Goal: Task Accomplishment & Management: Use online tool/utility

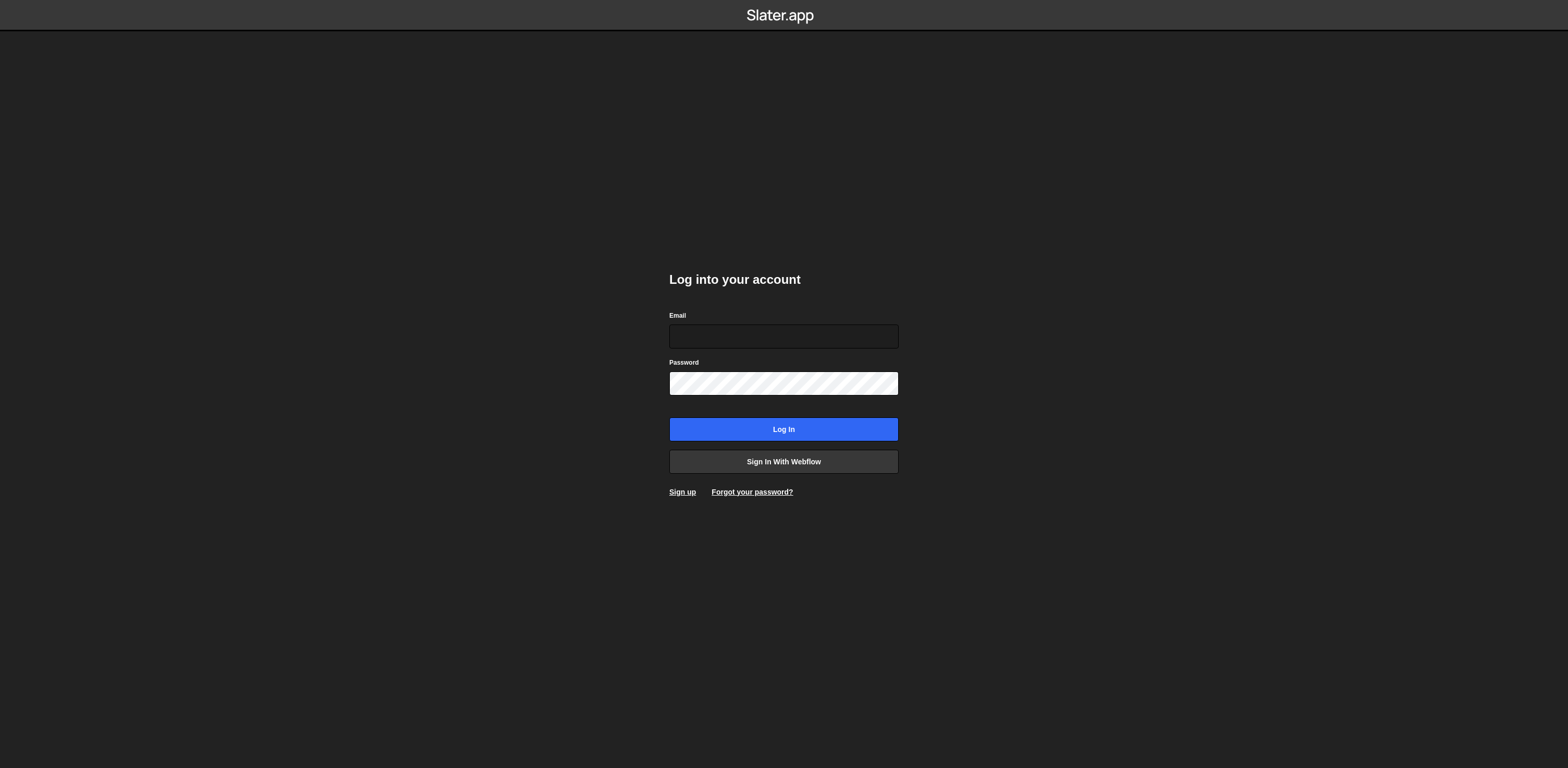
click at [784, 0] on com-1password-button at bounding box center [784, 0] width 0 height 0
type input "beheerder@hiveservices.nl"
click at [771, 424] on input "Log in" at bounding box center [784, 429] width 229 height 24
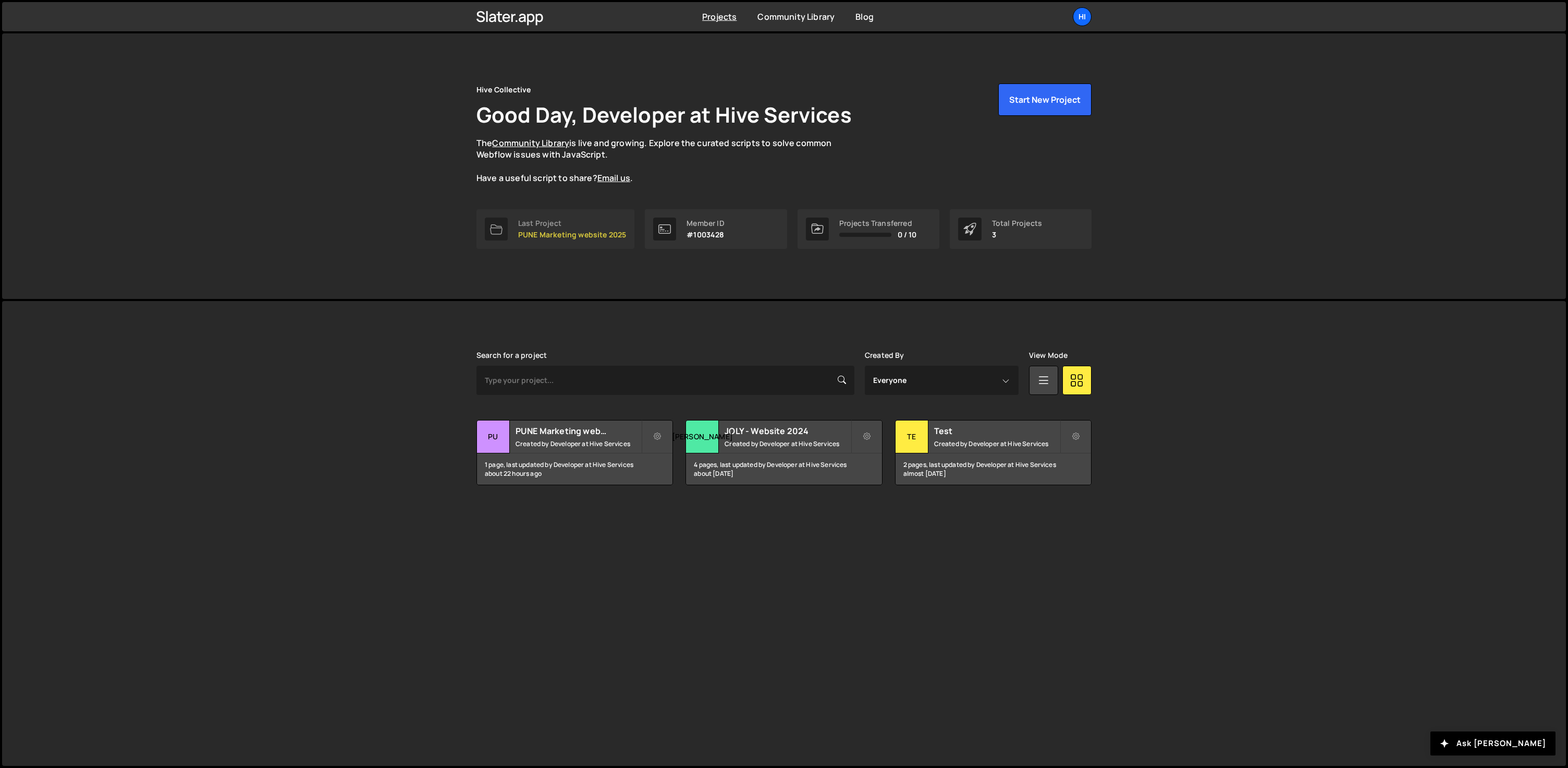
click at [592, 220] on div "Last Project" at bounding box center [572, 223] width 108 height 8
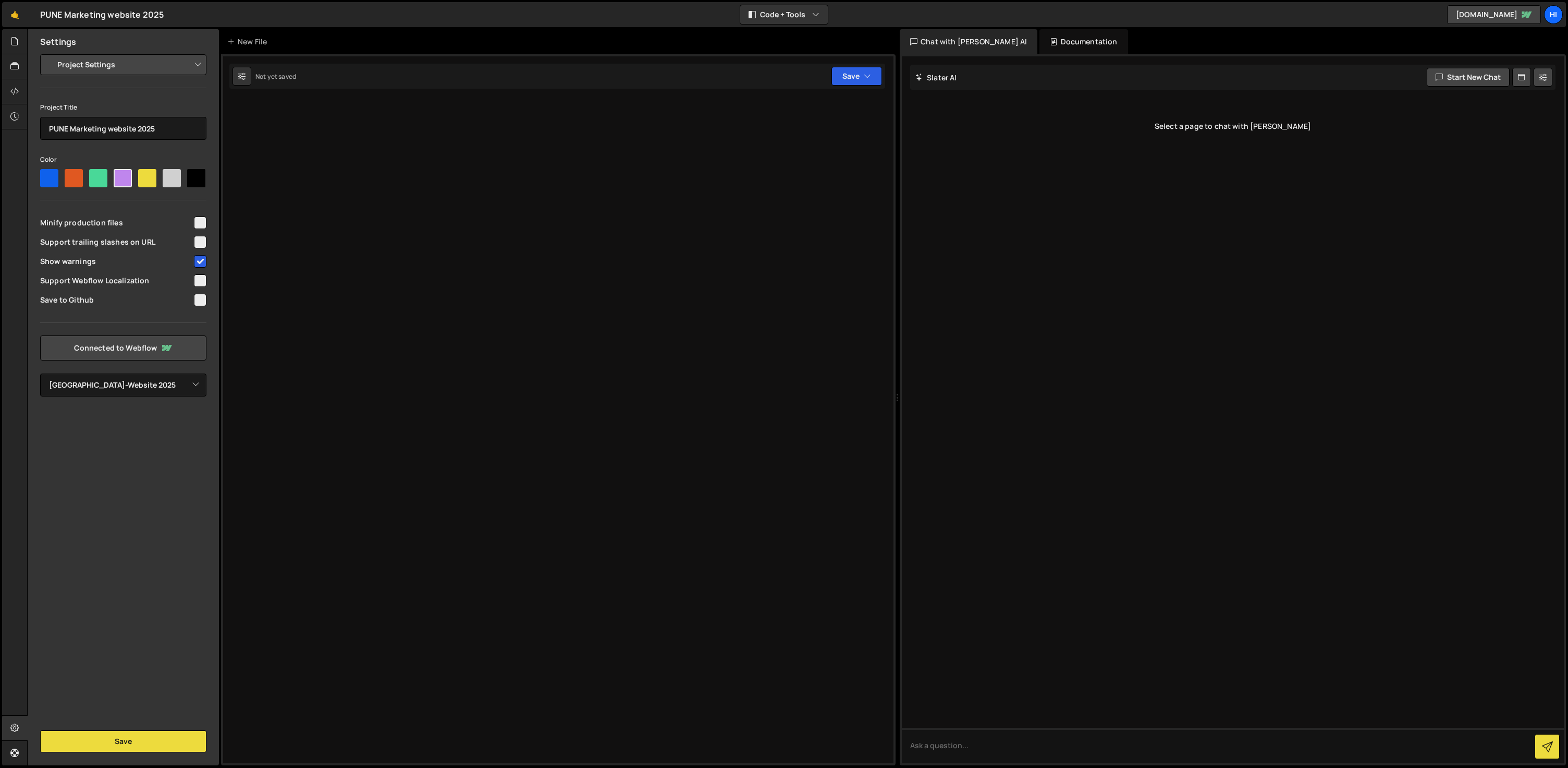
select select "68b6ba6260c9add12527e3d1"
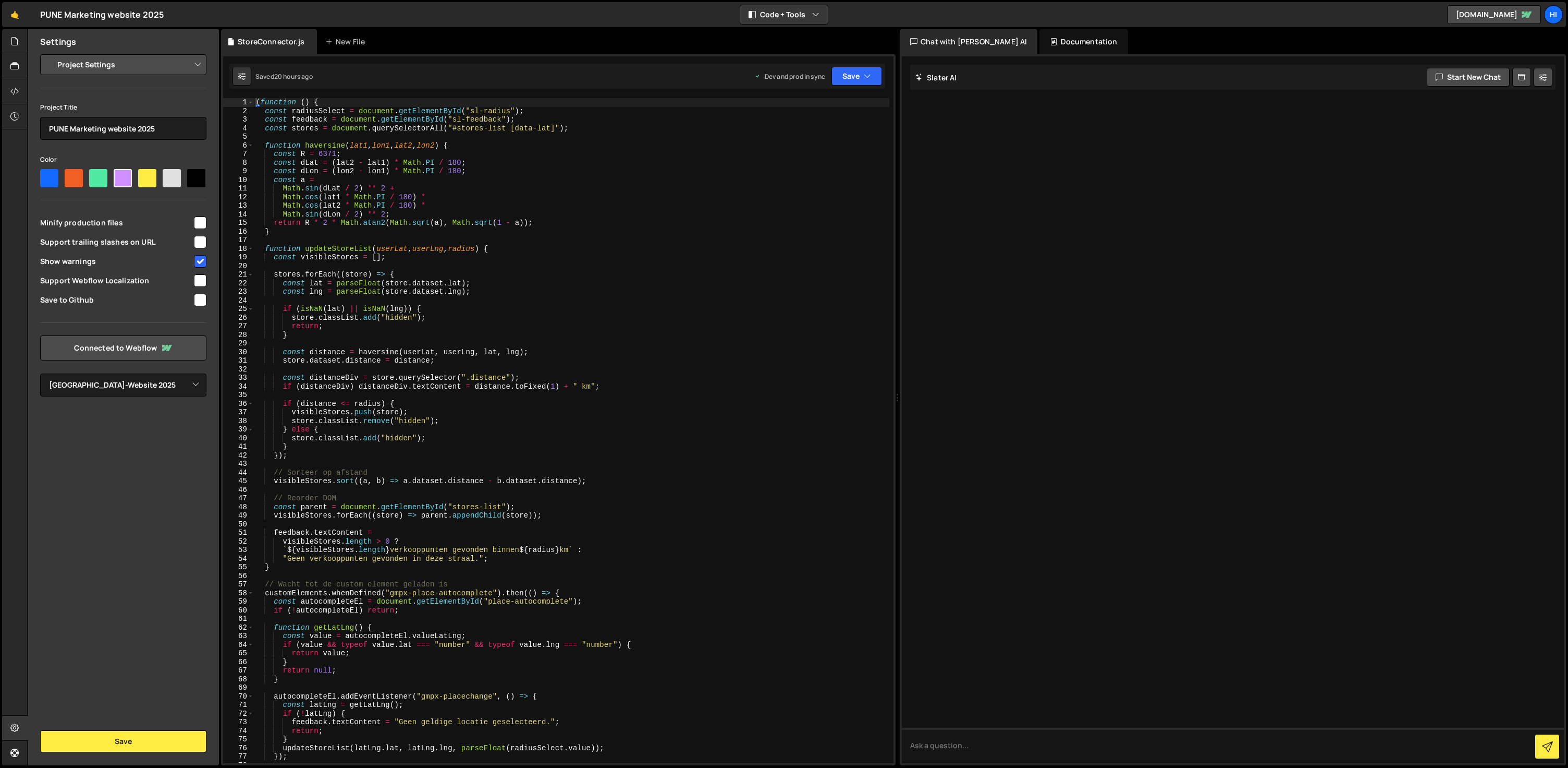
click at [592, 220] on div "( function ( ) { const radiusSelect = document . getElementById ( "sl-radius" )…" at bounding box center [571, 439] width 635 height 682
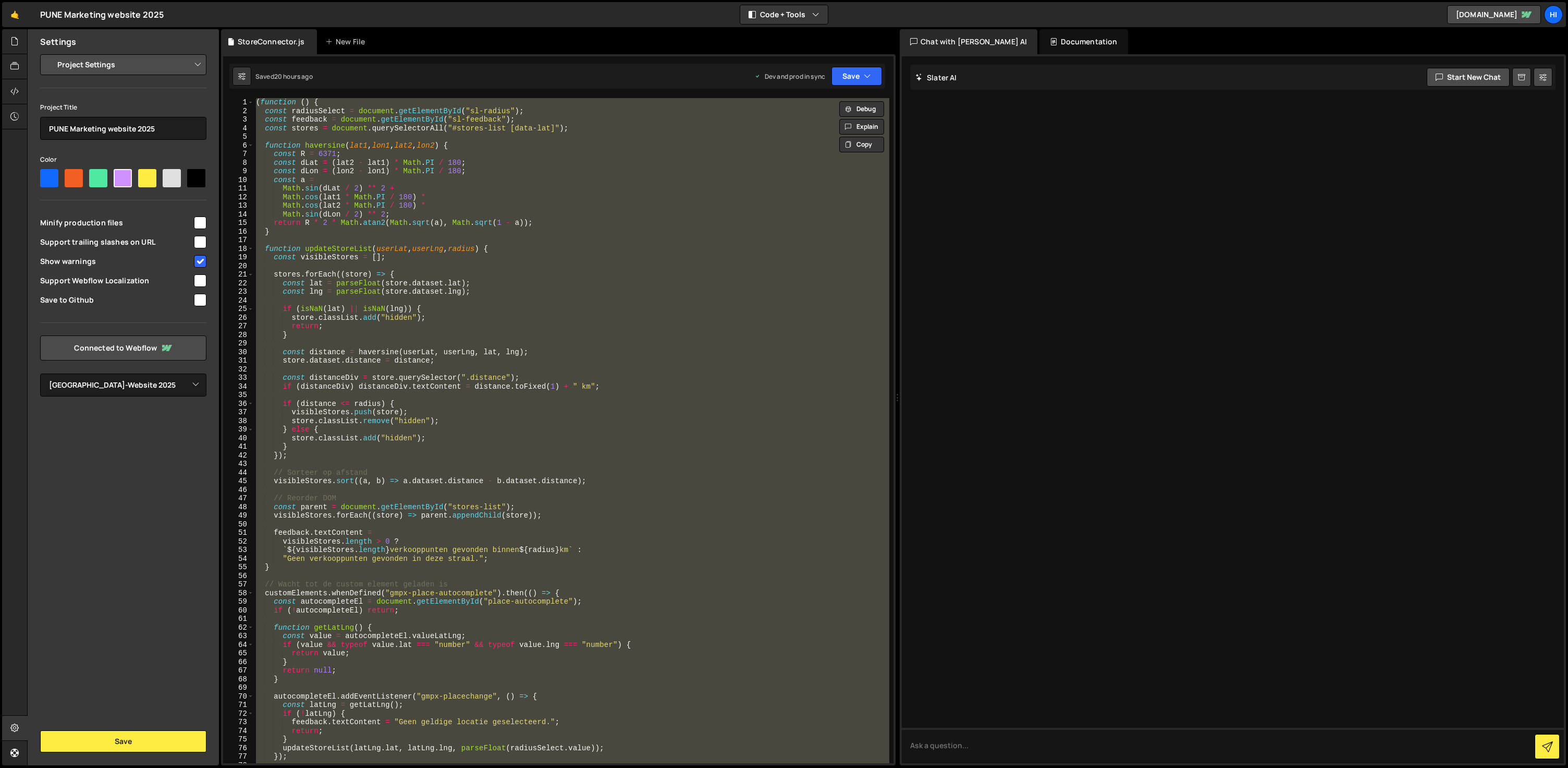
click at [671, 385] on div "( function ( ) { const radiusSelect = document . getElementById ( "sl-radius" )…" at bounding box center [571, 431] width 635 height 665
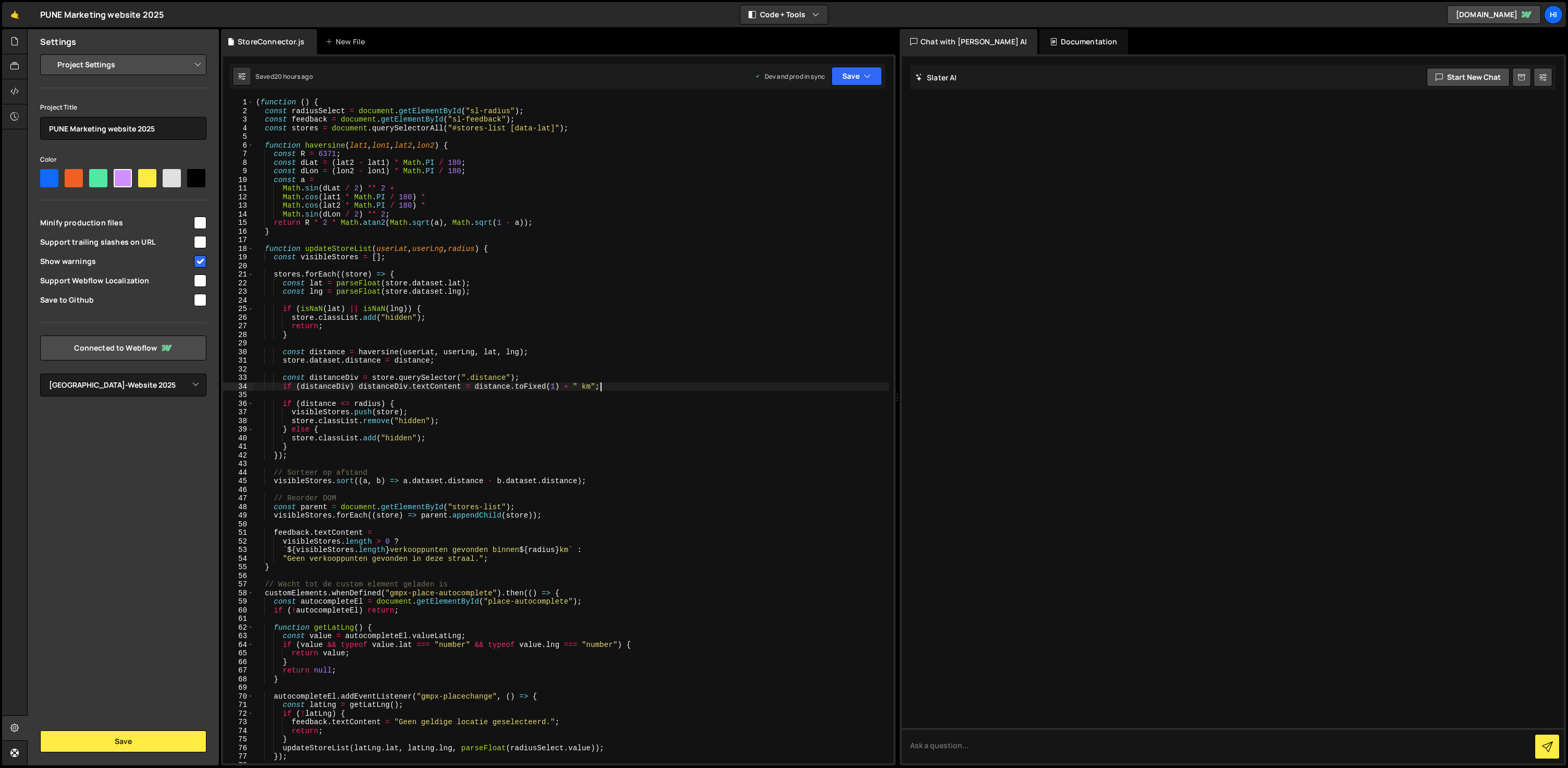
type textarea "})();"
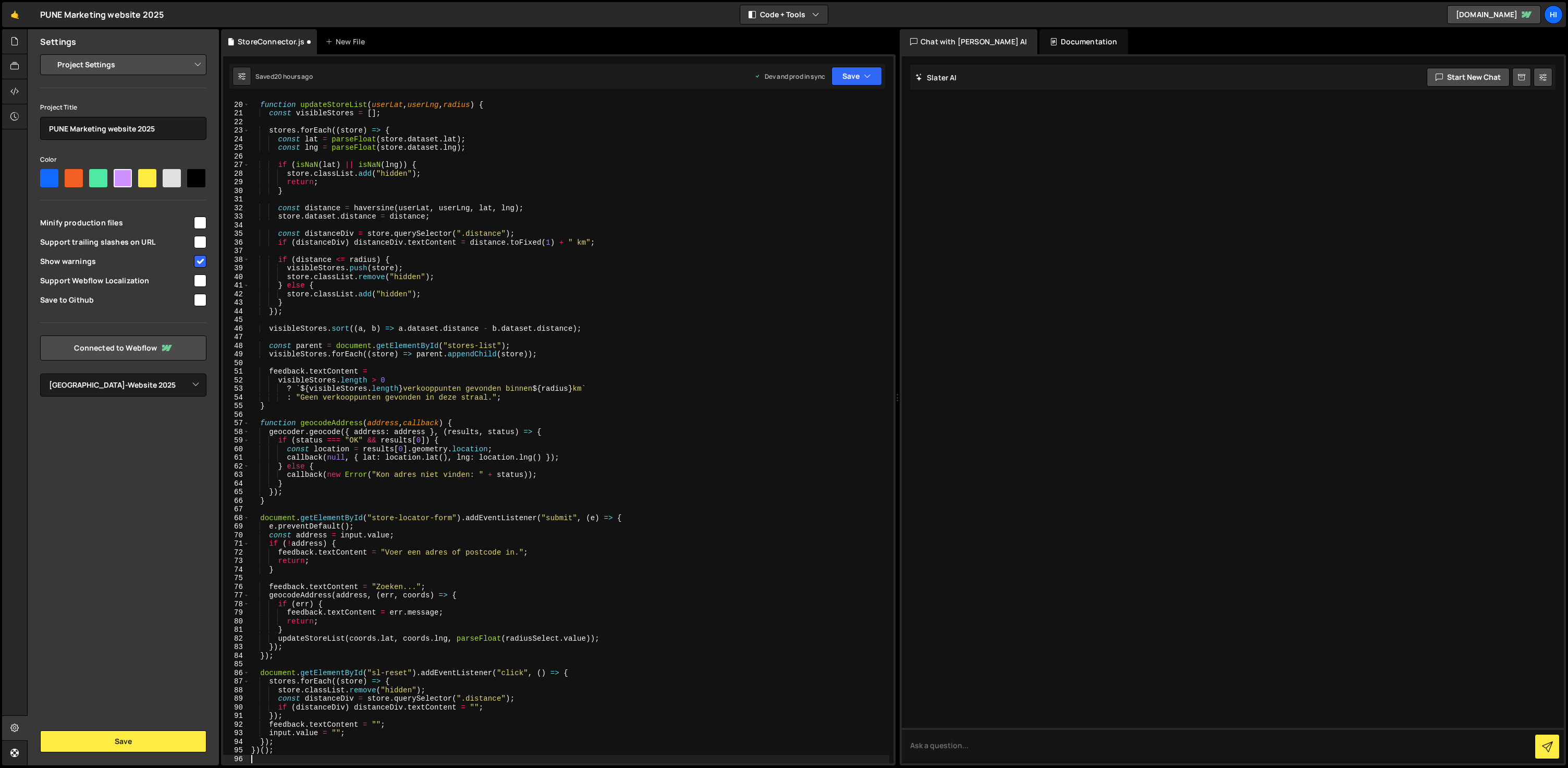
scroll to position [161, 0]
click at [869, 69] on button "Save" at bounding box center [857, 76] width 51 height 19
drag, startPoint x: 846, startPoint y: 136, endPoint x: 840, endPoint y: 141, distance: 7.8
click at [846, 136] on div "Save to Production S" at bounding box center [822, 135] width 109 height 10
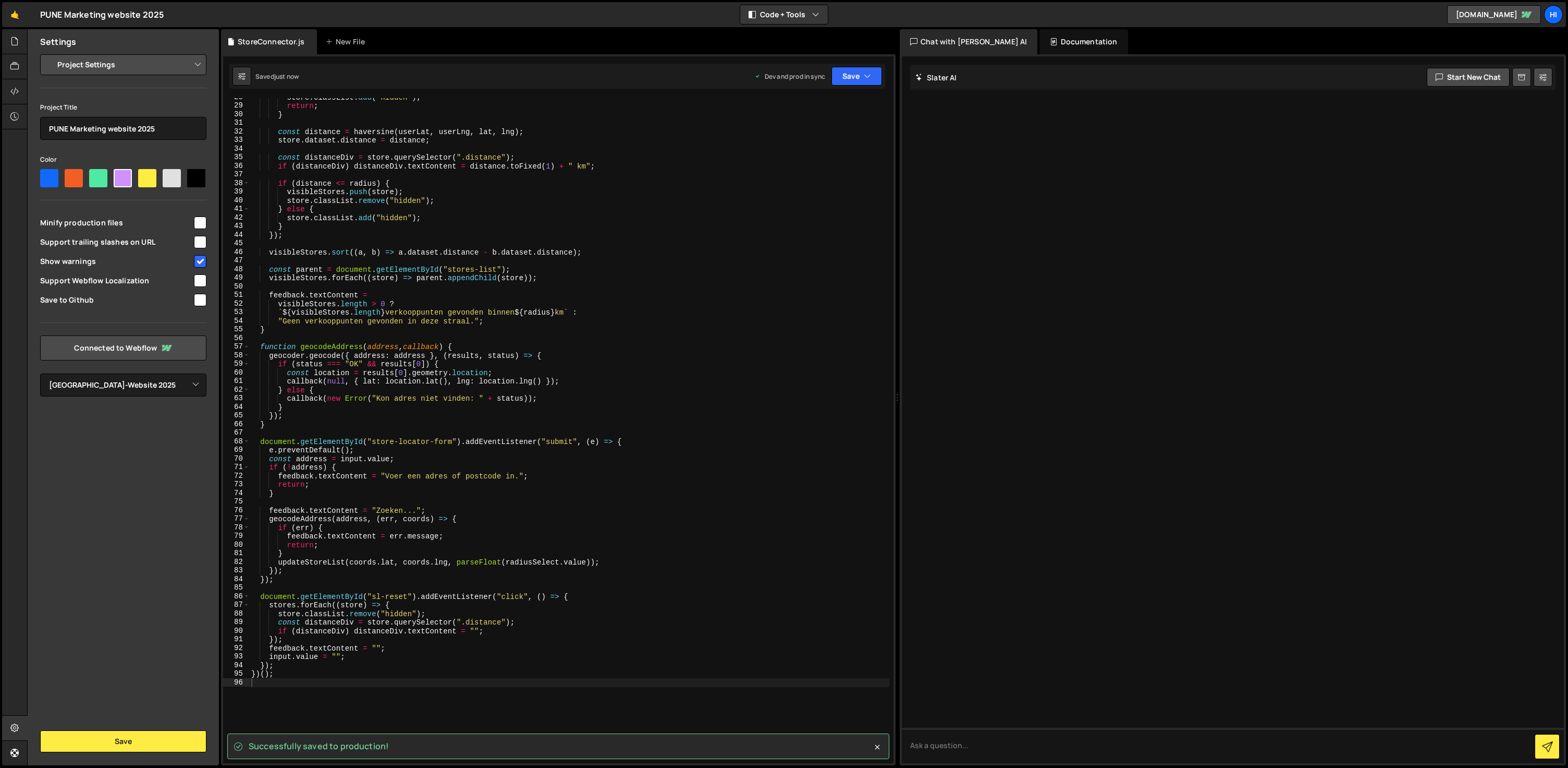
scroll to position [0, 0]
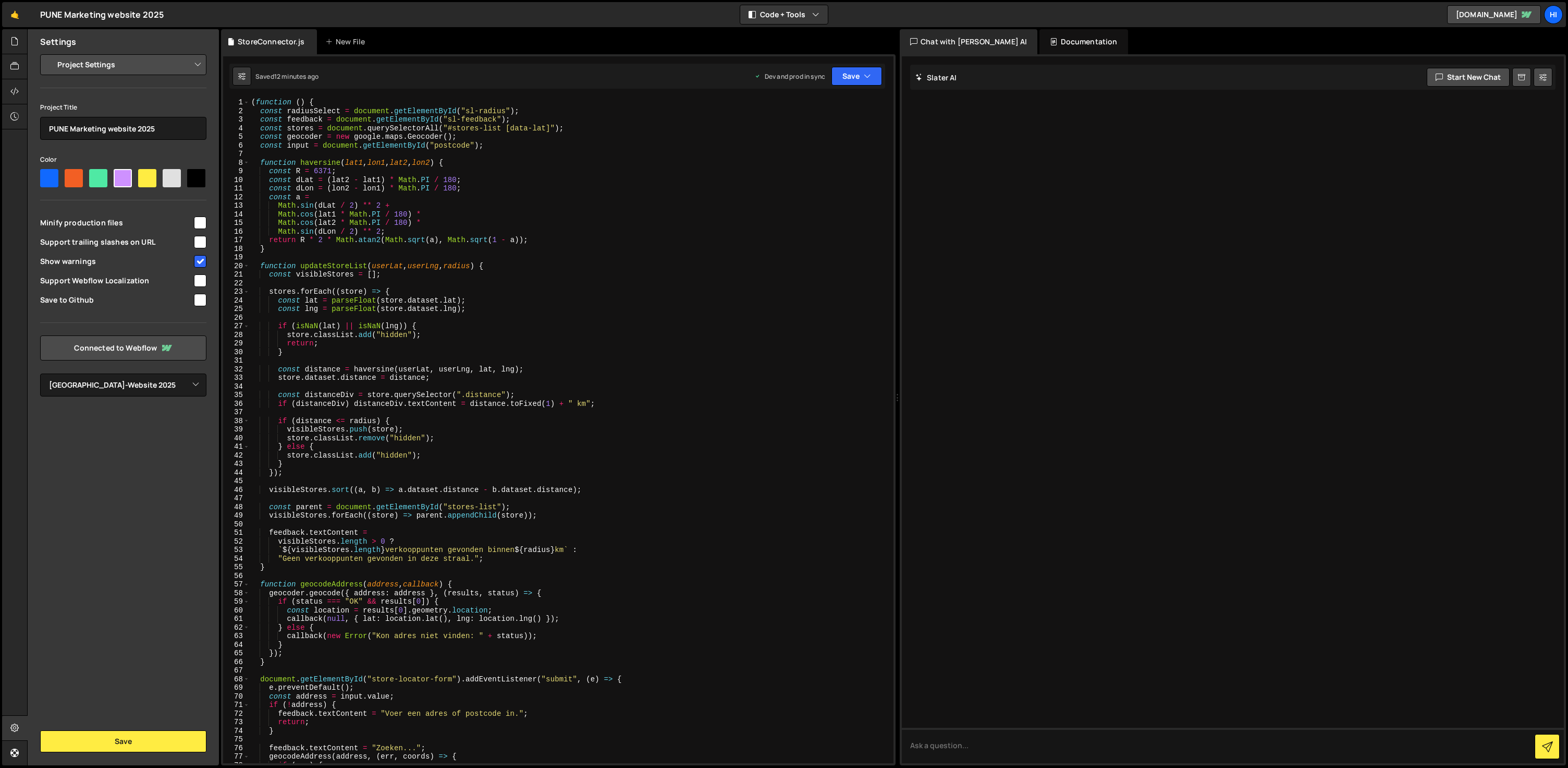
type textarea "}"
click at [562, 353] on div "( function ( ) { const radiusSelect = document . getElementById ( "sl-radius" )…" at bounding box center [569, 437] width 640 height 678
type textarea "})();"
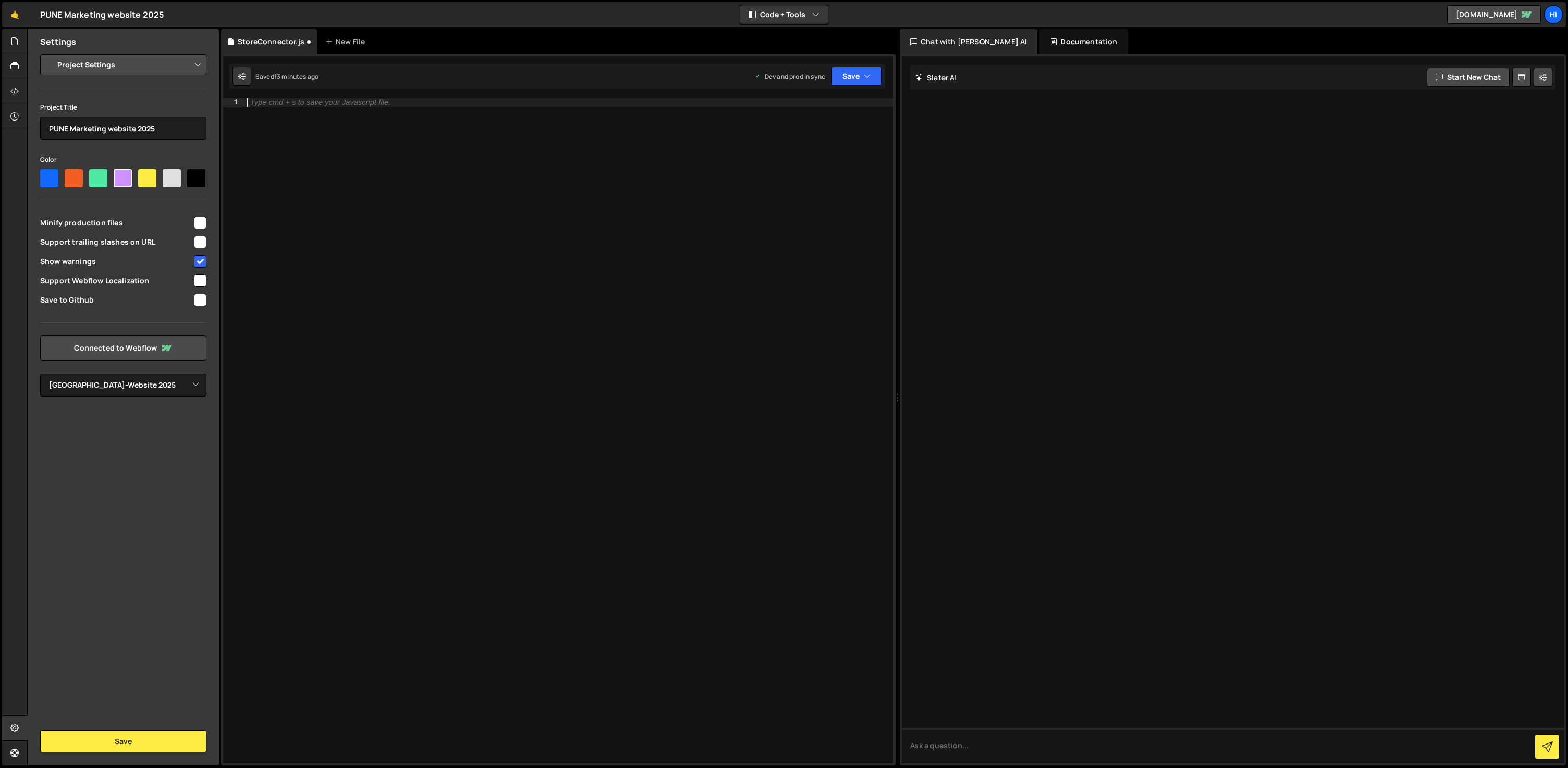
scroll to position [342, 0]
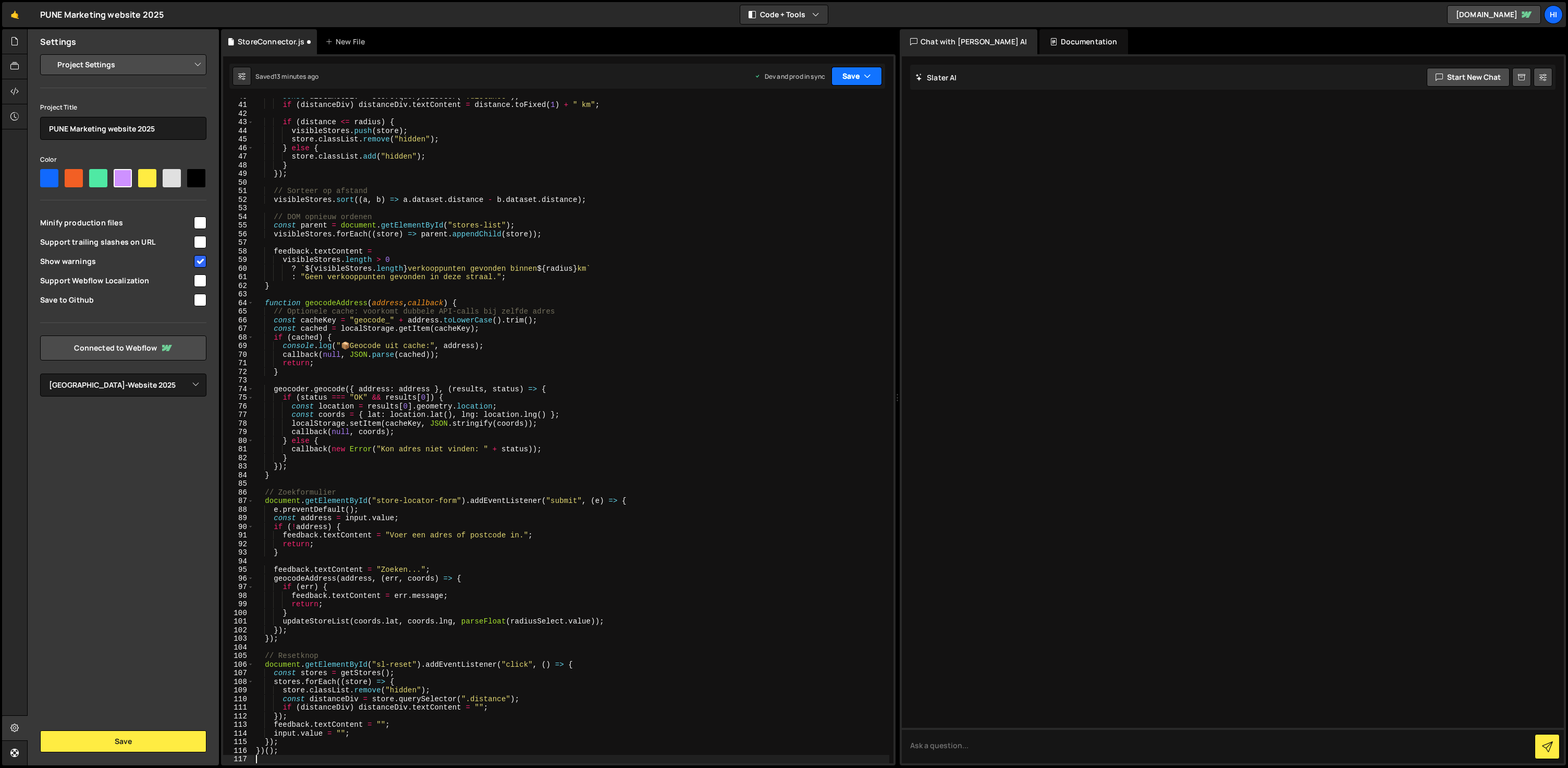
click at [874, 75] on button "Save" at bounding box center [857, 76] width 51 height 19
click at [835, 147] on div "Saved 13 minutes ago" at bounding box center [822, 147] width 109 height 12
click at [706, 288] on div "const distanceDiv = store . querySelector ( ".distance" ) ; if ( distanceDiv ) …" at bounding box center [571, 432] width 635 height 682
type textarea "})();"
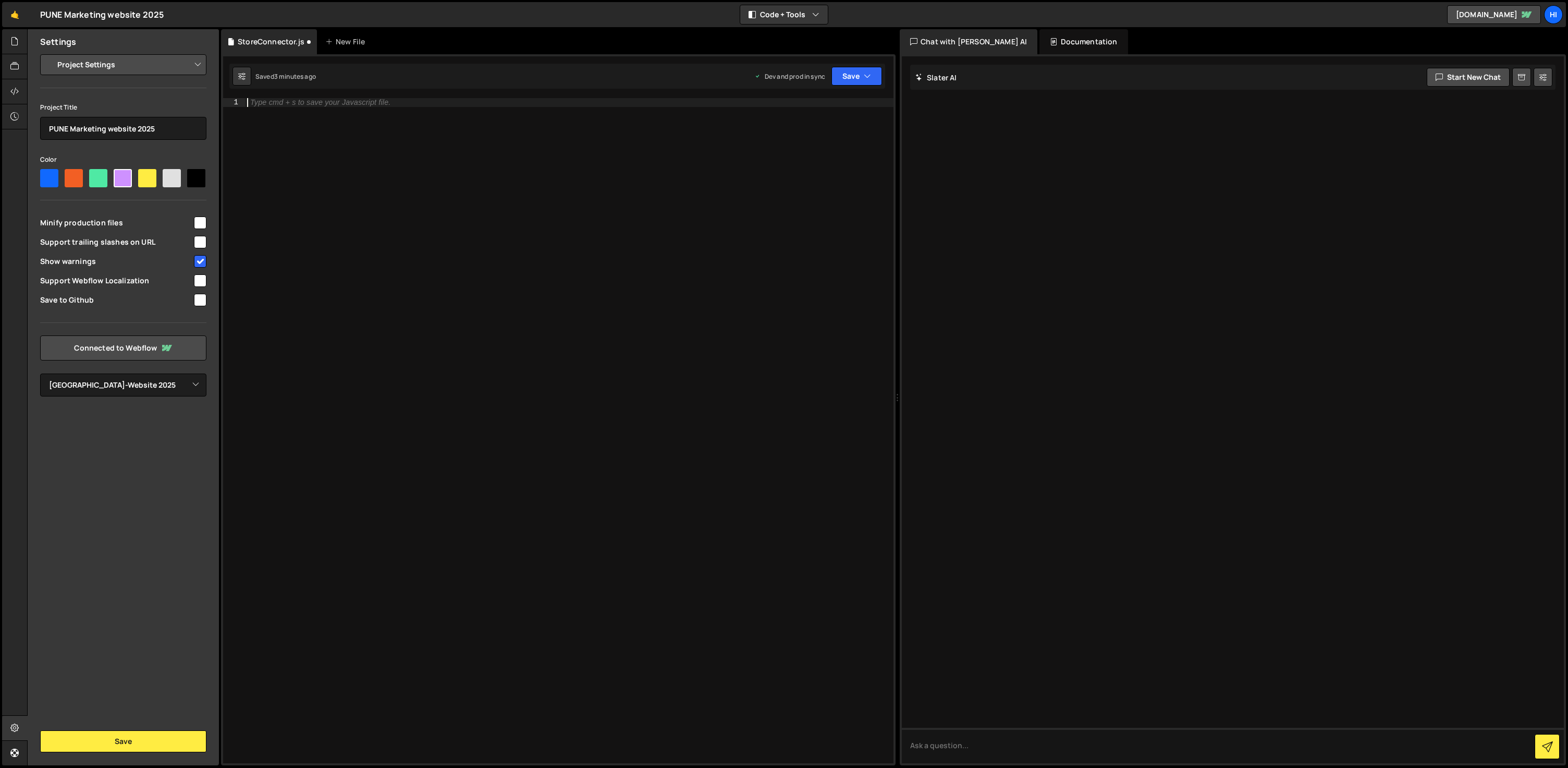
scroll to position [359, 0]
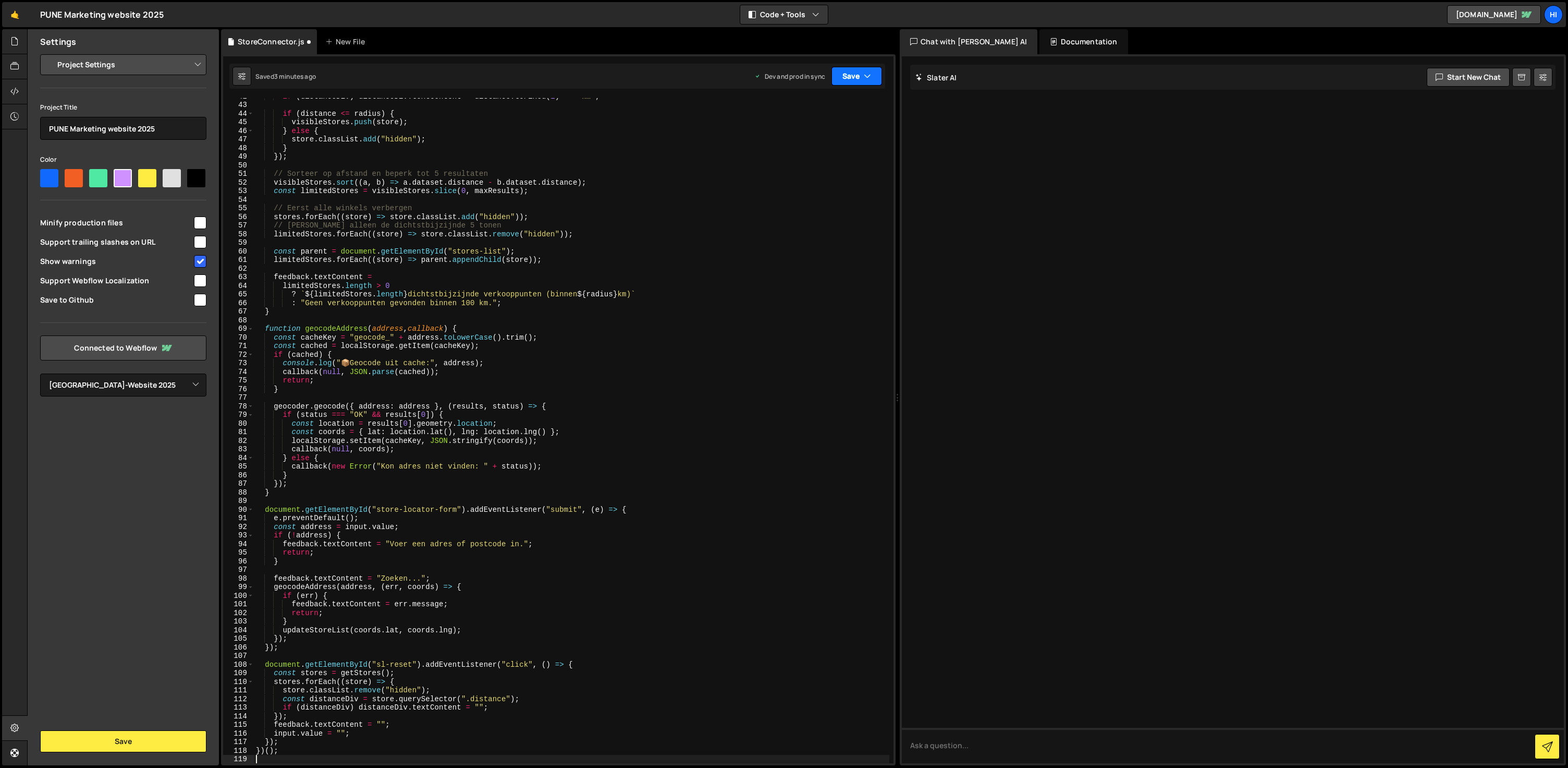
click at [860, 73] on button "Save" at bounding box center [857, 76] width 51 height 19
click at [835, 139] on div "Save to Production S" at bounding box center [822, 135] width 109 height 10
click at [793, 464] on div "if ( distanceDiv ) distanceDiv . textContent = distance . toFixed ( 1 ) + " km"…" at bounding box center [571, 432] width 635 height 682
type textarea "})();"
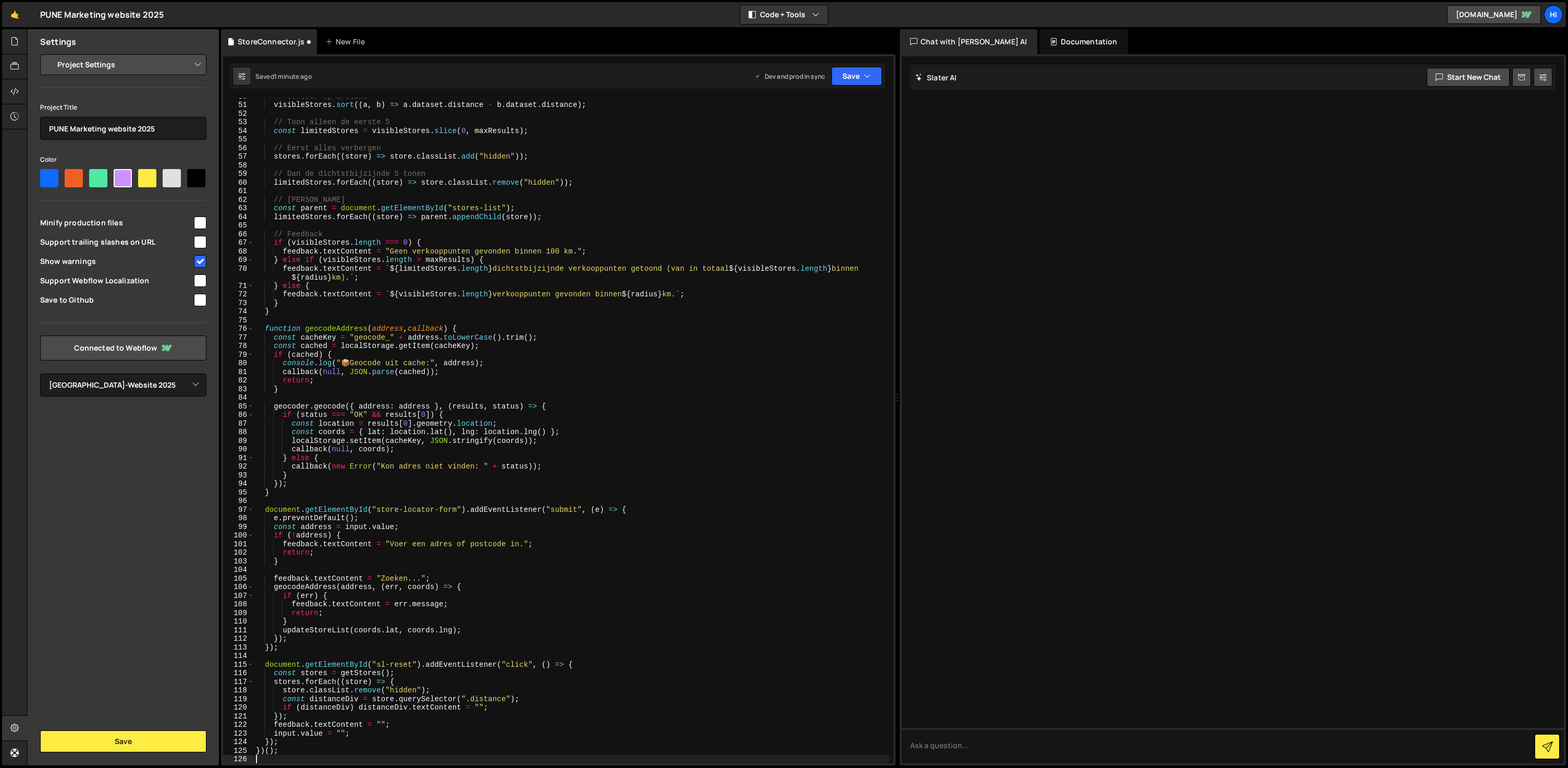
scroll to position [427, 0]
click at [871, 75] on button "Save" at bounding box center [857, 76] width 51 height 19
click at [862, 139] on span "S" at bounding box center [865, 141] width 22 height 10
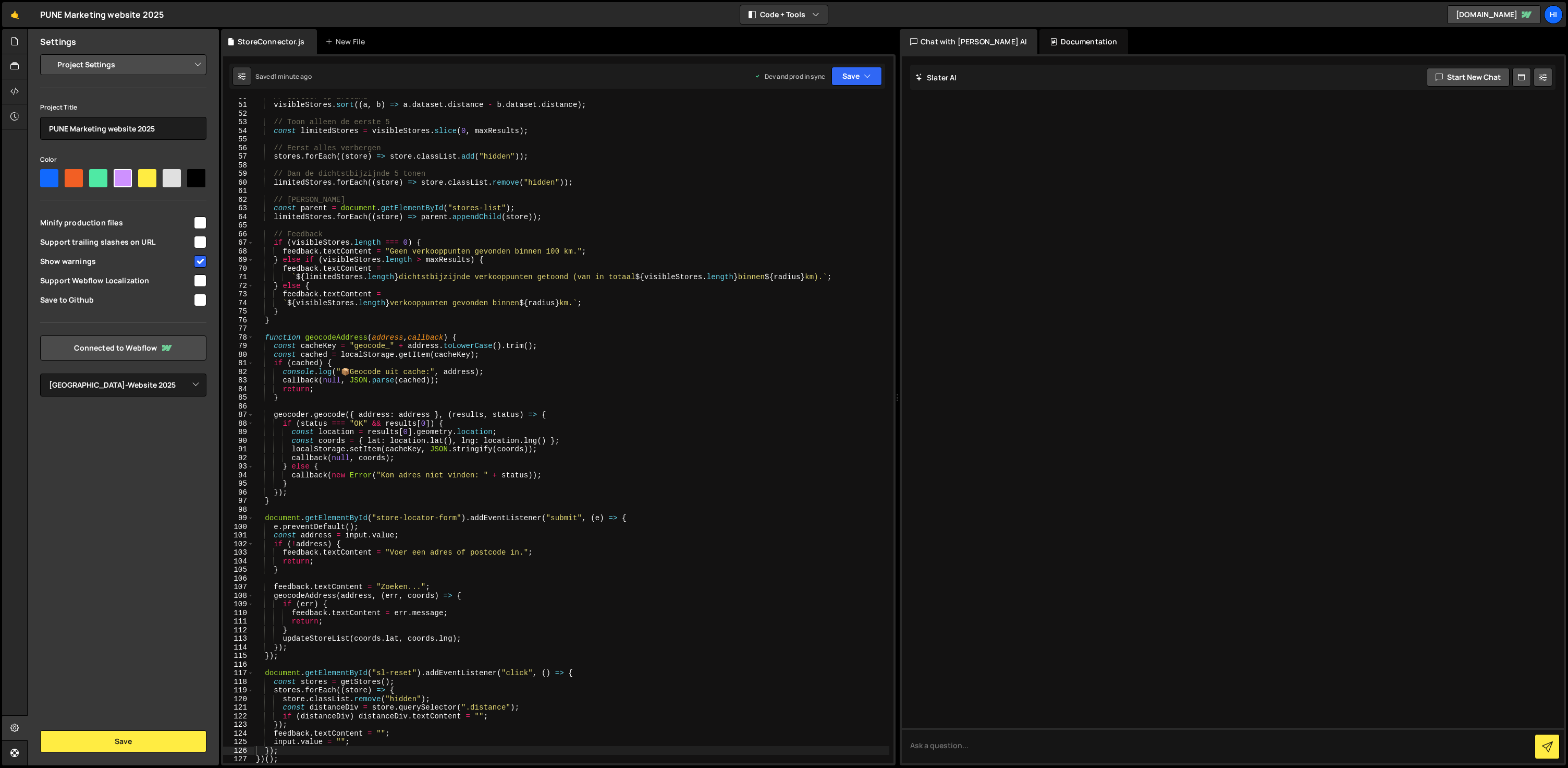
click at [697, 382] on div "// Sorteer op afstand visibleStores . sort (( a , b ) => a . dataset . distance…" at bounding box center [571, 432] width 635 height 682
type textarea "})();"
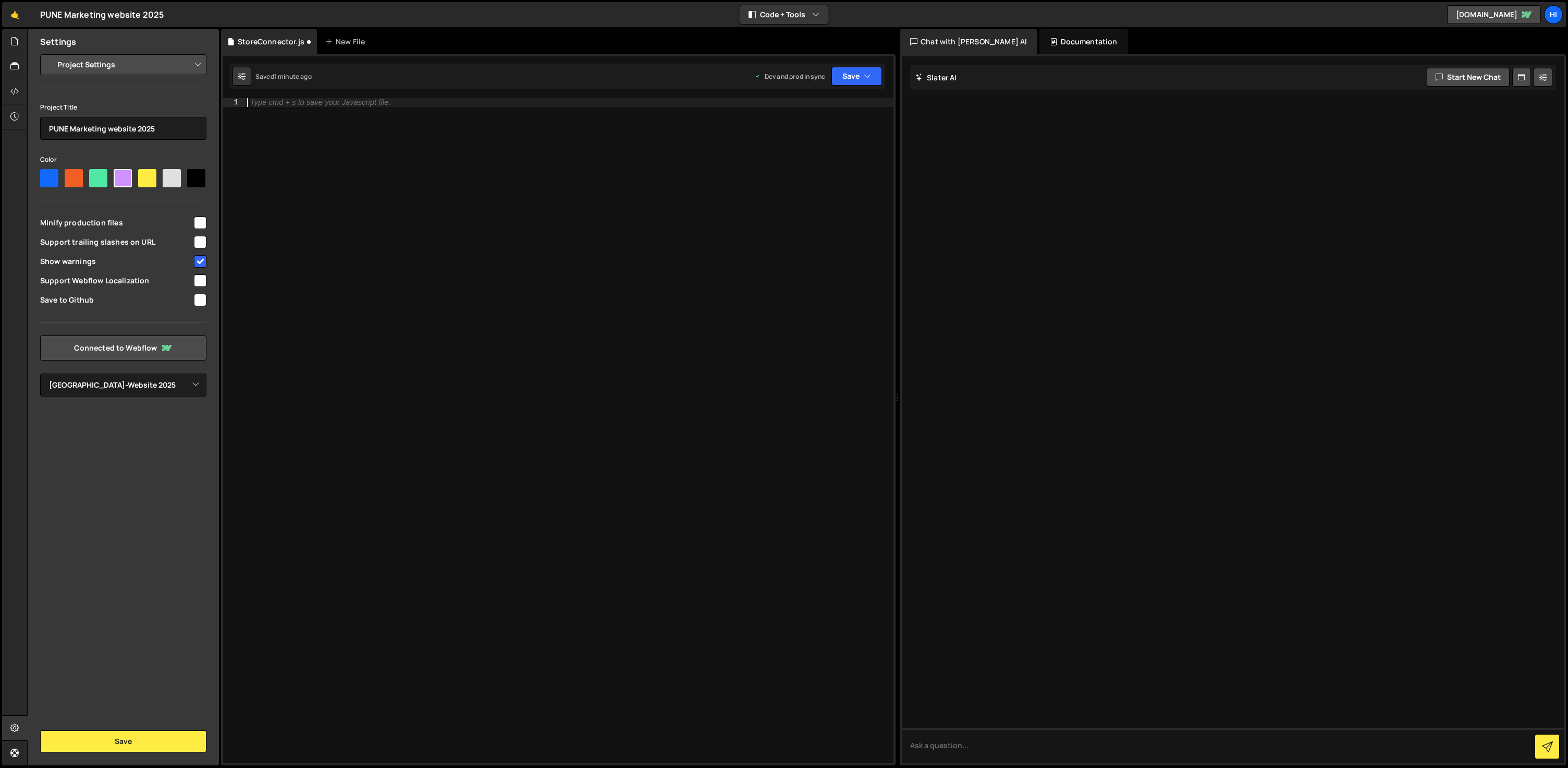
scroll to position [565, 0]
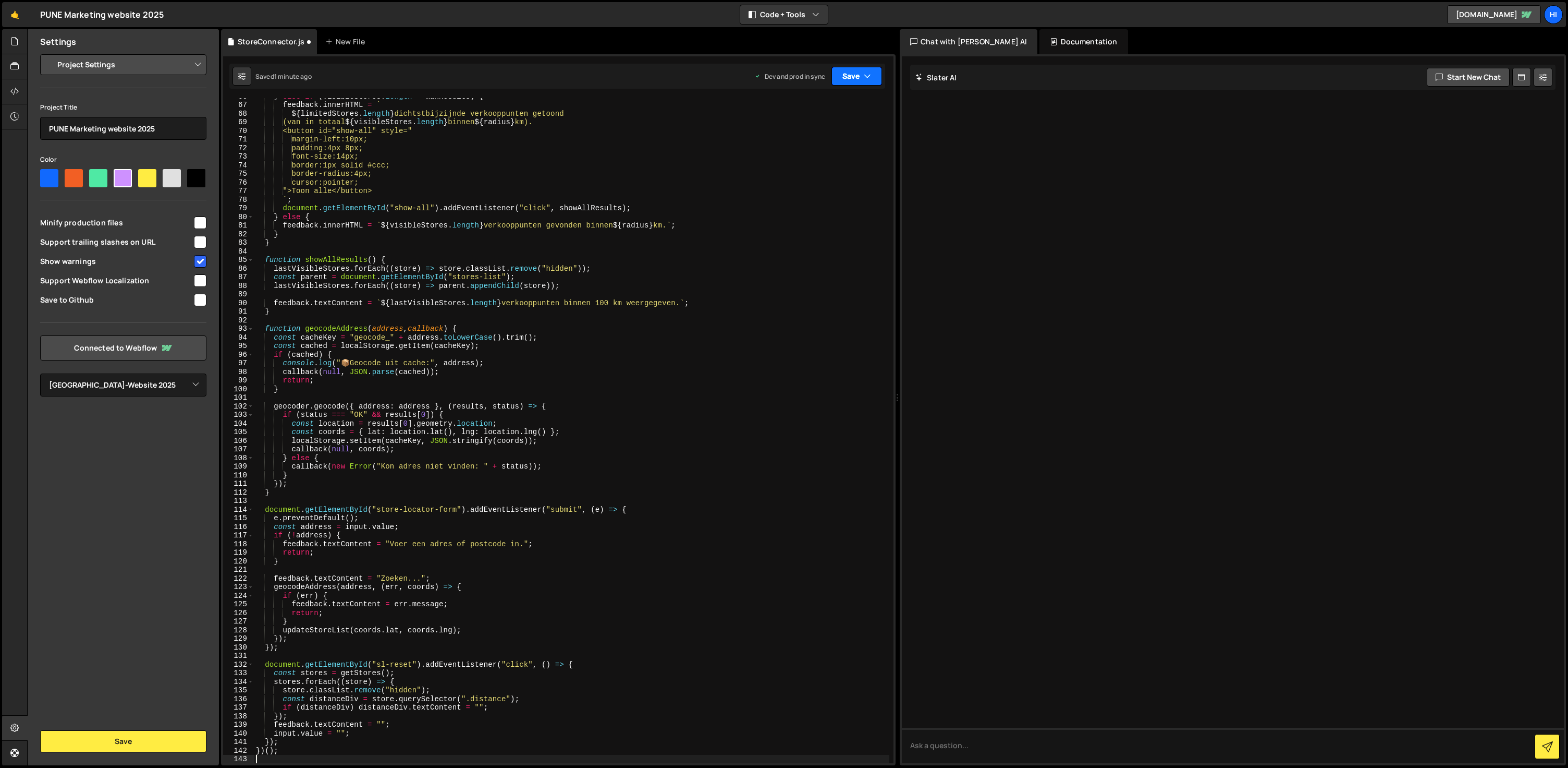
click at [851, 78] on button "Save" at bounding box center [857, 76] width 51 height 19
click at [842, 139] on div "Save to Production S" at bounding box center [822, 135] width 109 height 10
click at [797, 329] on div "} else if ( visibleStores . length > maxResults ) { feedback . innerHTML = ` ${…" at bounding box center [571, 432] width 635 height 682
type textarea "})();"
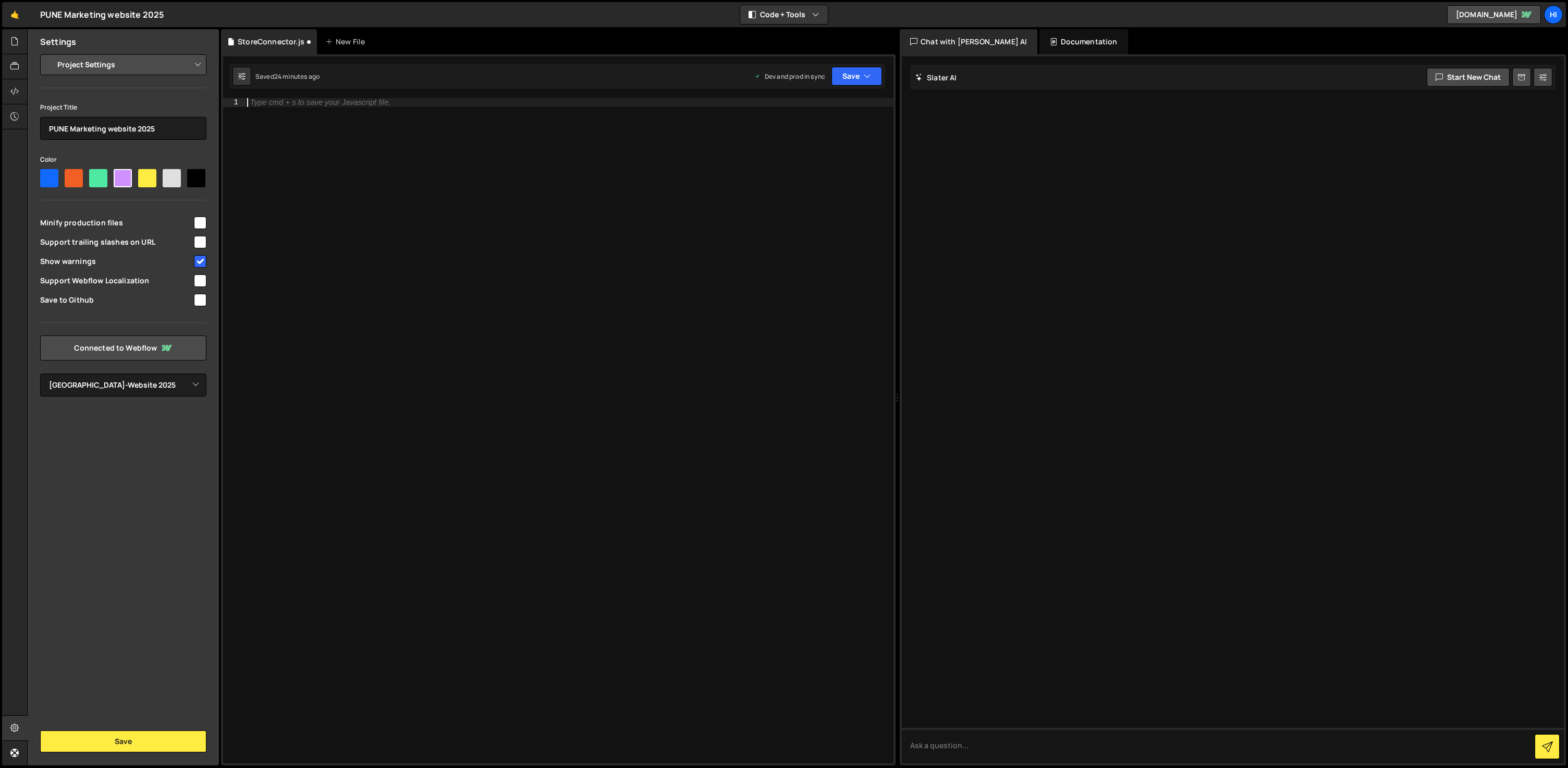
scroll to position [238, 0]
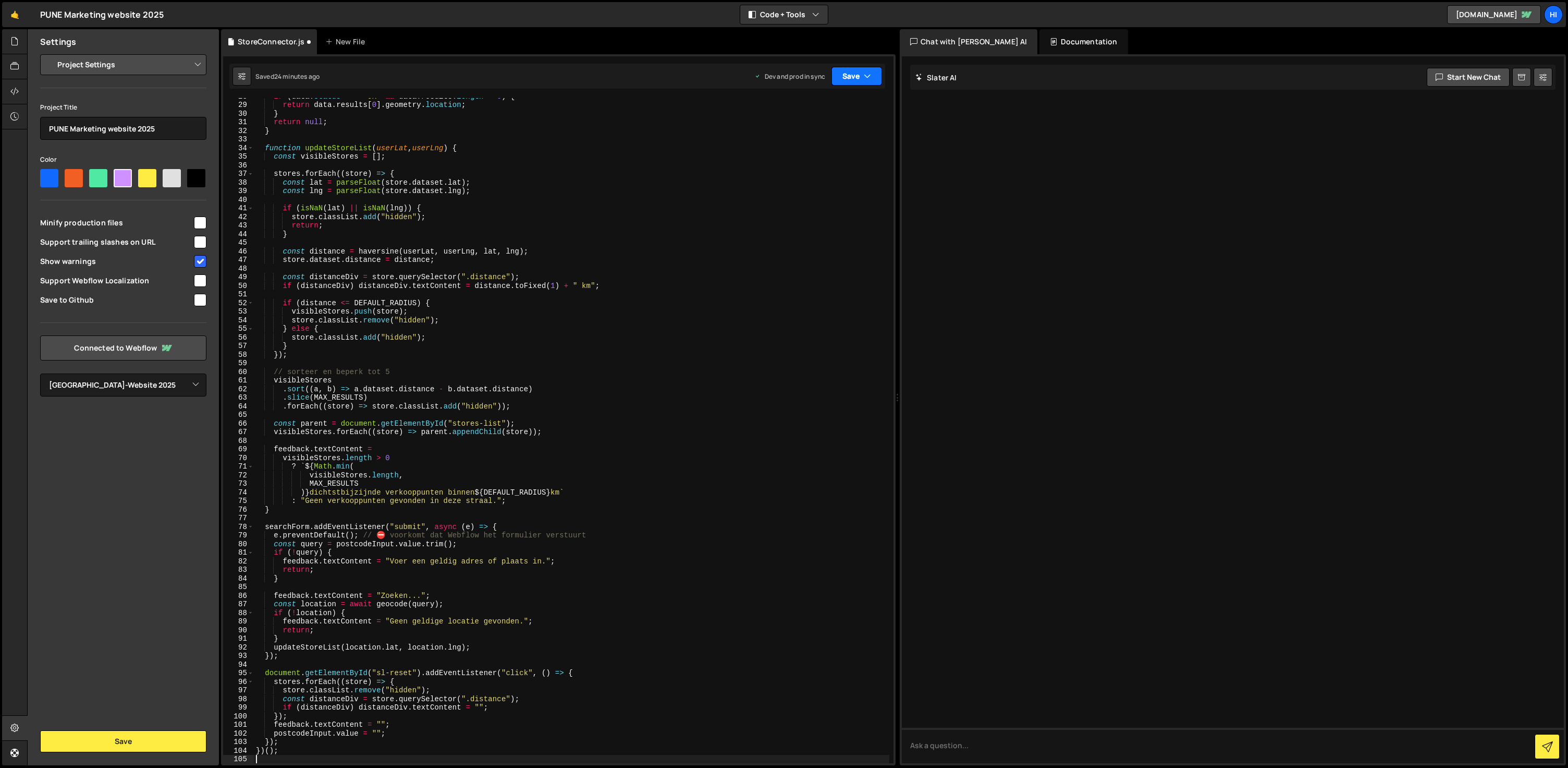
click at [852, 71] on button "Save" at bounding box center [857, 76] width 51 height 19
click at [833, 145] on div "Saved 24 minutes ago" at bounding box center [822, 147] width 109 height 12
click at [802, 264] on div "if ( data . status === "OK" && data . results . length > 0 ) { return data . re…" at bounding box center [571, 432] width 635 height 682
type textarea "})();"
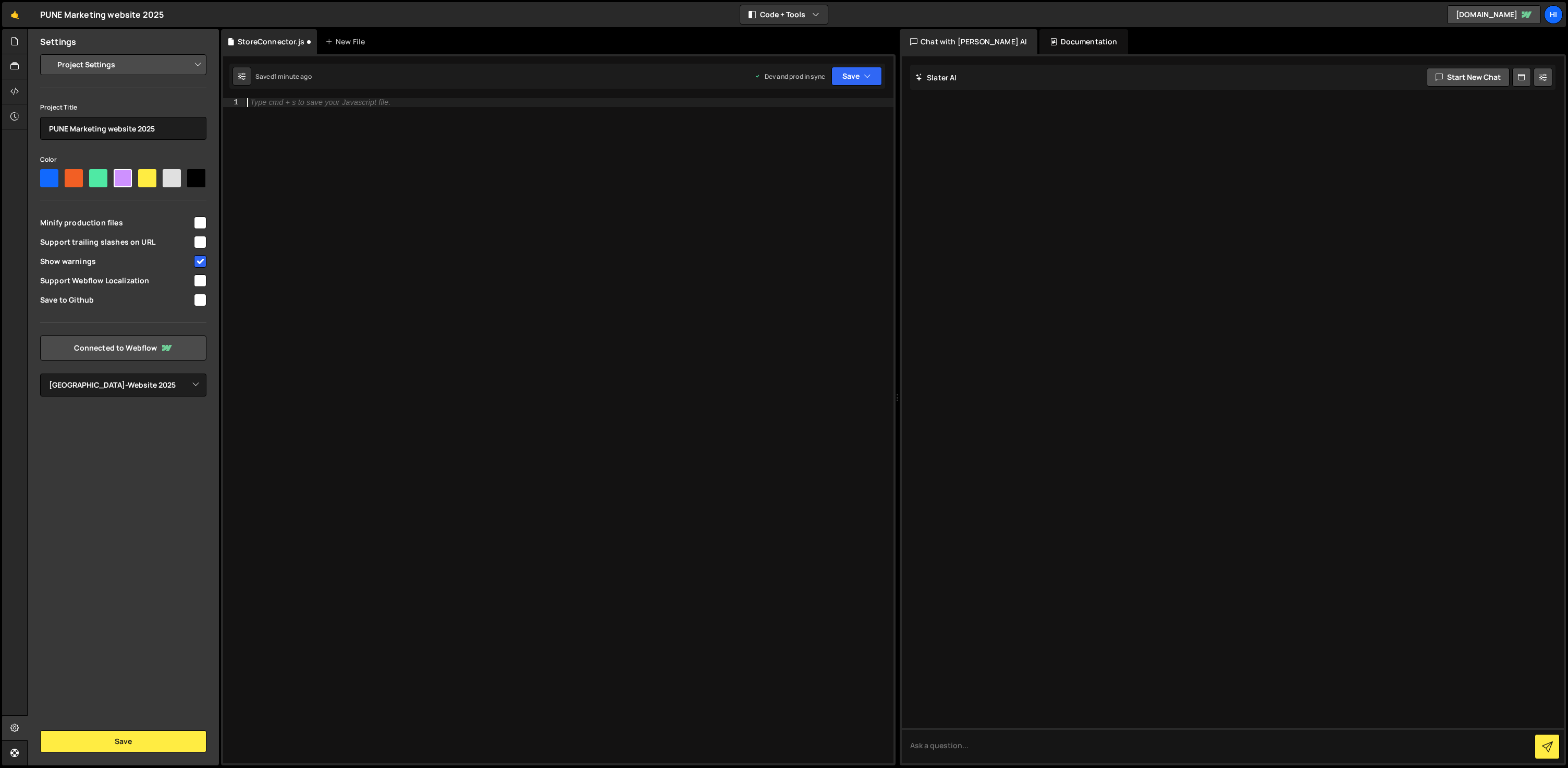
scroll to position [282, 0]
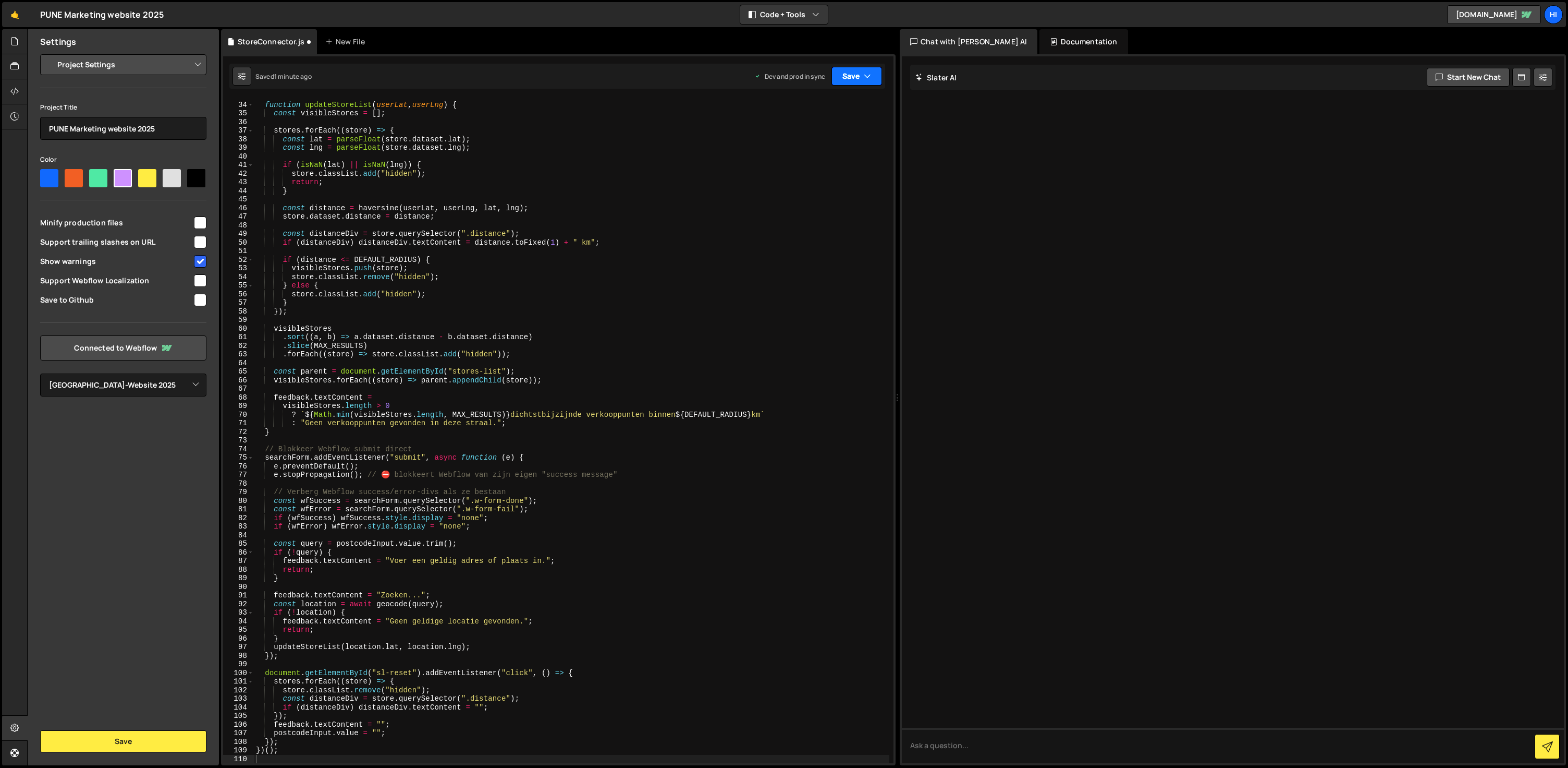
click at [862, 78] on button "Save" at bounding box center [857, 76] width 51 height 19
click at [840, 141] on div "Saved 1 minute ago" at bounding box center [822, 147] width 109 height 12
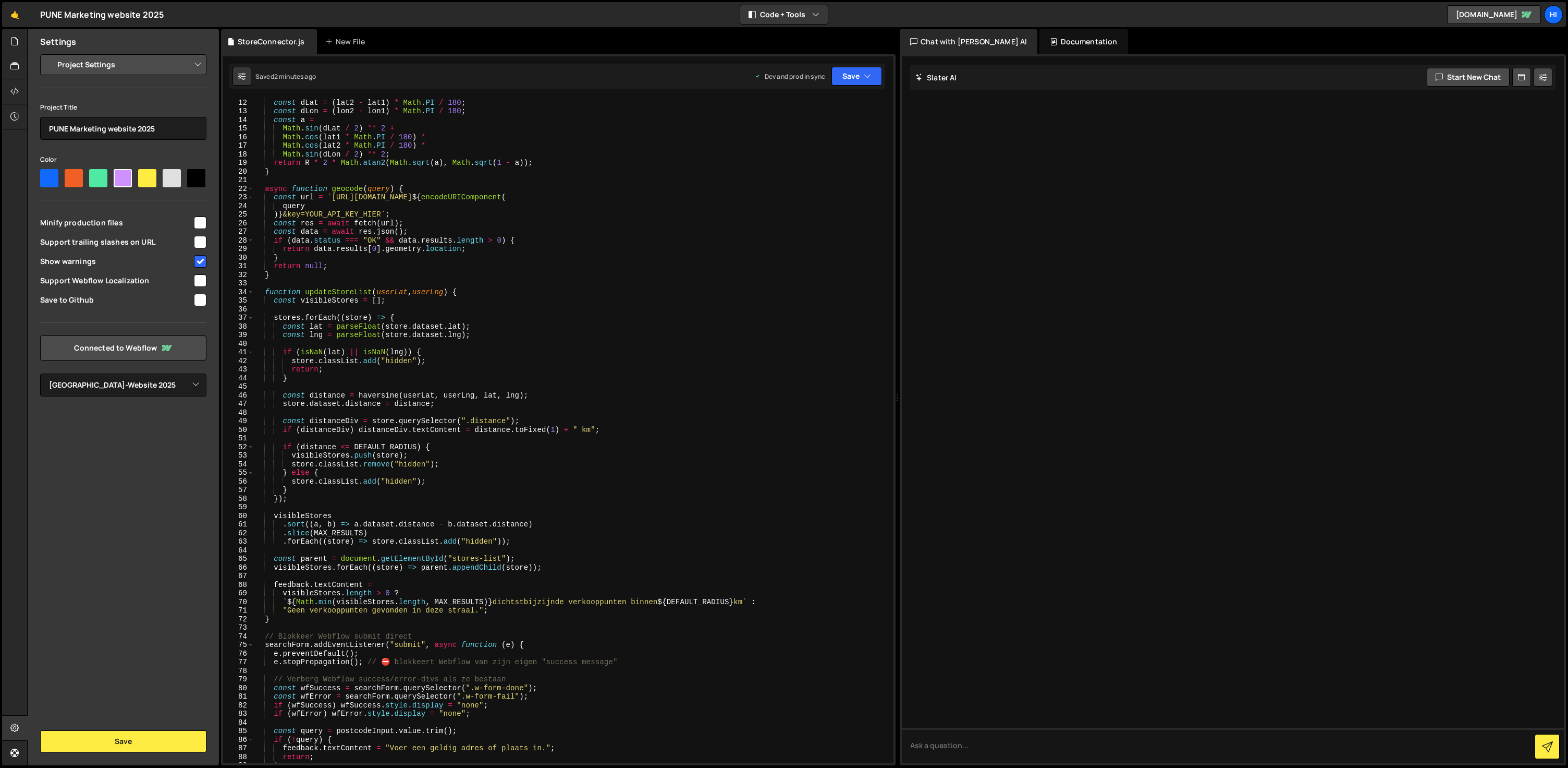
scroll to position [0, 0]
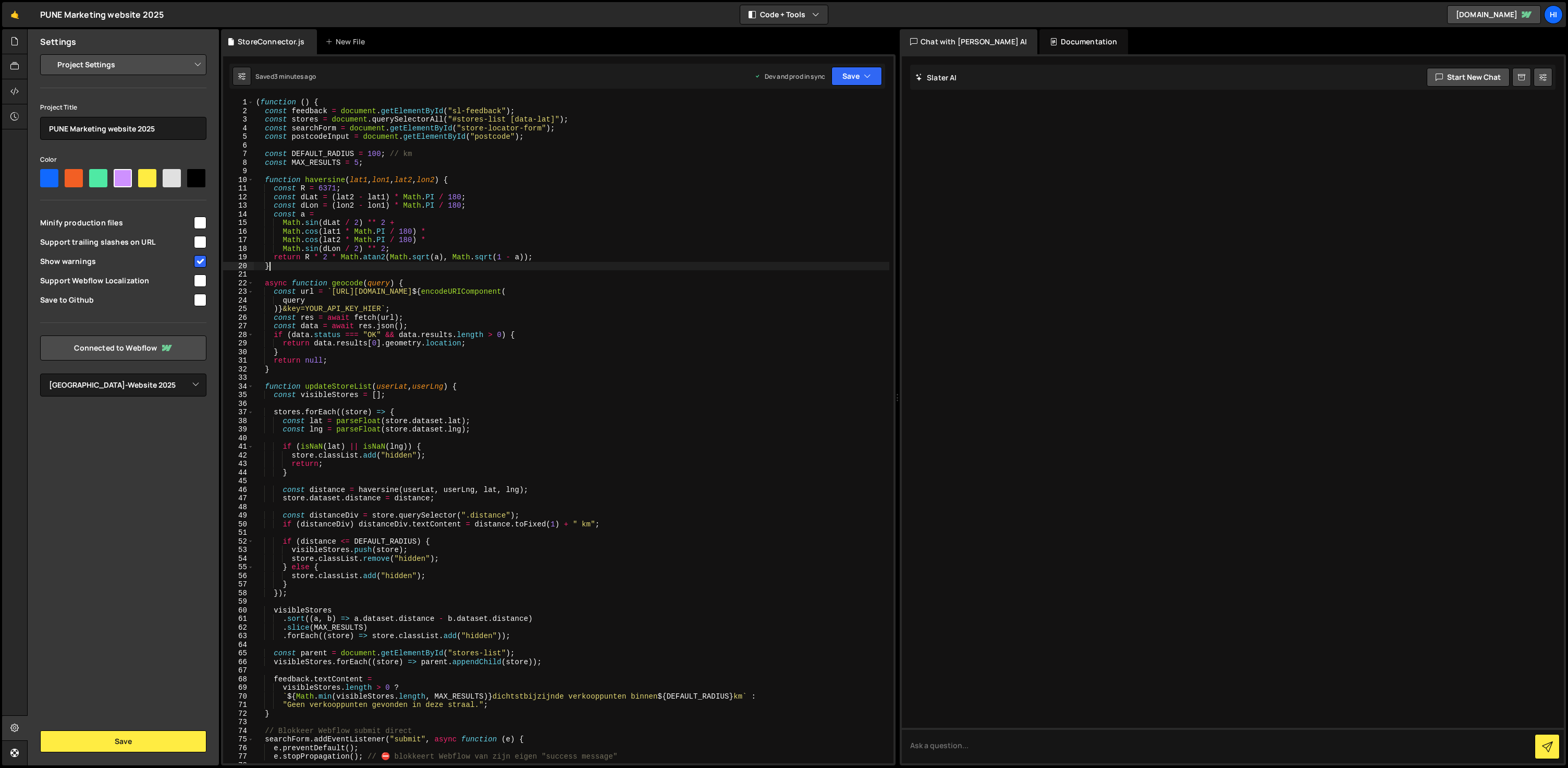
click at [519, 269] on div "( function ( ) { const feedback = document . getElementById ( "sl-feedback" ) ;…" at bounding box center [571, 439] width 635 height 682
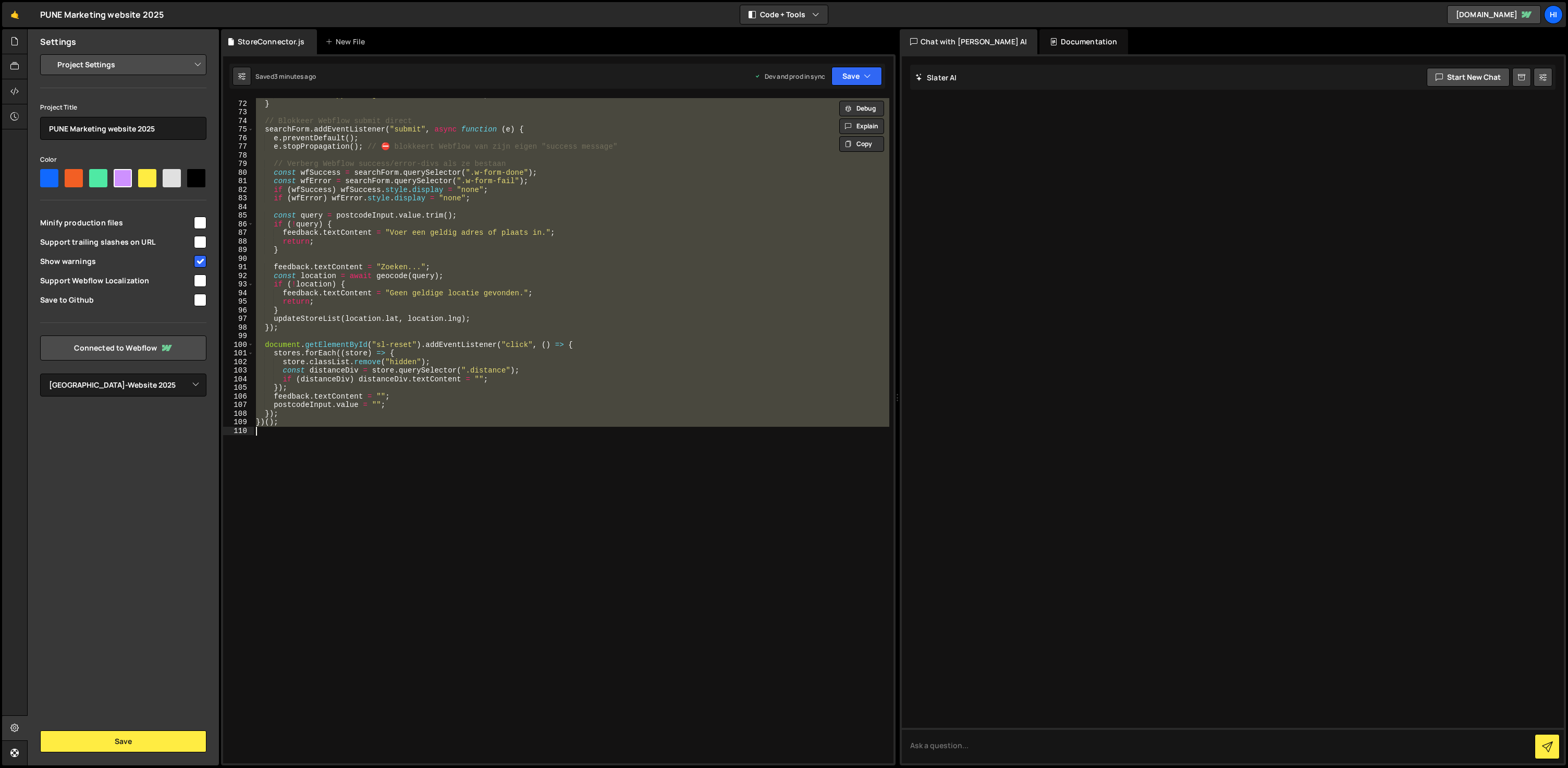
scroll to position [610, 0]
click at [435, 301] on div ""Geen verkooppunten gevonden in deze straal." ; } // Blokkeer Webflow submit di…" at bounding box center [571, 431] width 635 height 665
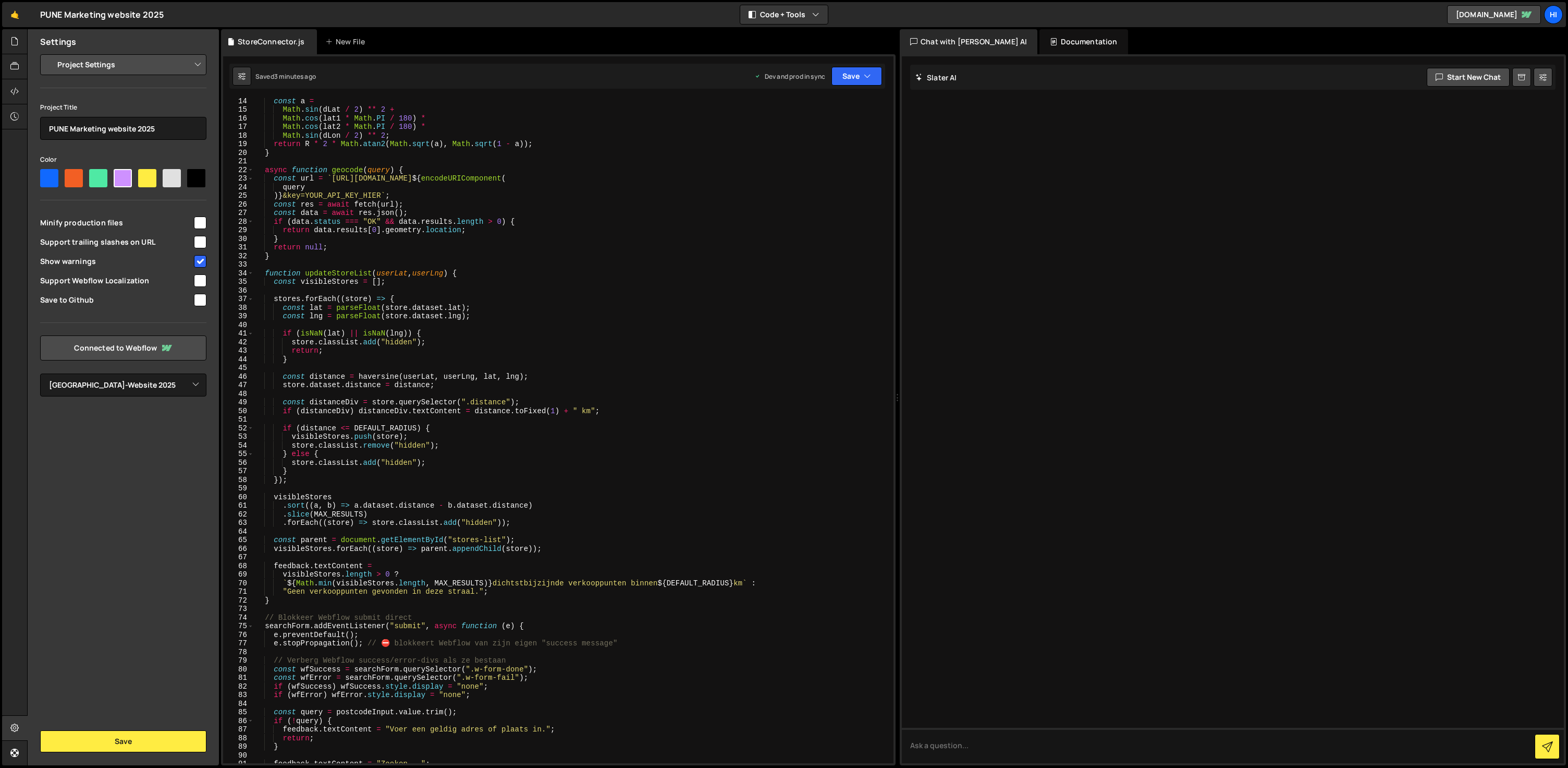
scroll to position [113, 0]
click at [328, 193] on div "const a = Math . sin ( dLat / 2 ) ** 2 + Math . cos ( lat1 * Math . PI / 180 ) …" at bounding box center [571, 437] width 635 height 682
drag, startPoint x: 368, startPoint y: 195, endPoint x: 313, endPoint y: 195, distance: 55.0
click at [313, 195] on div "const a = Math . sin ( dLat / 2 ) ** 2 + Math . cos ( lat1 * Math . PI / 180 ) …" at bounding box center [571, 437] width 635 height 682
click at [308, 195] on div "const a = Math . sin ( dLat / 2 ) ** 2 + Math . cos ( lat1 * Math . PI / 180 ) …" at bounding box center [571, 437] width 635 height 682
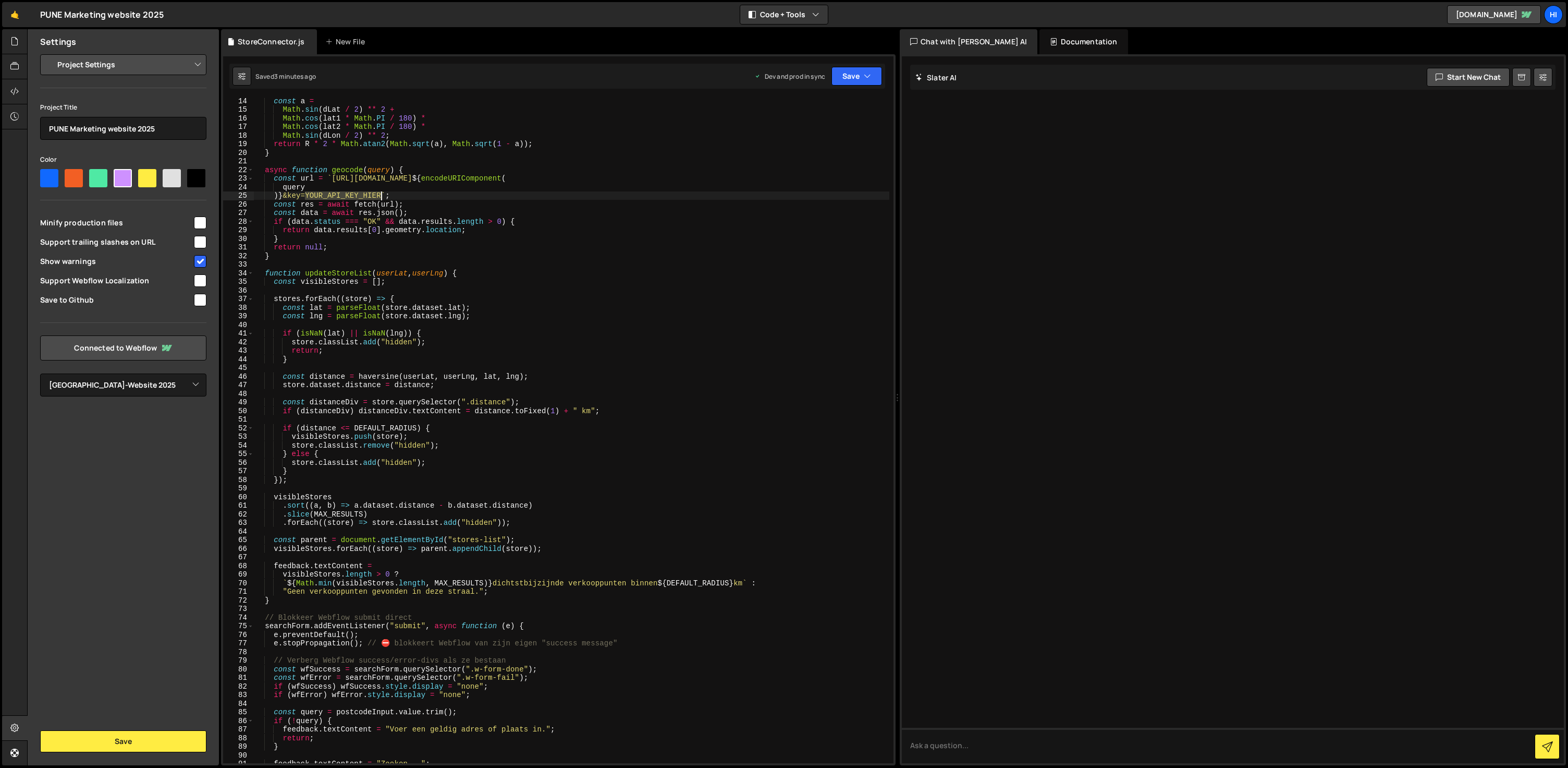
drag, startPoint x: 307, startPoint y: 195, endPoint x: 380, endPoint y: 195, distance: 73.0
click at [380, 195] on div "const a = Math . sin ( dLat / 2 ) ** 2 + Math . cos ( lat1 * Math . PI / 180 ) …" at bounding box center [571, 437] width 635 height 682
paste textarea "[SECURITY_DATA]"
click at [867, 73] on icon "button" at bounding box center [867, 76] width 7 height 10
click at [829, 143] on div "Saved 3 minutes ago" at bounding box center [822, 147] width 109 height 12
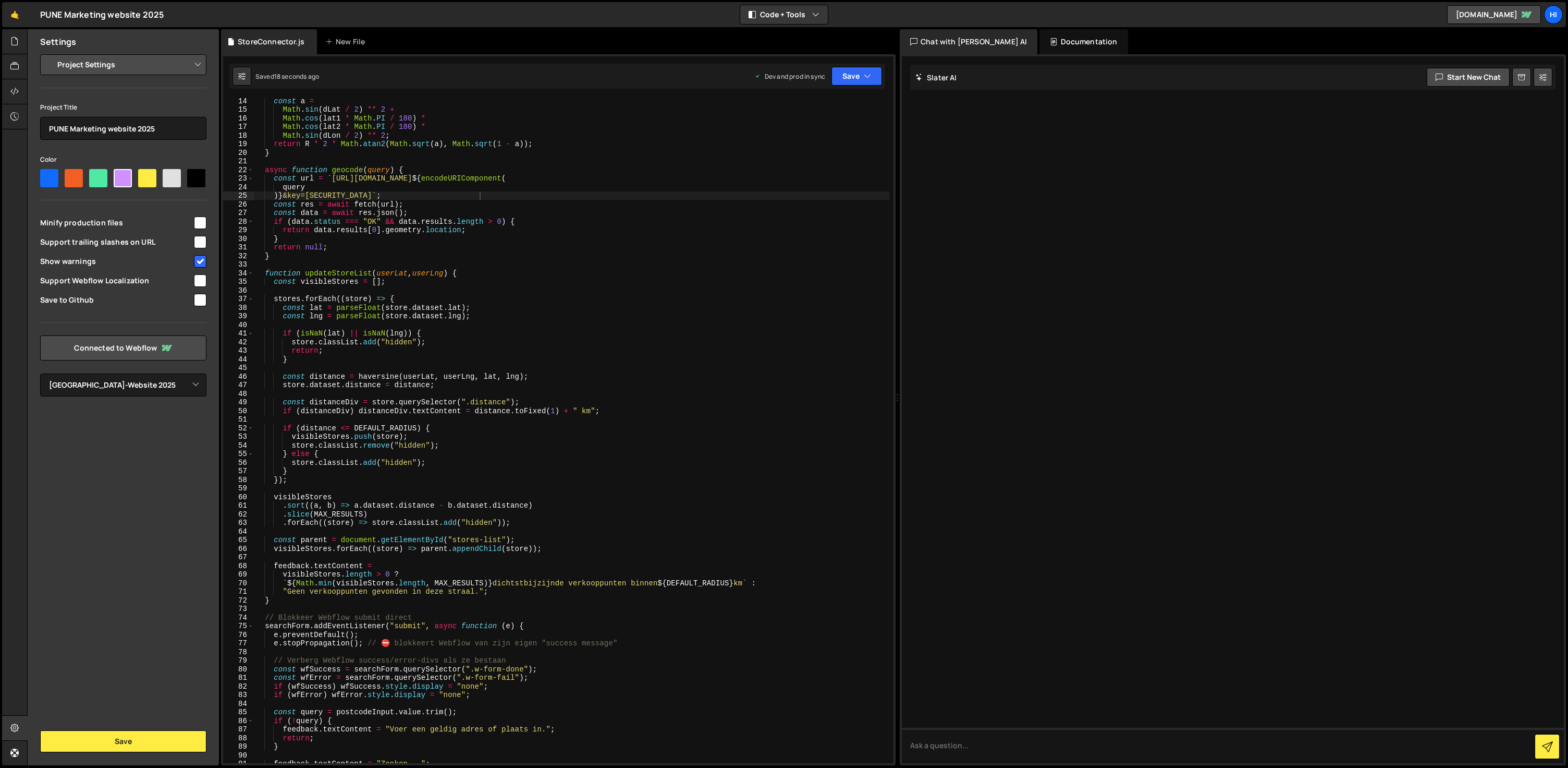
click at [492, 197] on div "const a = Math . sin ( dLat / 2 ) ** 2 + Math . cos ( lat1 * Math . PI / 180 ) …" at bounding box center [571, 437] width 635 height 682
type textarea "})();"
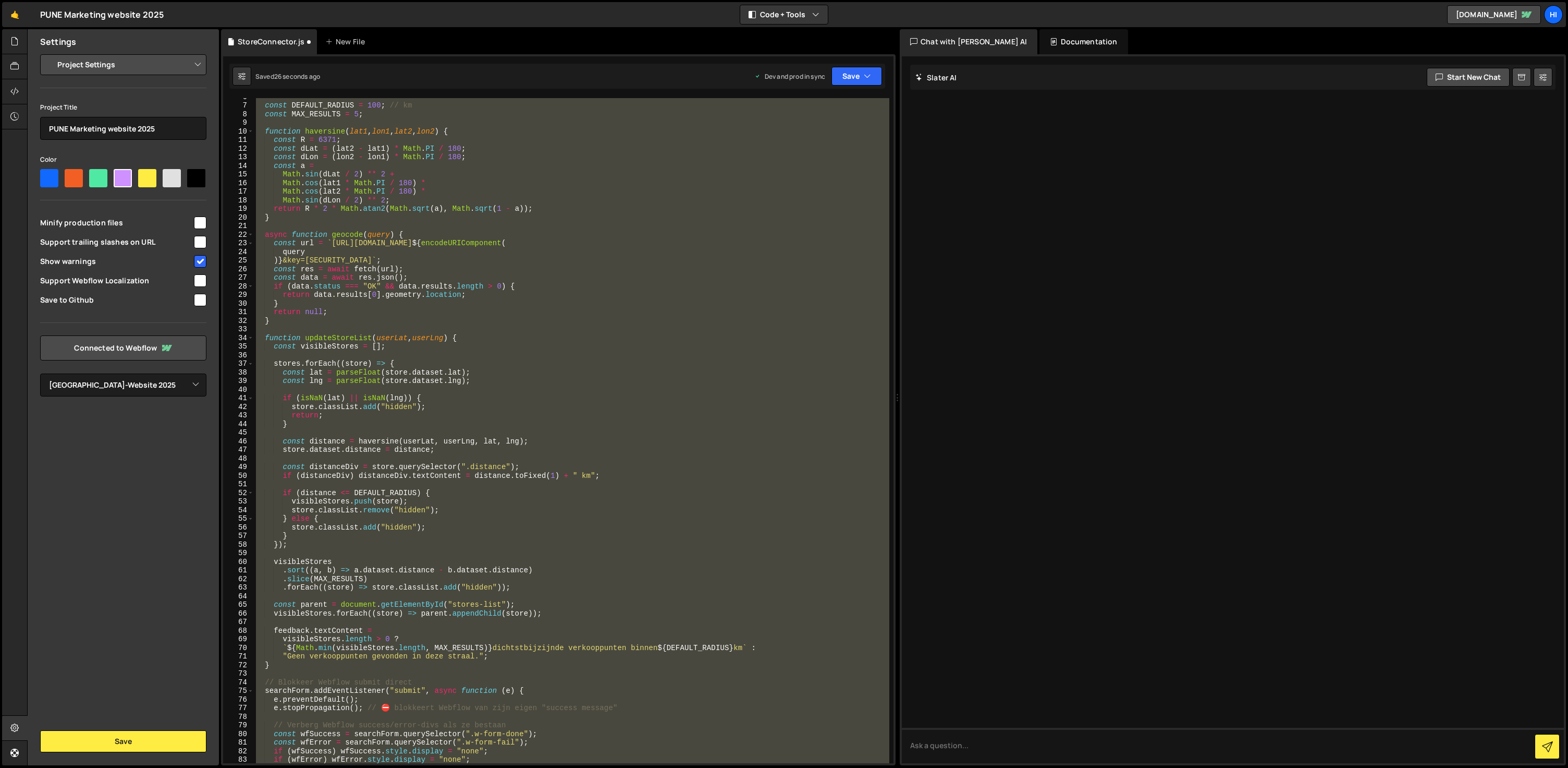
scroll to position [47, 0]
click at [576, 459] on div "const DEFAULT_RADIUS = 100 ; // km const MAX_RESULTS = 5 ; function haversine (…" at bounding box center [571, 431] width 635 height 665
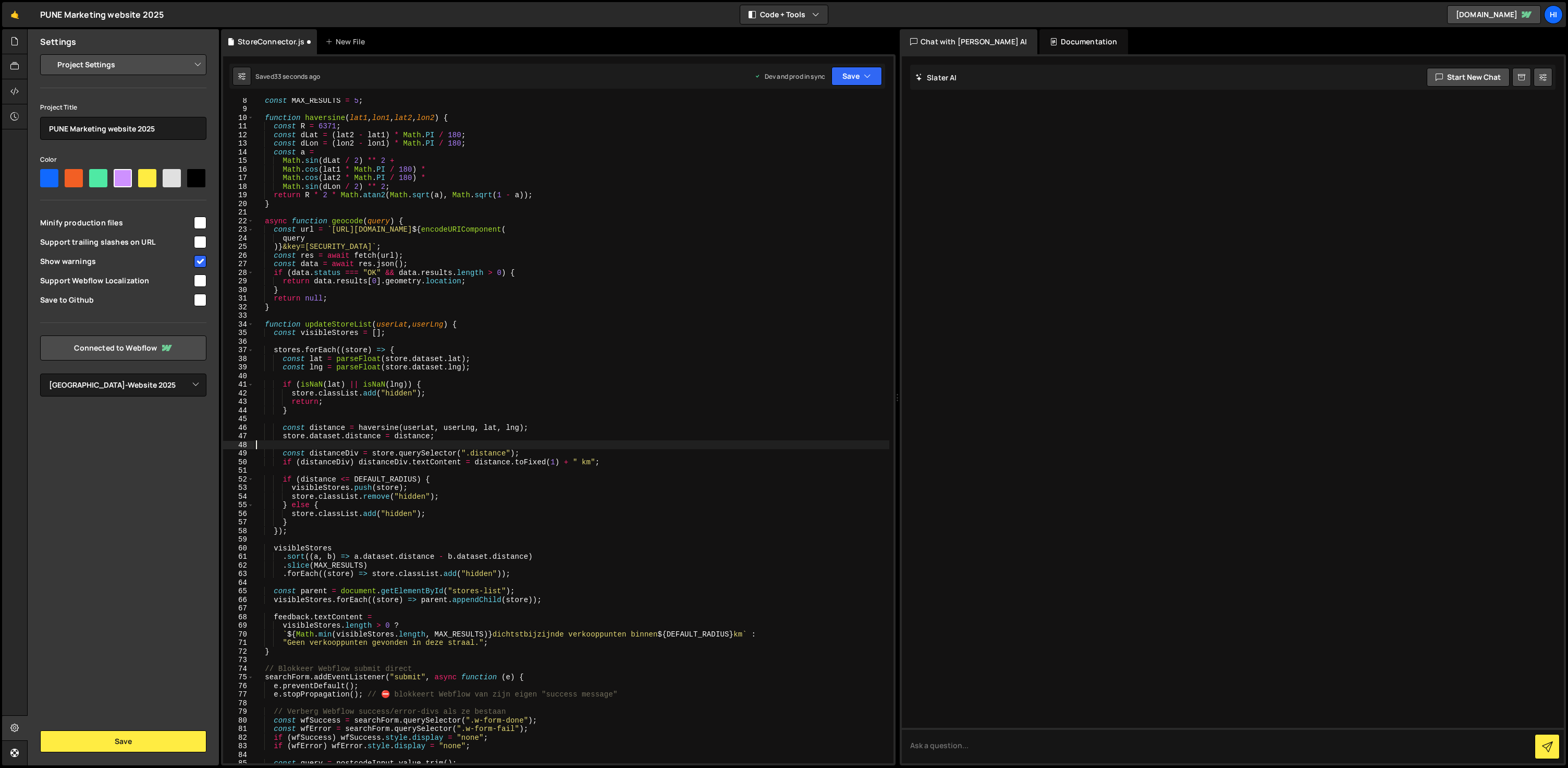
type textarea "})();"
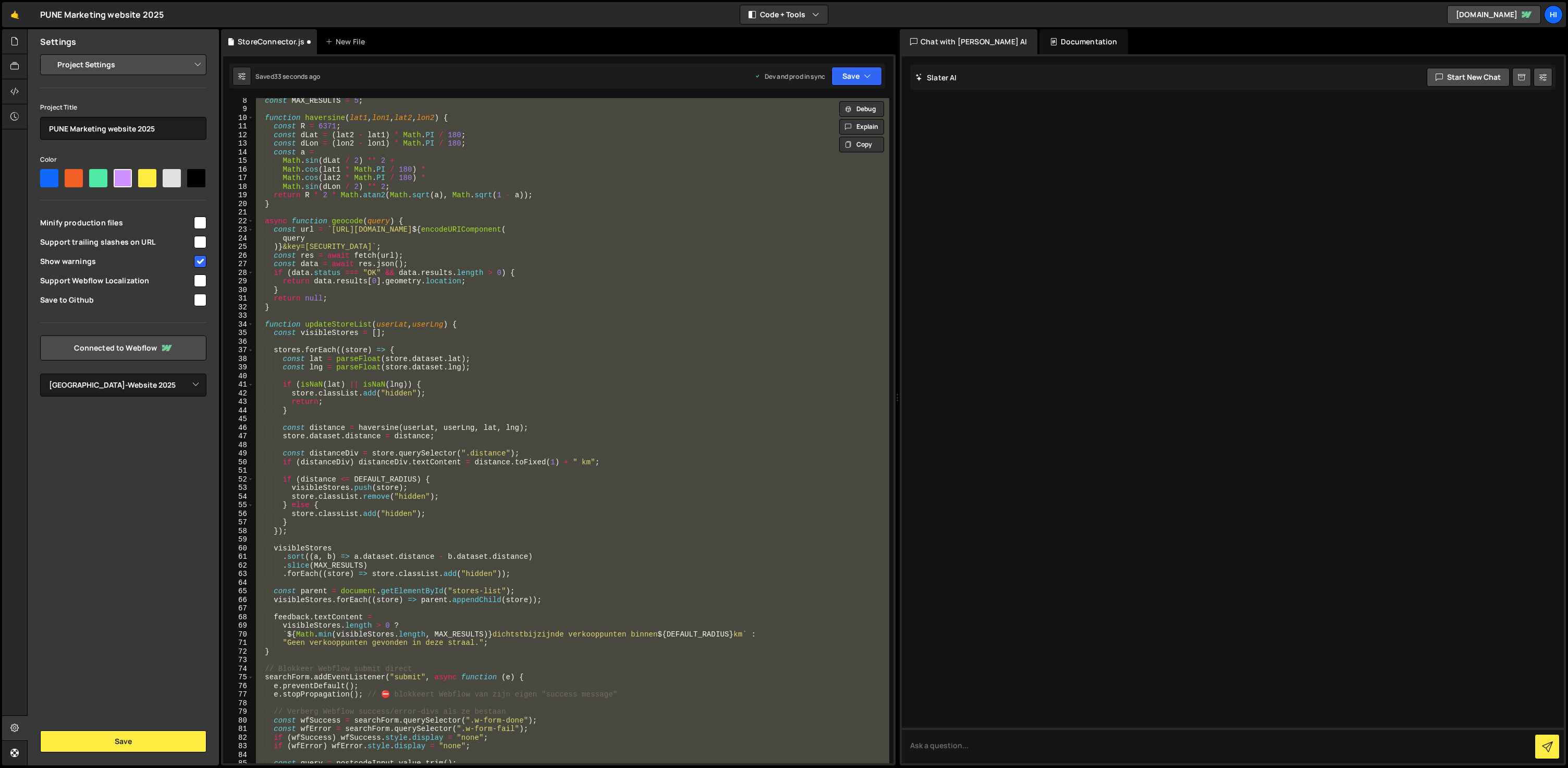
paste textarea
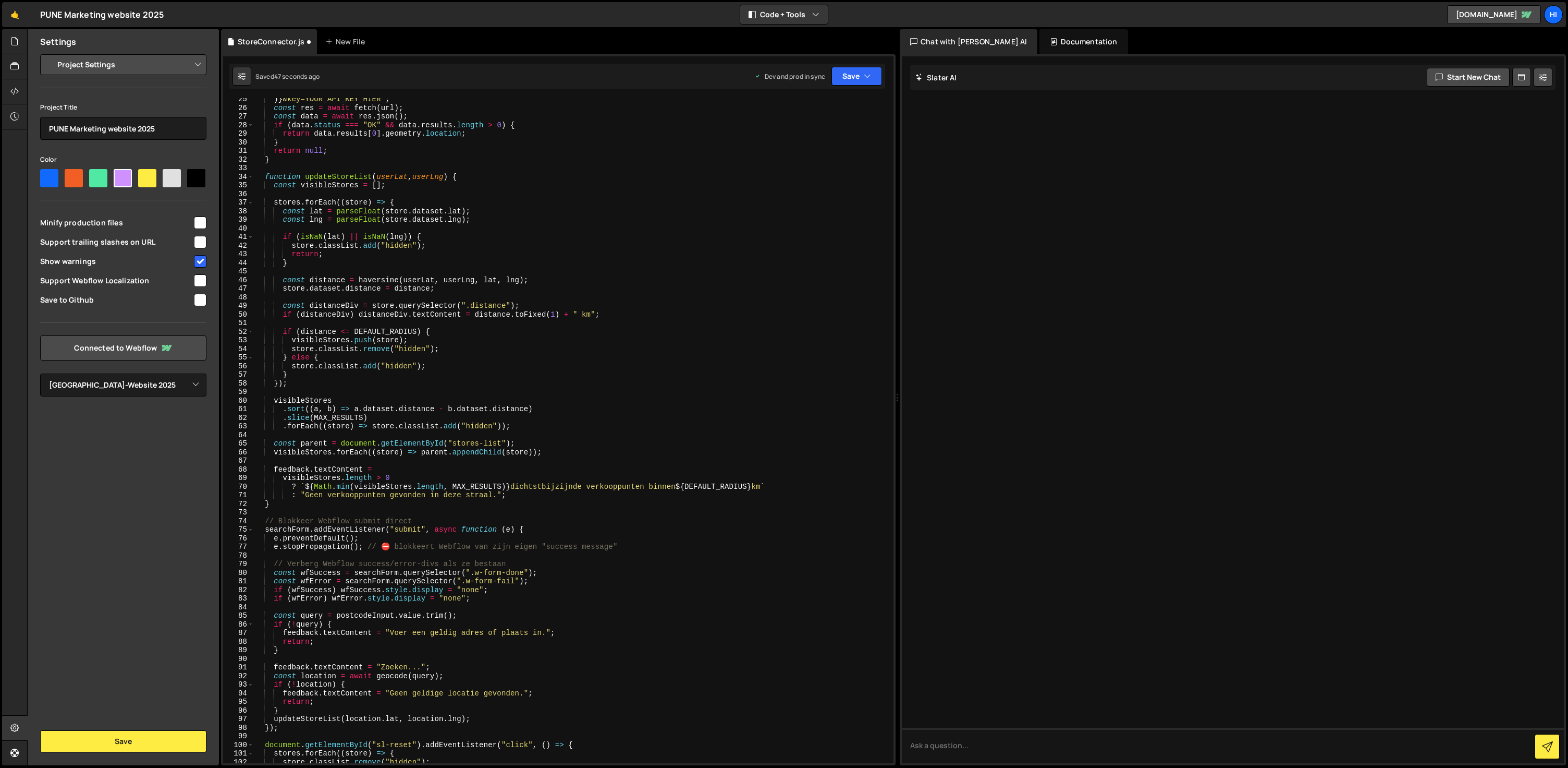
scroll to position [0, 0]
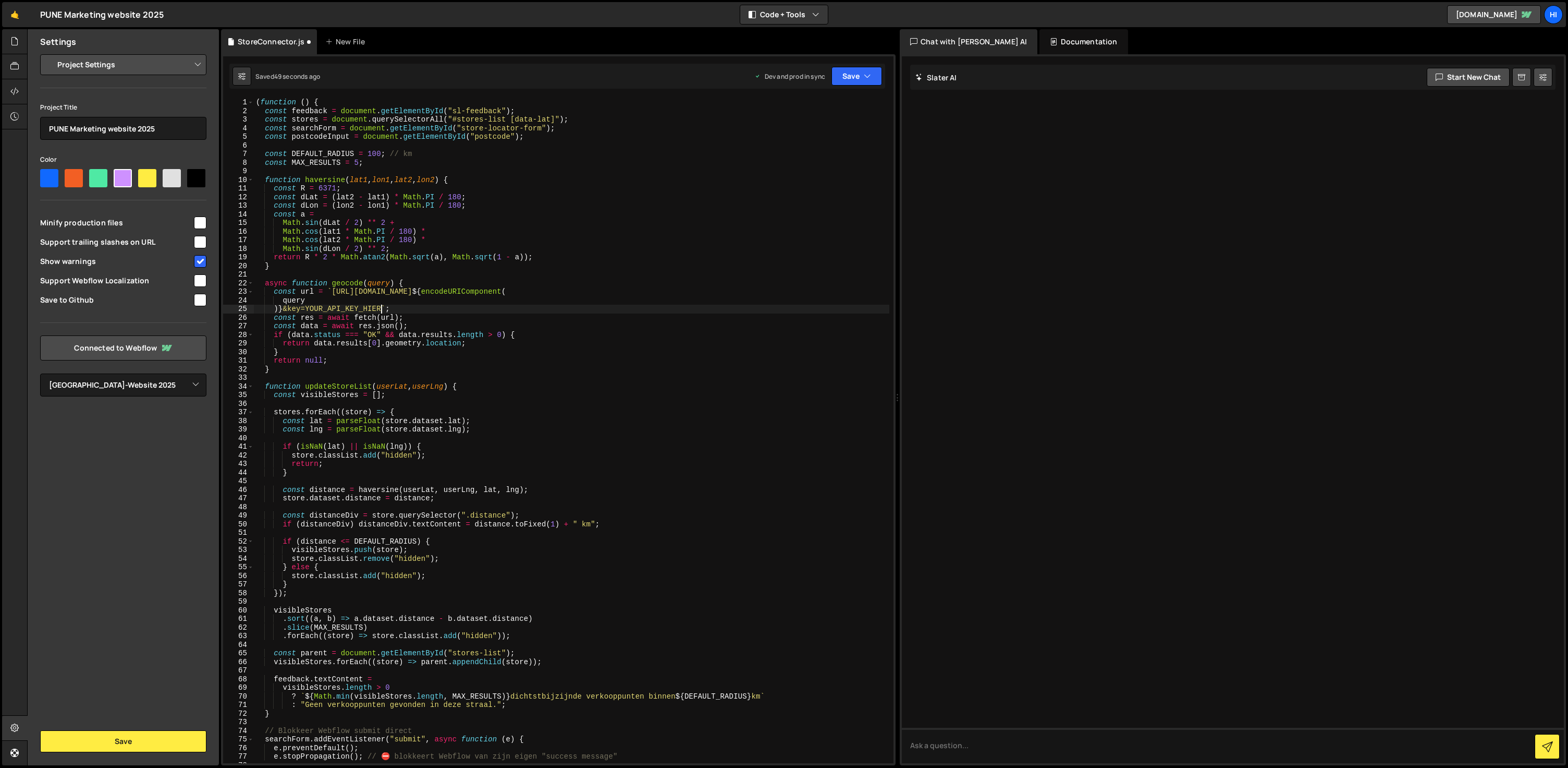
click at [382, 308] on div "( function ( ) { const feedback = document . getElementById ( "sl-feedback" ) ;…" at bounding box center [571, 439] width 635 height 682
drag, startPoint x: 382, startPoint y: 308, endPoint x: 306, endPoint y: 309, distance: 76.0
click at [306, 309] on div "( function ( ) { const feedback = document . getElementById ( "sl-feedback" ) ;…" at bounding box center [571, 439] width 635 height 682
paste textarea "[SECURITY_DATA]"
click at [856, 78] on button "Save" at bounding box center [857, 76] width 51 height 19
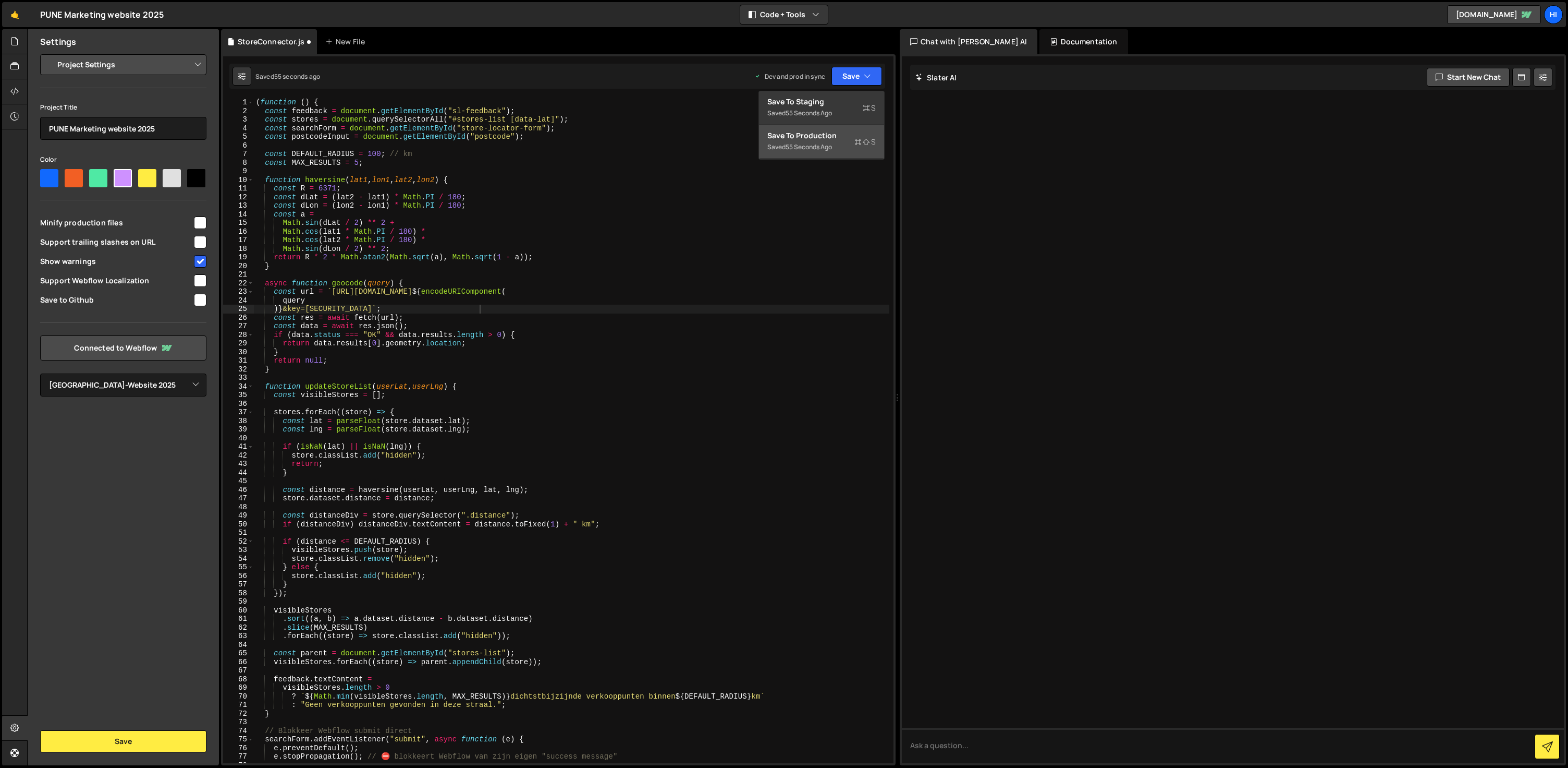
click at [830, 144] on div "55 seconds ago" at bounding box center [808, 147] width 46 height 9
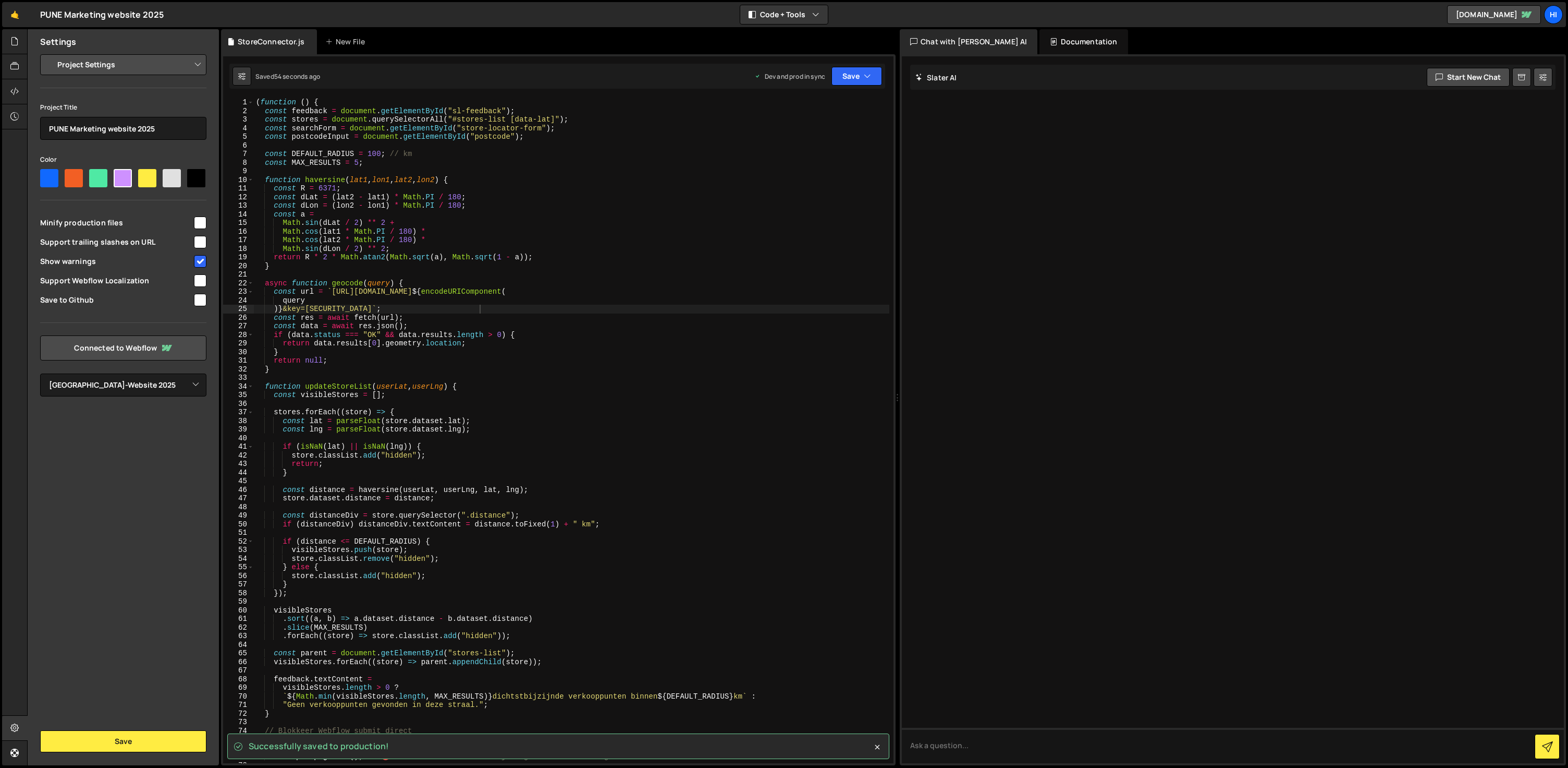
click at [758, 240] on div "( function ( ) { const feedback = document . getElementById ( "sl-feedback" ) ;…" at bounding box center [571, 439] width 635 height 682
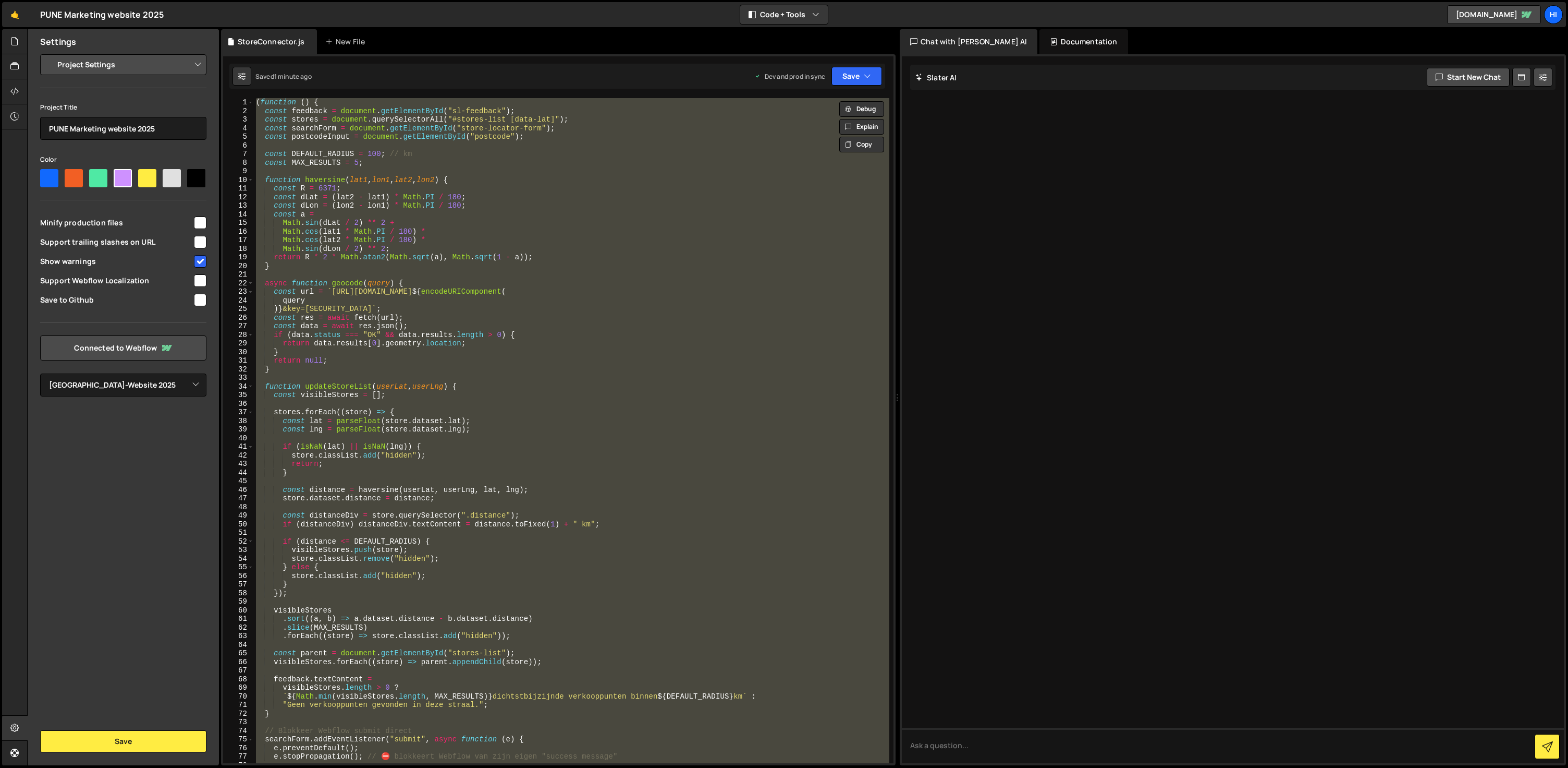
click at [619, 494] on div "( function ( ) { const feedback = document . getElementById ( "sl-feedback" ) ;…" at bounding box center [571, 431] width 635 height 665
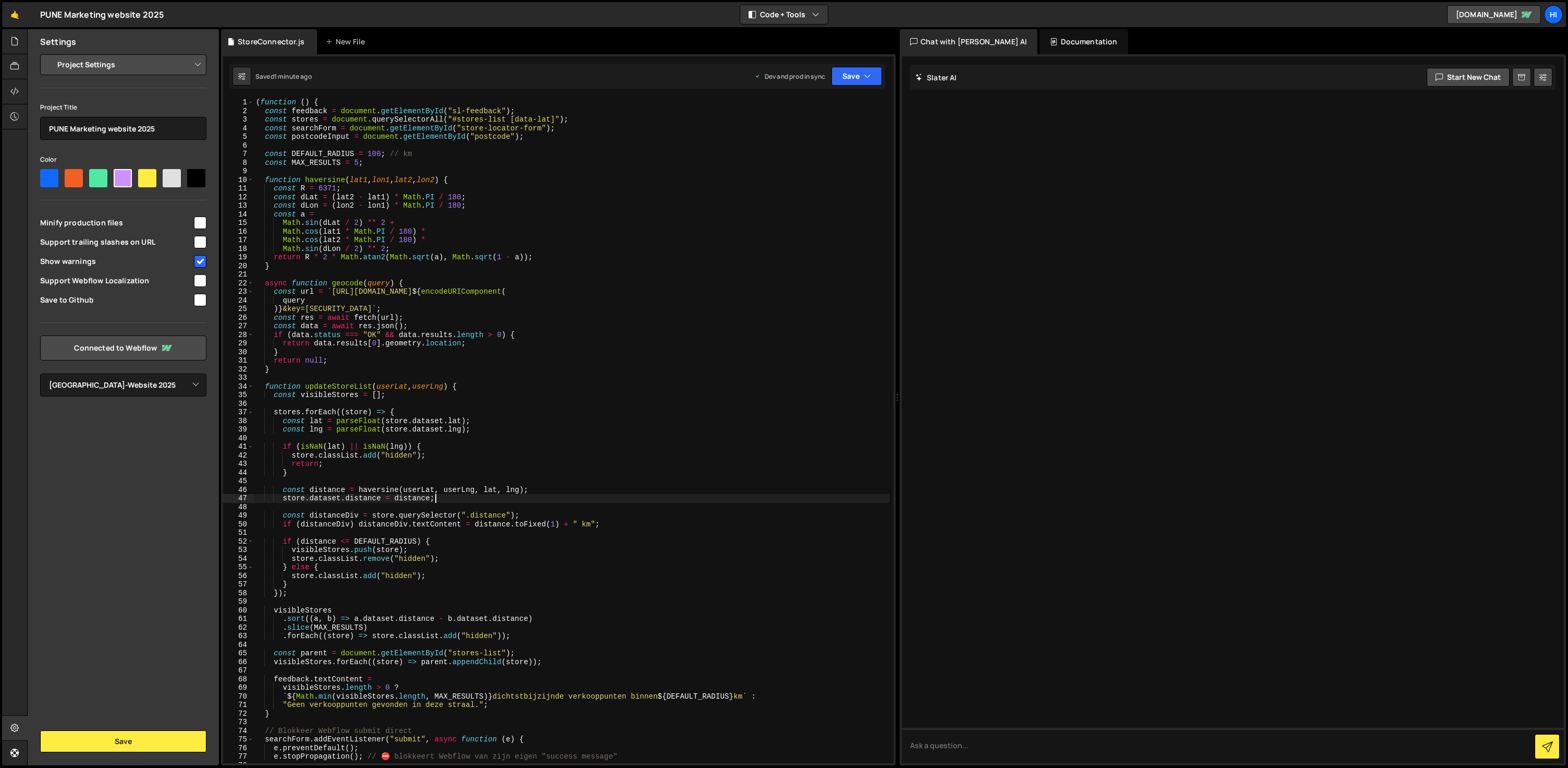
type textarea "})();"
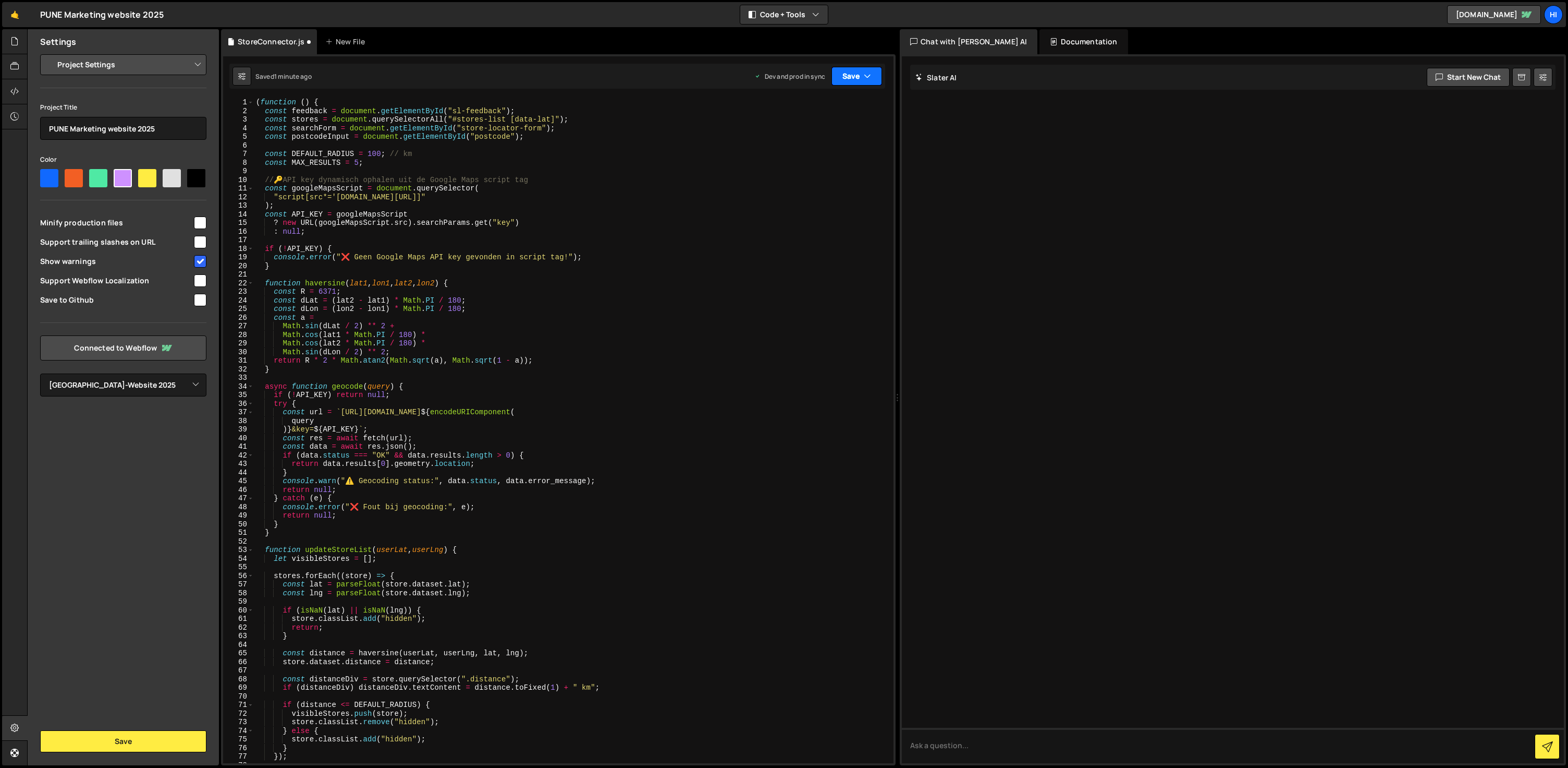
click at [865, 76] on icon "button" at bounding box center [867, 76] width 7 height 10
click at [834, 136] on div "Save to Production S" at bounding box center [822, 135] width 109 height 10
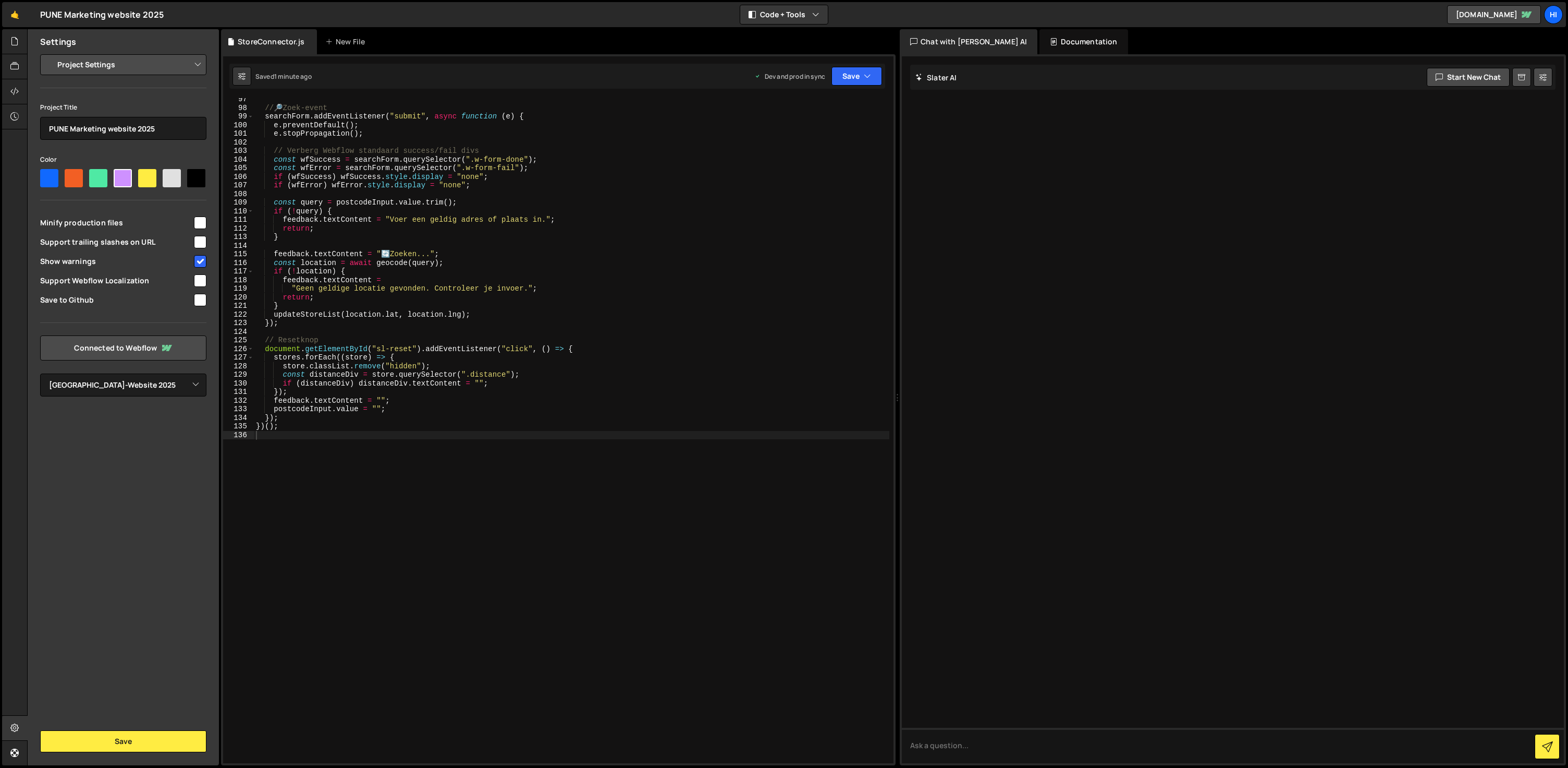
click at [565, 268] on div "// 🔎 Zoek-event searchForm . addEventListener ( "submit" , async function ( e )…" at bounding box center [571, 436] width 635 height 682
type textarea "})();"
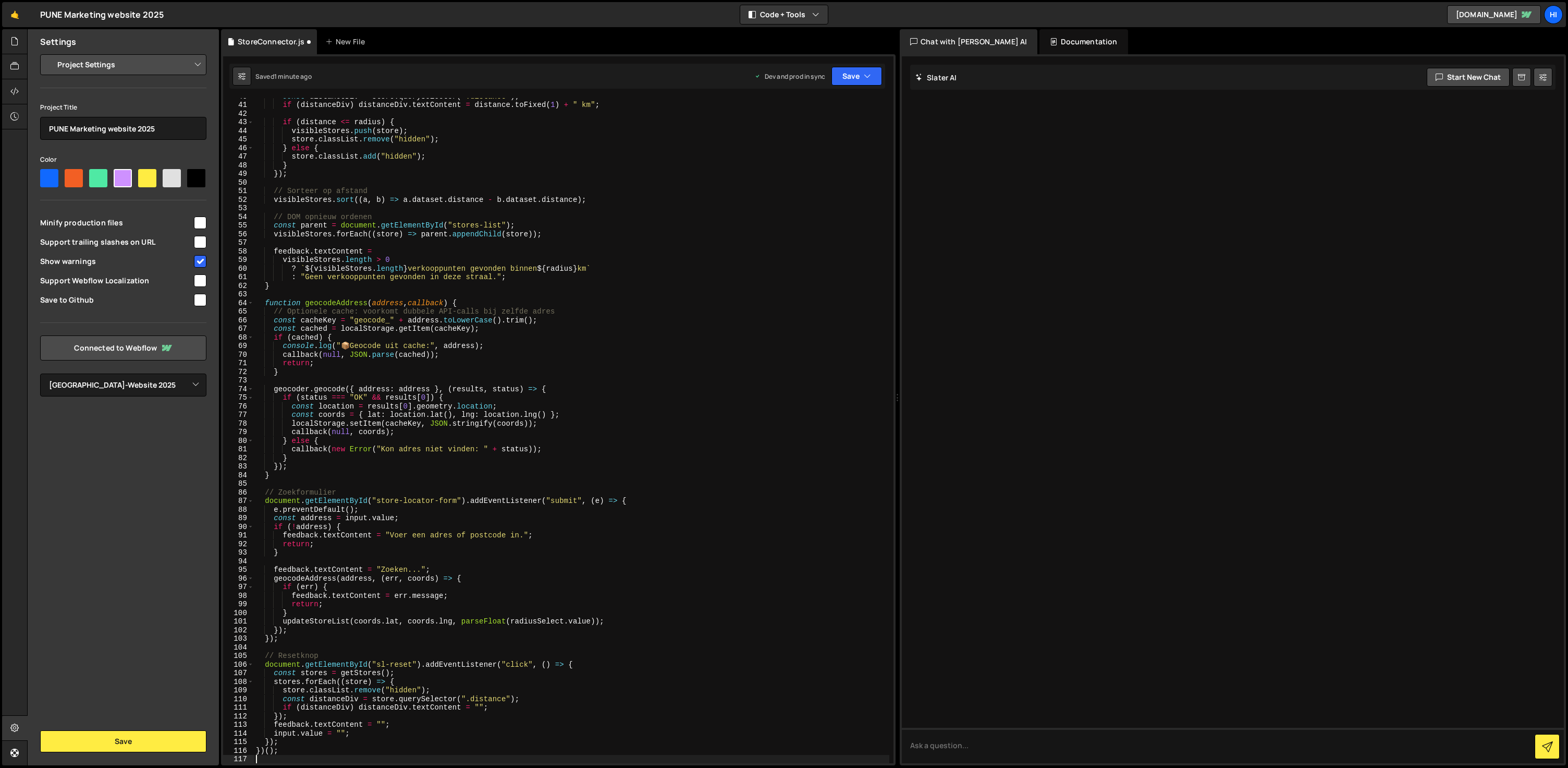
scroll to position [342, 0]
click at [855, 80] on button "Save" at bounding box center [857, 76] width 51 height 19
click at [850, 136] on div "Save to Production S" at bounding box center [822, 135] width 109 height 10
click at [607, 360] on div "const distanceDiv = store . querySelector ( ".distance" ) ; if ( distanceDiv ) …" at bounding box center [571, 432] width 635 height 682
type textarea "})();"
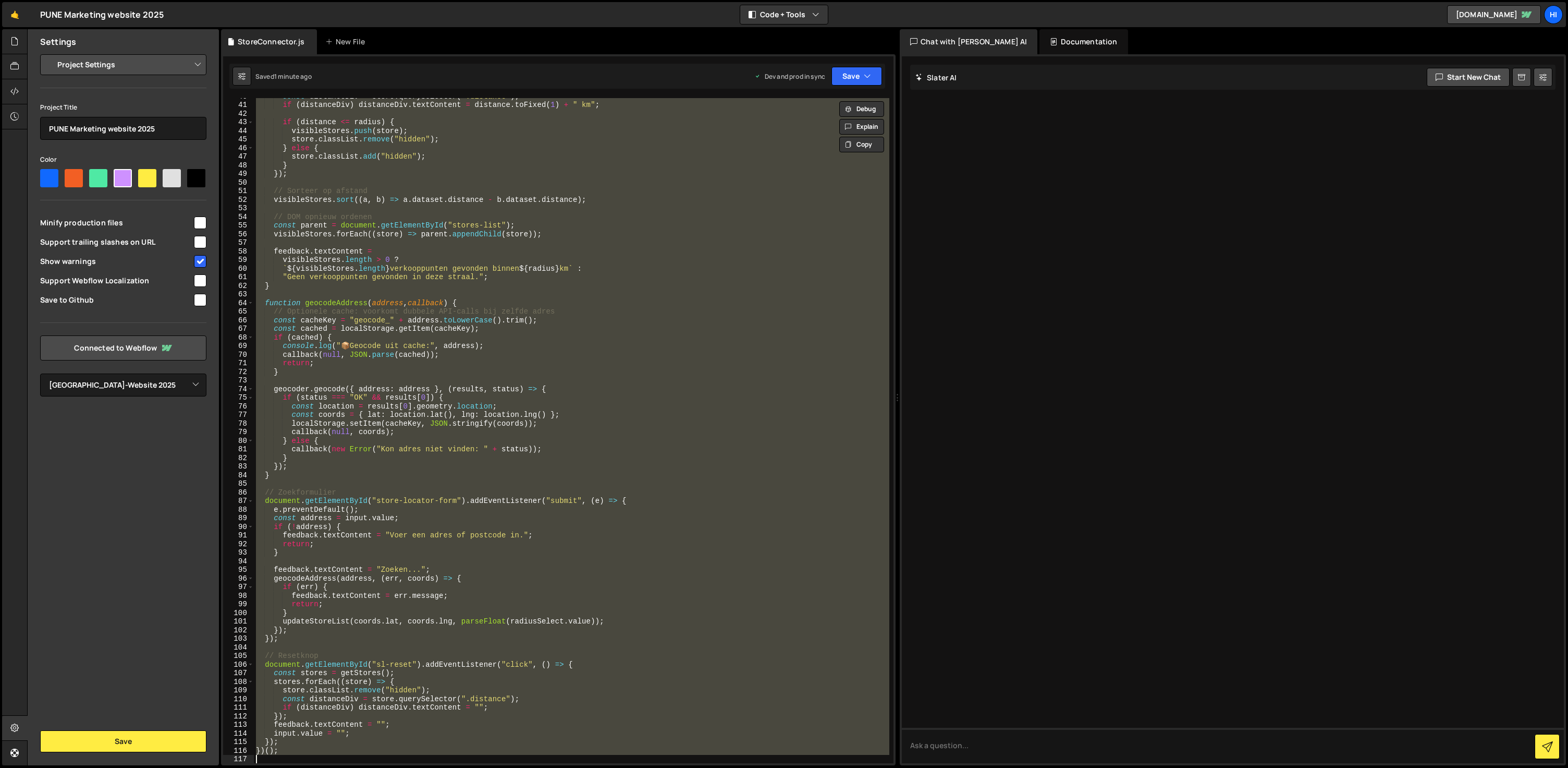
paste textarea
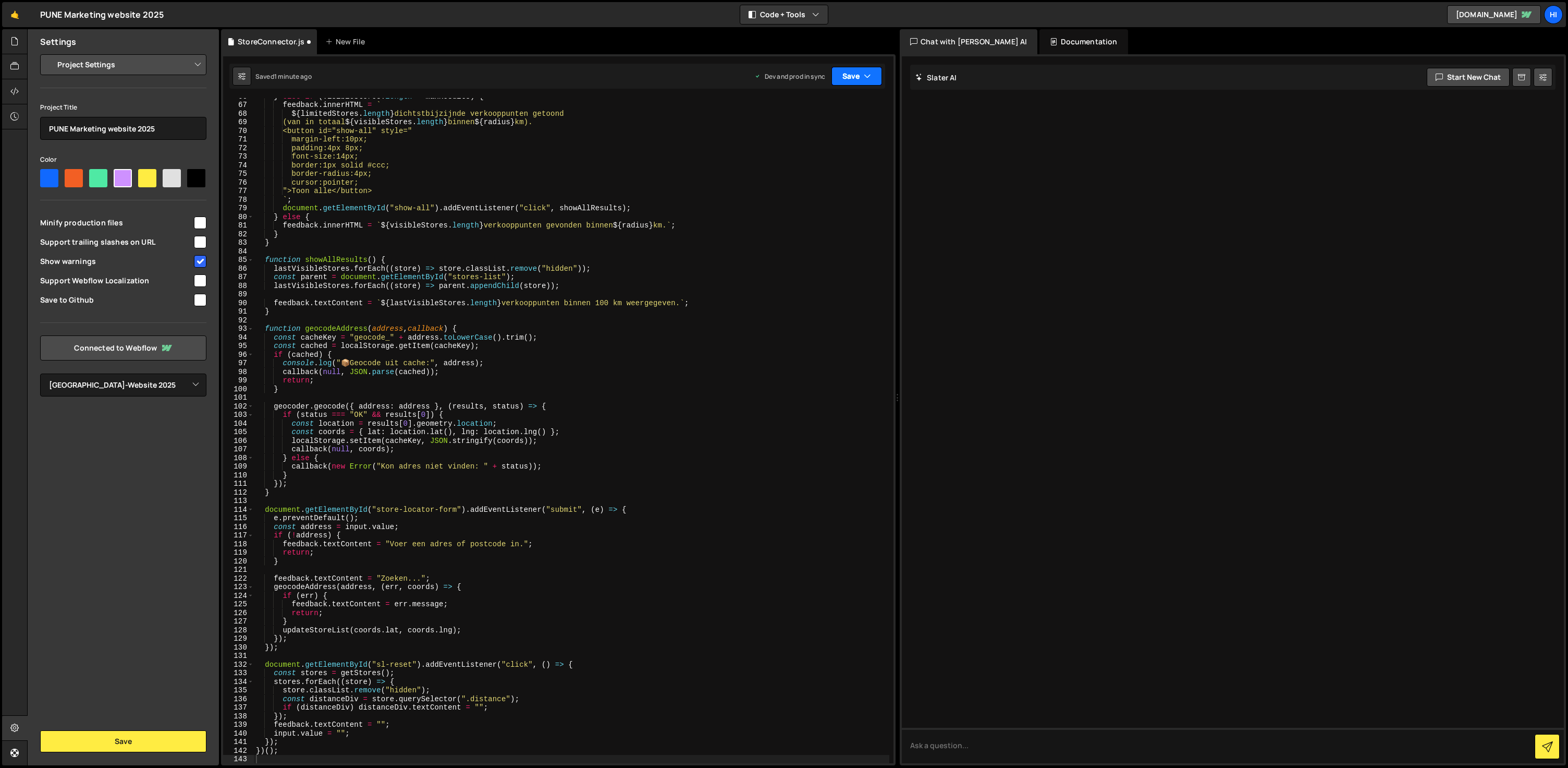
click at [861, 80] on button "Save" at bounding box center [857, 76] width 51 height 19
click at [843, 146] on div "Saved 1 minute ago" at bounding box center [822, 147] width 109 height 12
click at [764, 368] on div "} else if ( visibleStores . length > maxResults ) { feedback . innerHTML = ` ${…" at bounding box center [571, 432] width 635 height 682
type textarea "})();"
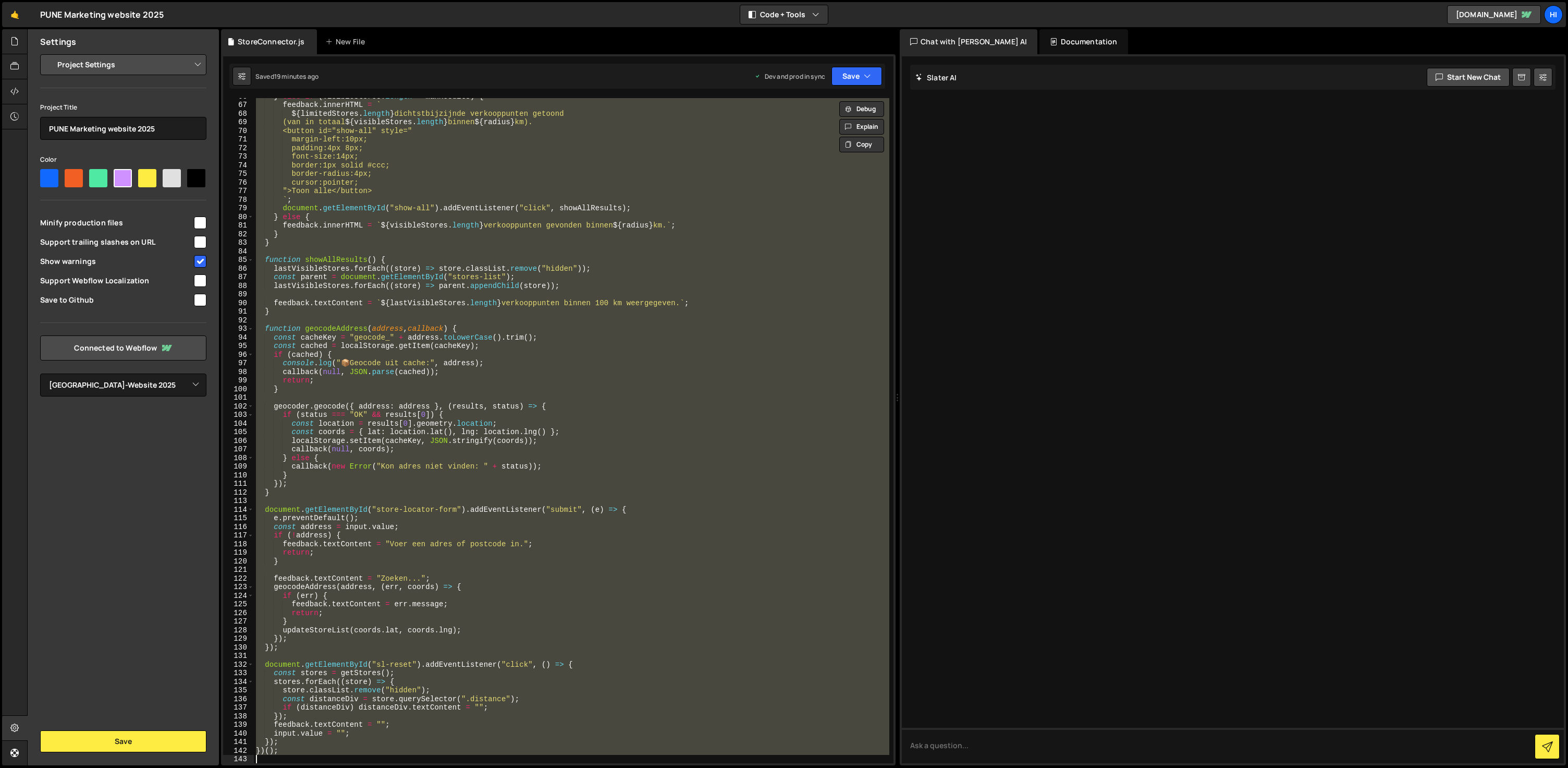
paste textarea
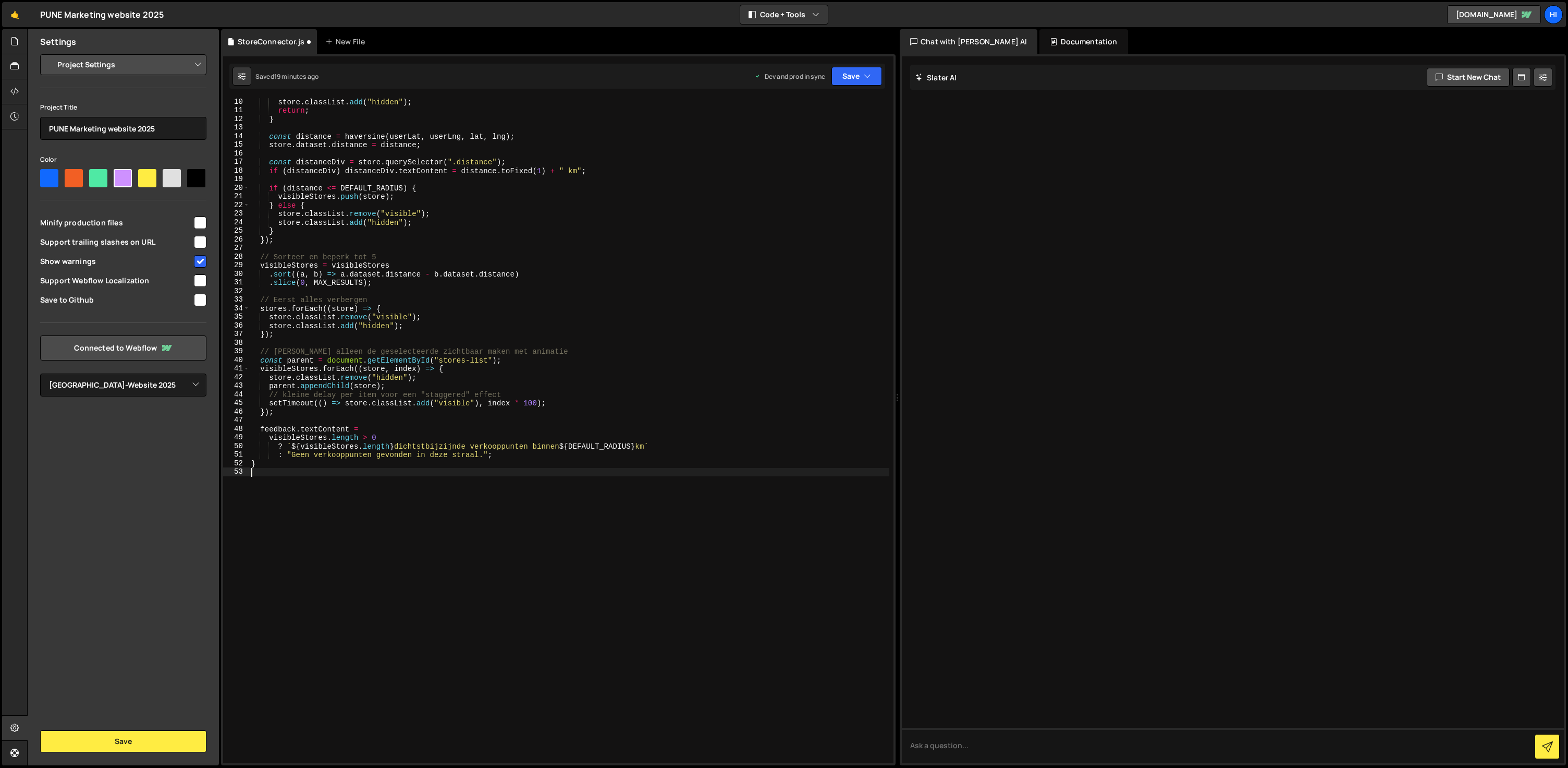
scroll to position [0, 0]
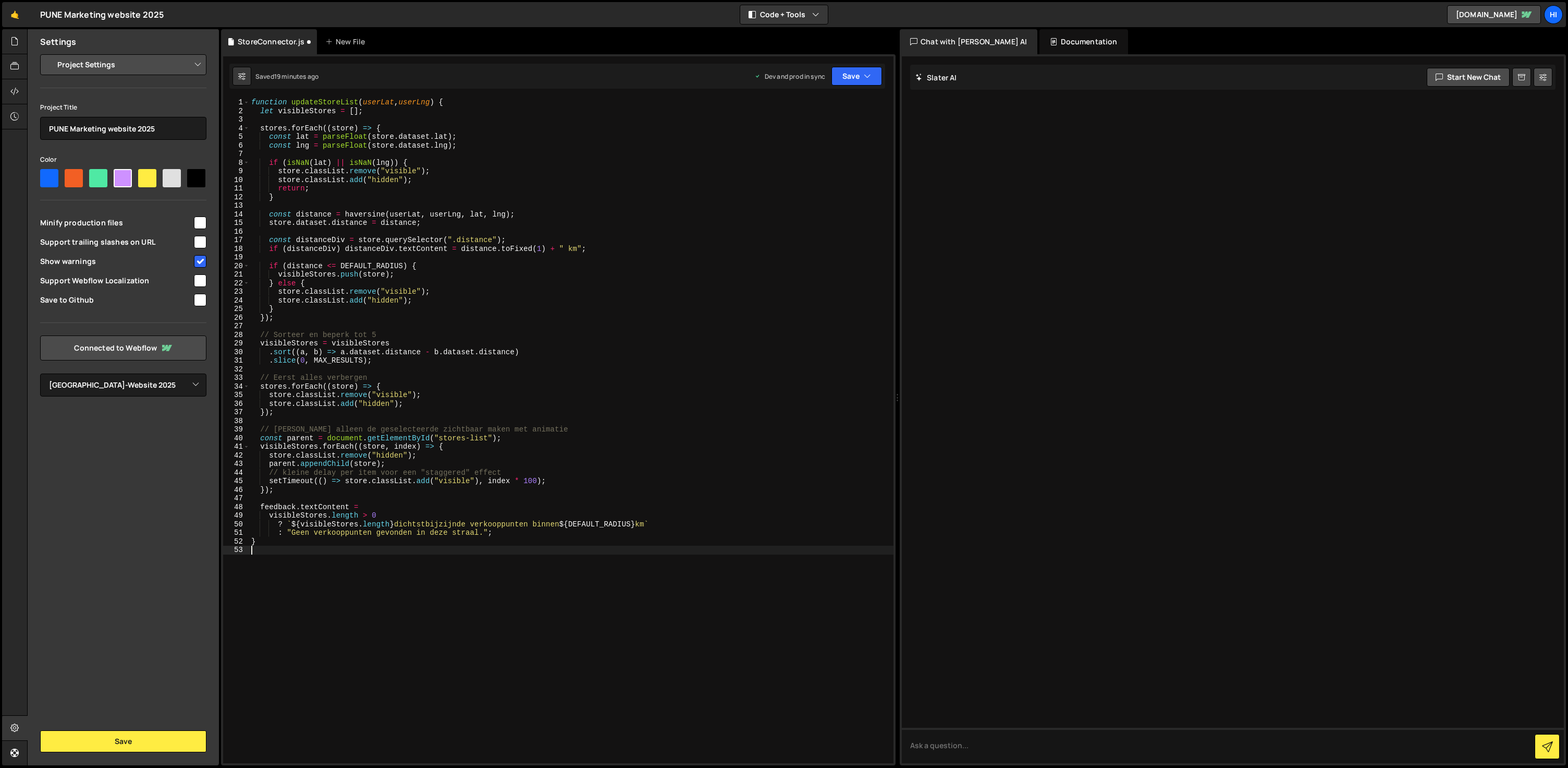
click at [540, 391] on div "function updateStoreList ( userLat , userLng ) { let visibleStores = [ ] ; stor…" at bounding box center [571, 439] width 644 height 682
type textarea "})();"
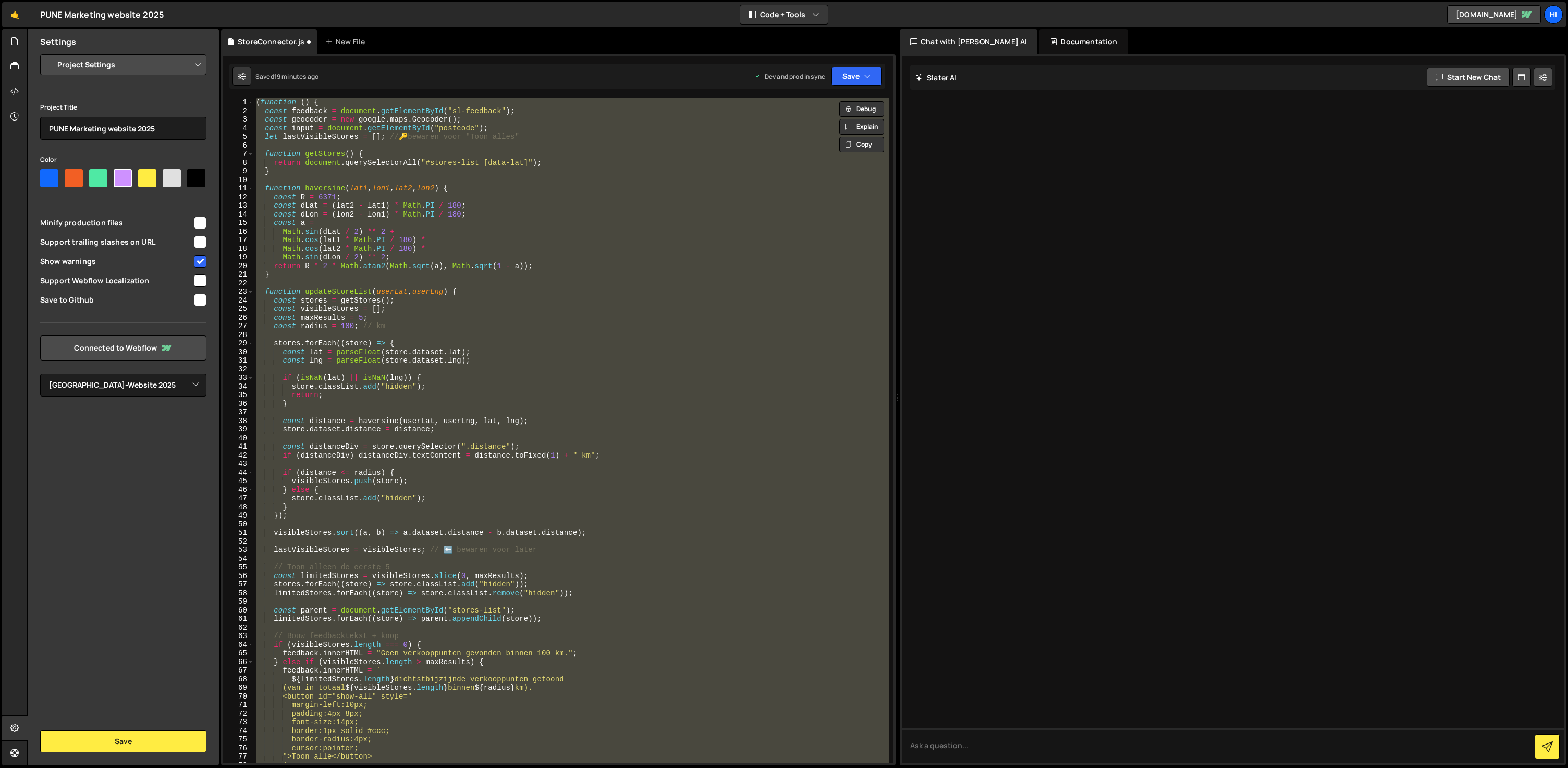
click at [608, 460] on div "( function ( ) { const feedback = document . getElementById ( "sl-feedback" ) ;…" at bounding box center [571, 431] width 635 height 665
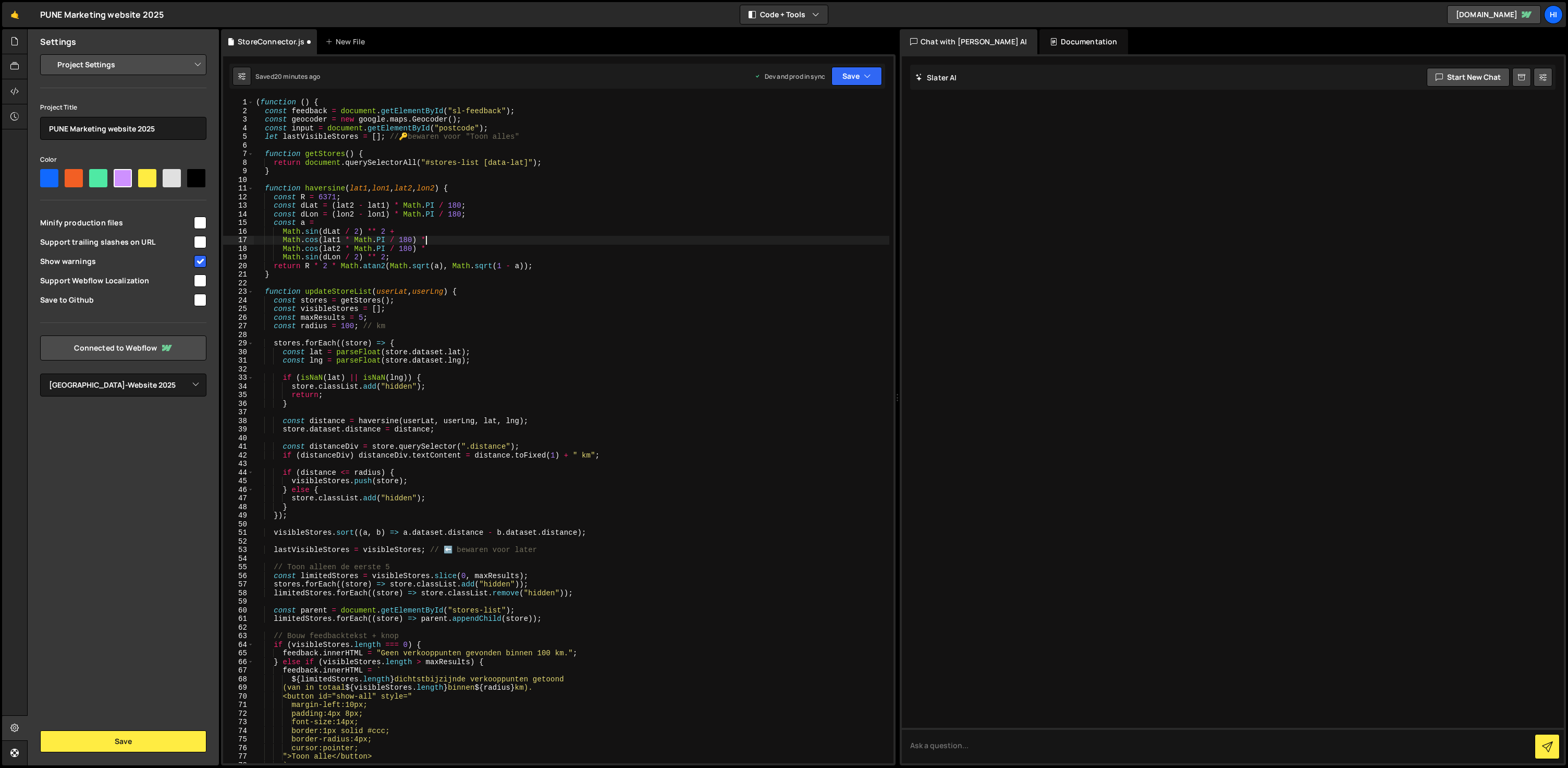
click at [810, 238] on div "( function ( ) { const feedback = document . getElementById ( "sl-feedback" ) ;…" at bounding box center [571, 439] width 635 height 682
type textarea "})();"
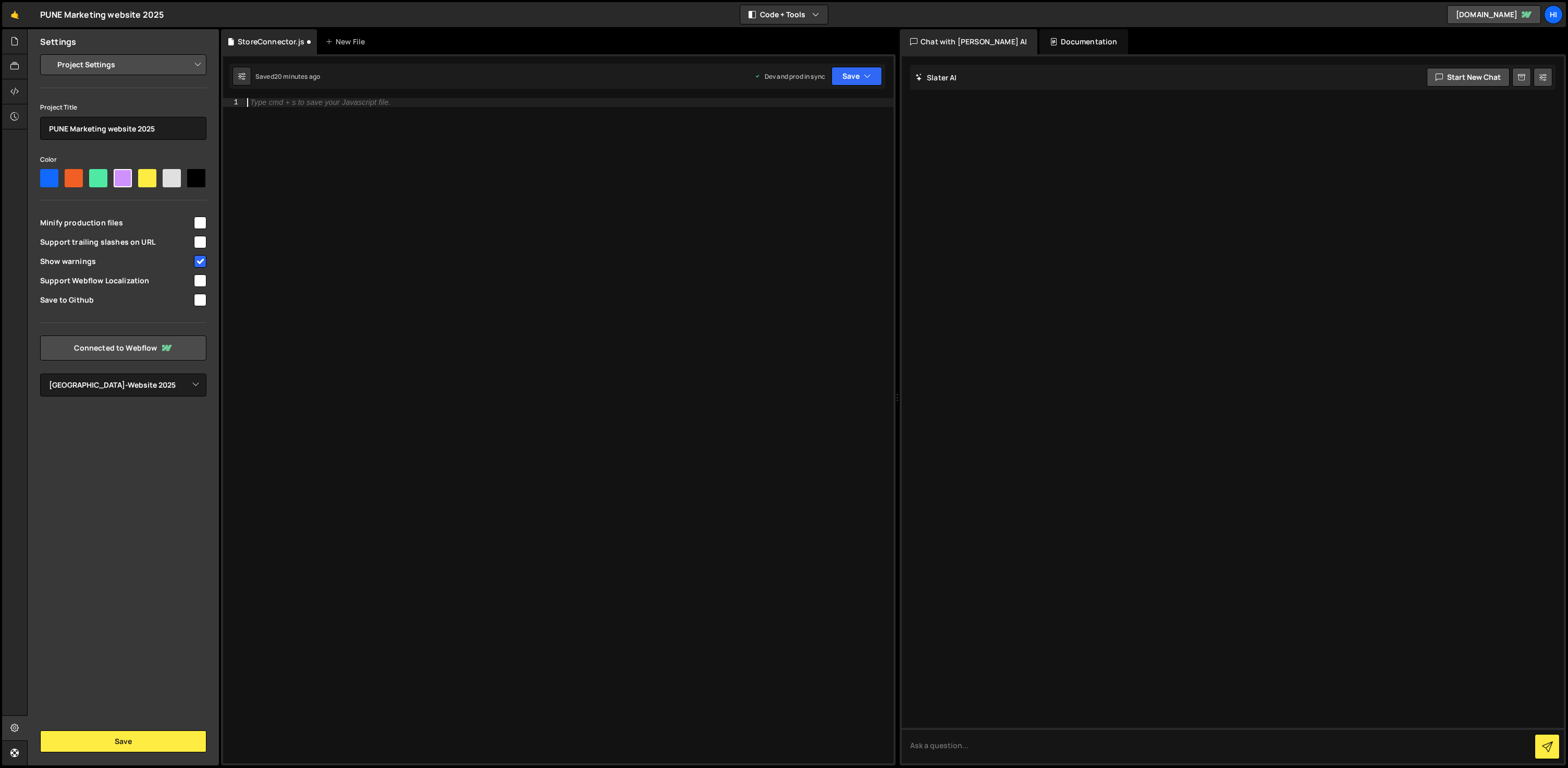
scroll to position [497, 0]
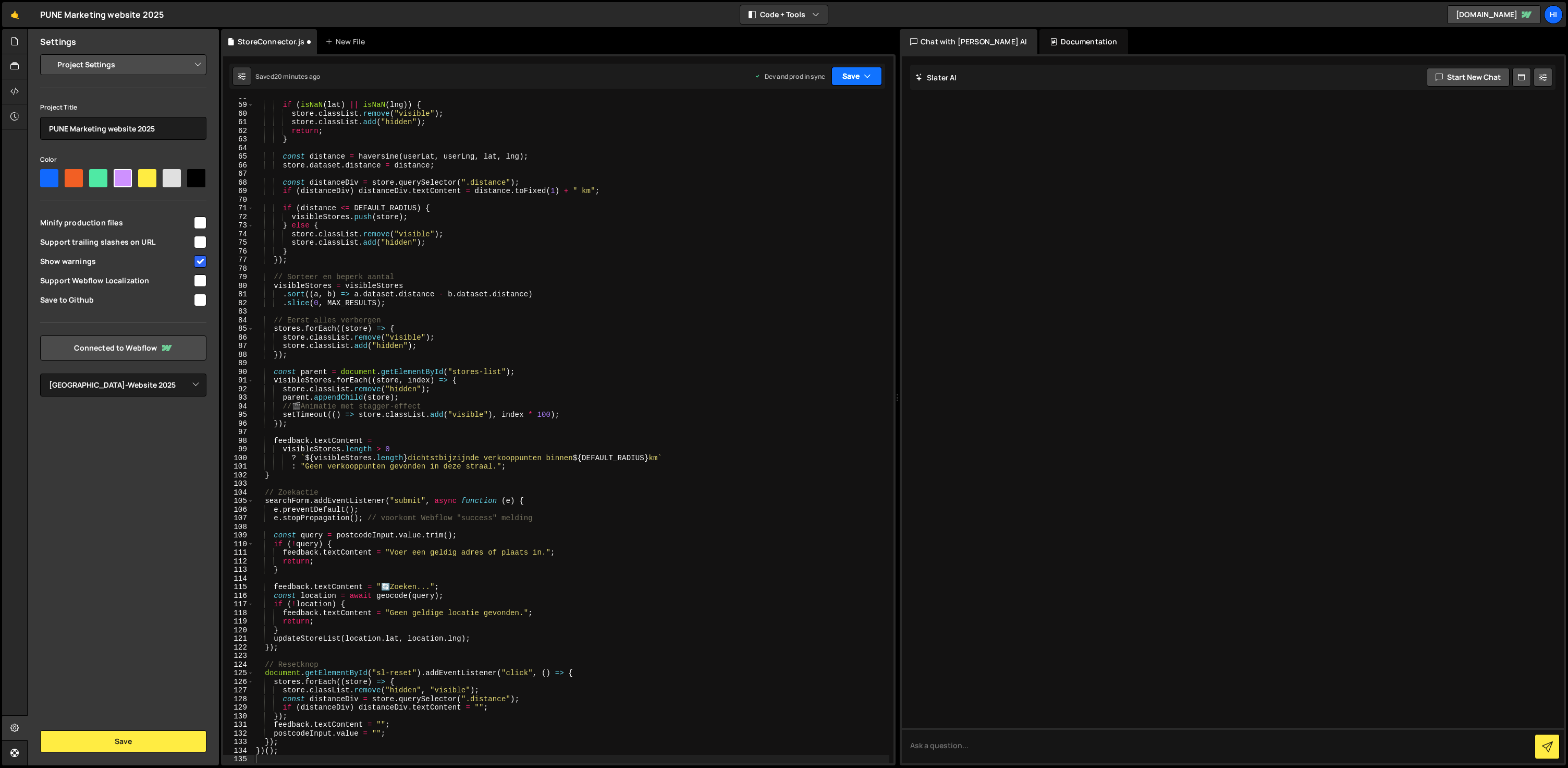
click at [860, 79] on button "Save" at bounding box center [857, 76] width 51 height 19
click at [847, 145] on div "Saved 20 minutes ago" at bounding box center [822, 147] width 109 height 12
click at [680, 307] on div "if ( isNaN ( lat ) || isNaN ( lng )) { store . classList . remove ( "visible" )…" at bounding box center [571, 432] width 635 height 682
type textarea "})();"
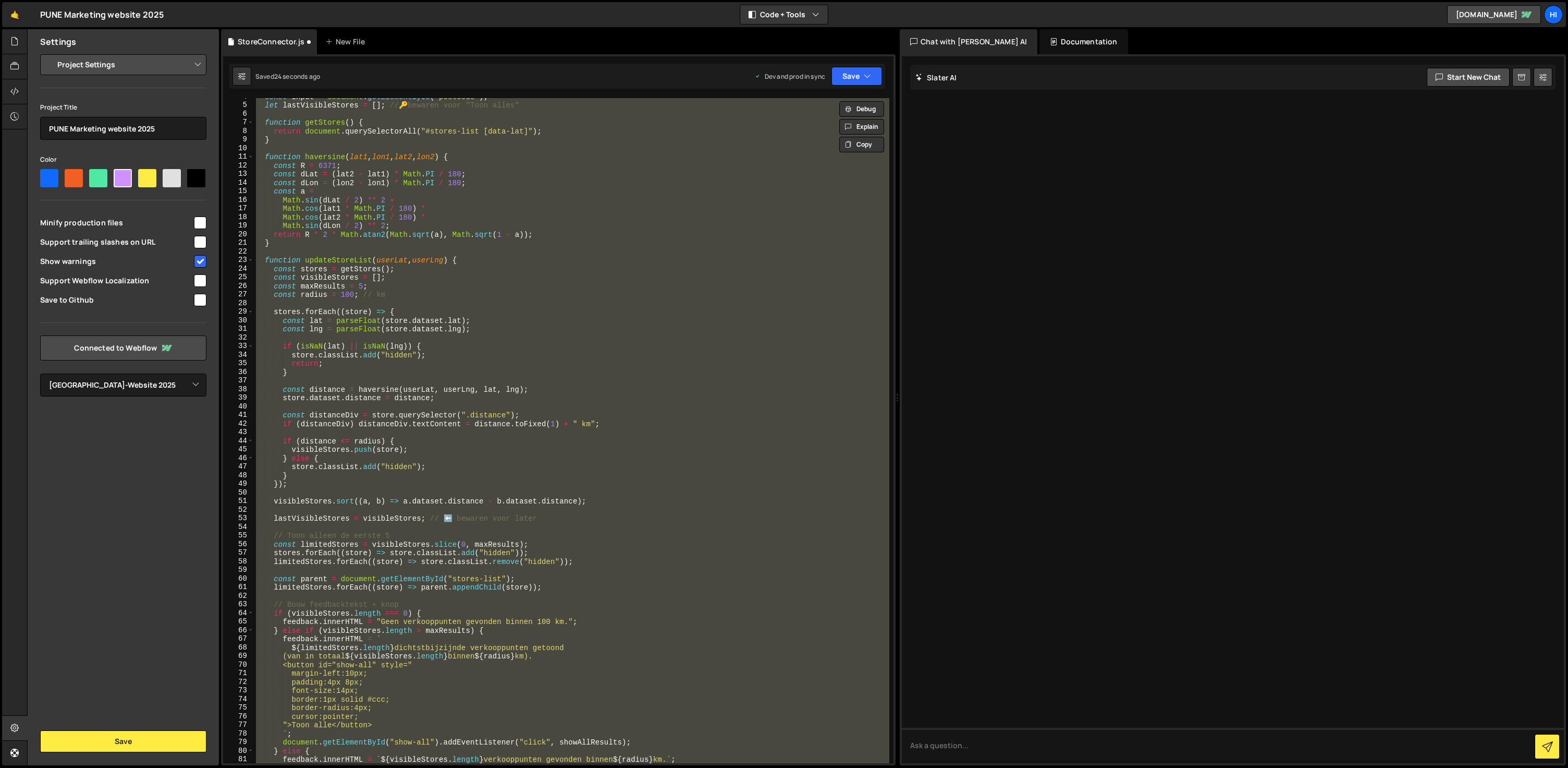
scroll to position [0, 0]
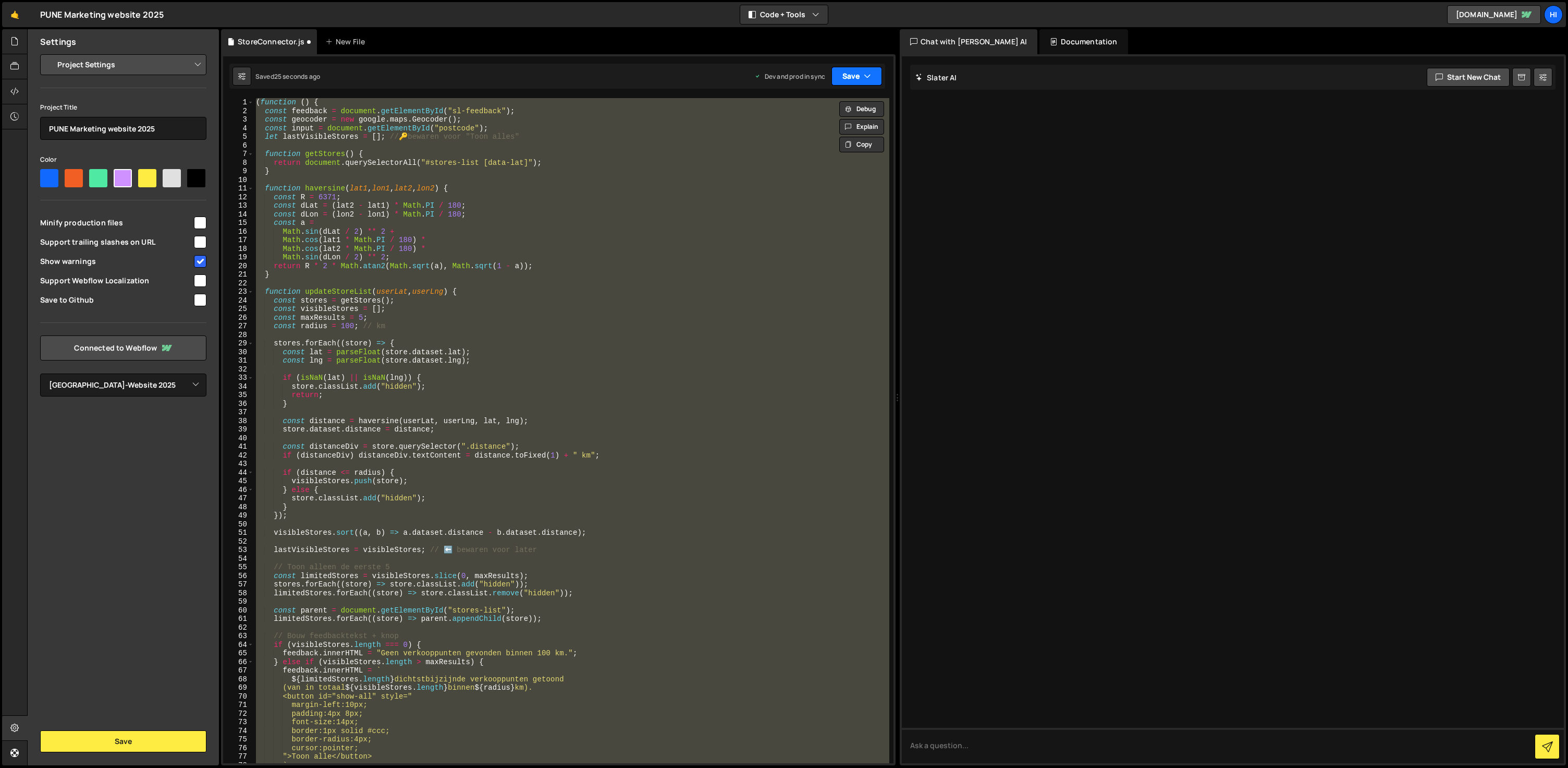
click at [863, 73] on button "Save" at bounding box center [857, 76] width 51 height 19
click at [848, 141] on div "Saved 25 seconds ago" at bounding box center [822, 147] width 109 height 12
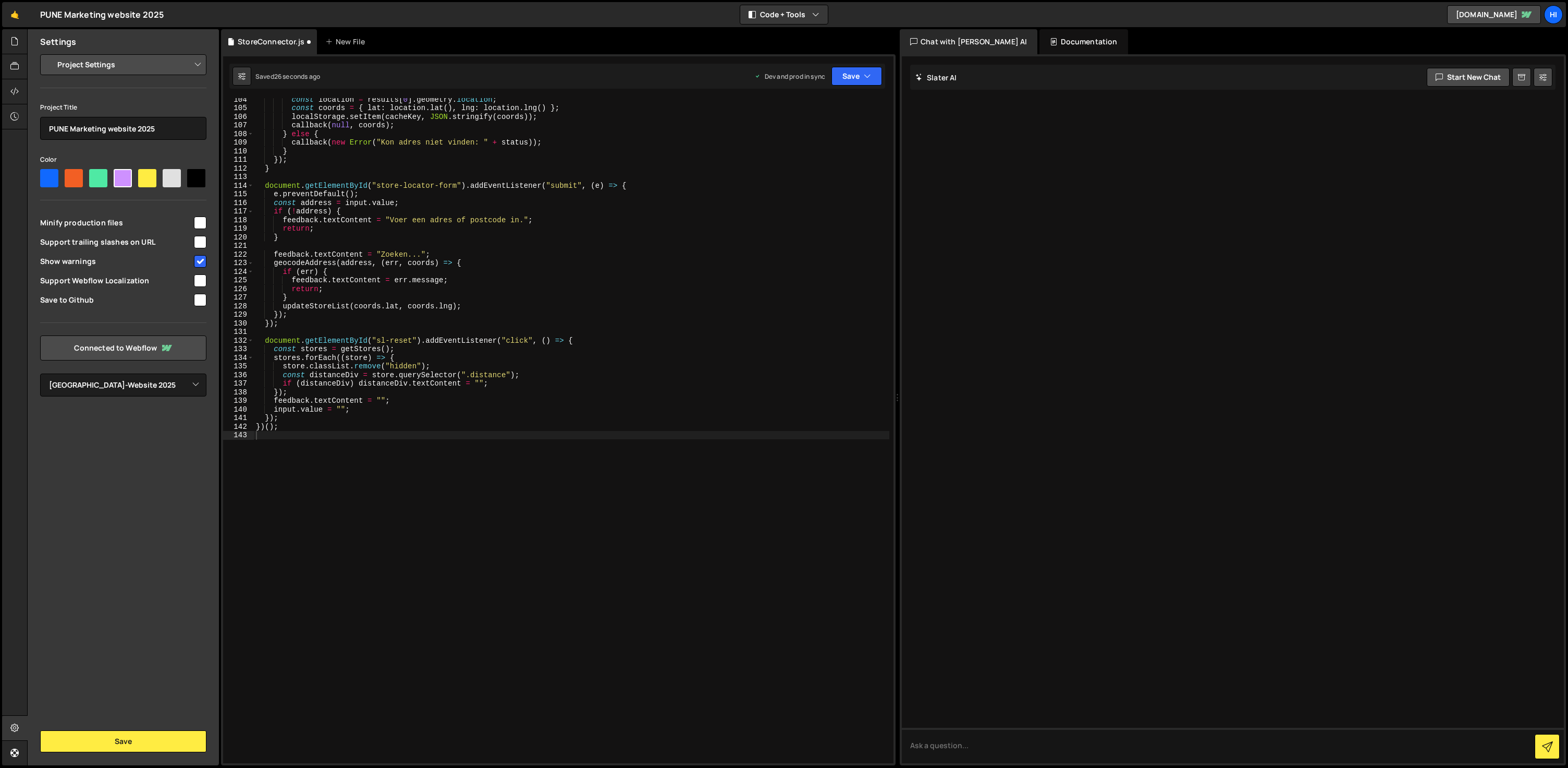
scroll to position [889, 0]
click at [666, 287] on div "const location = results [ 0 ] . geometry . location ; const coords = { lat : l…" at bounding box center [571, 436] width 635 height 682
type textarea "})();"
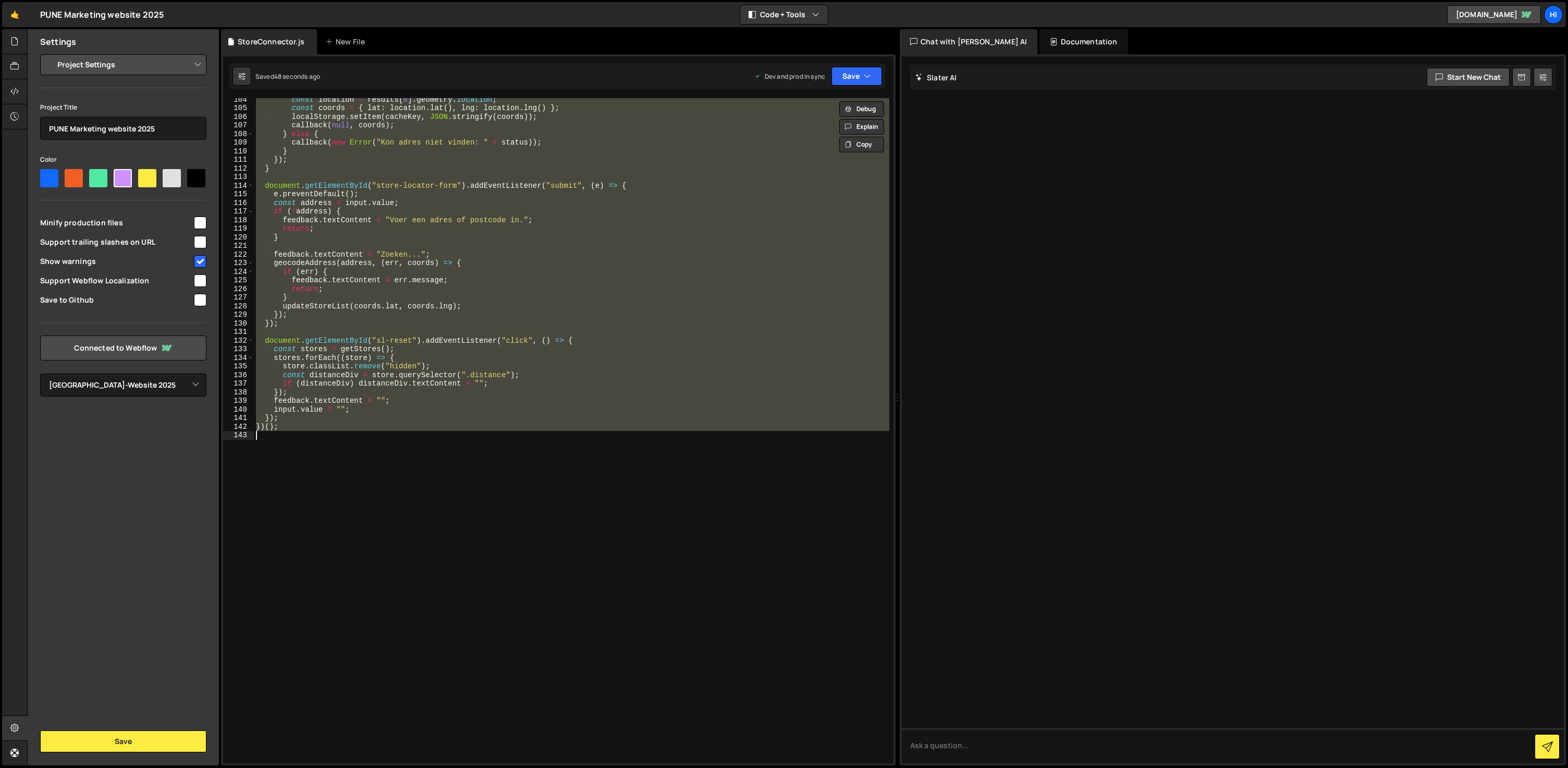
paste textarea
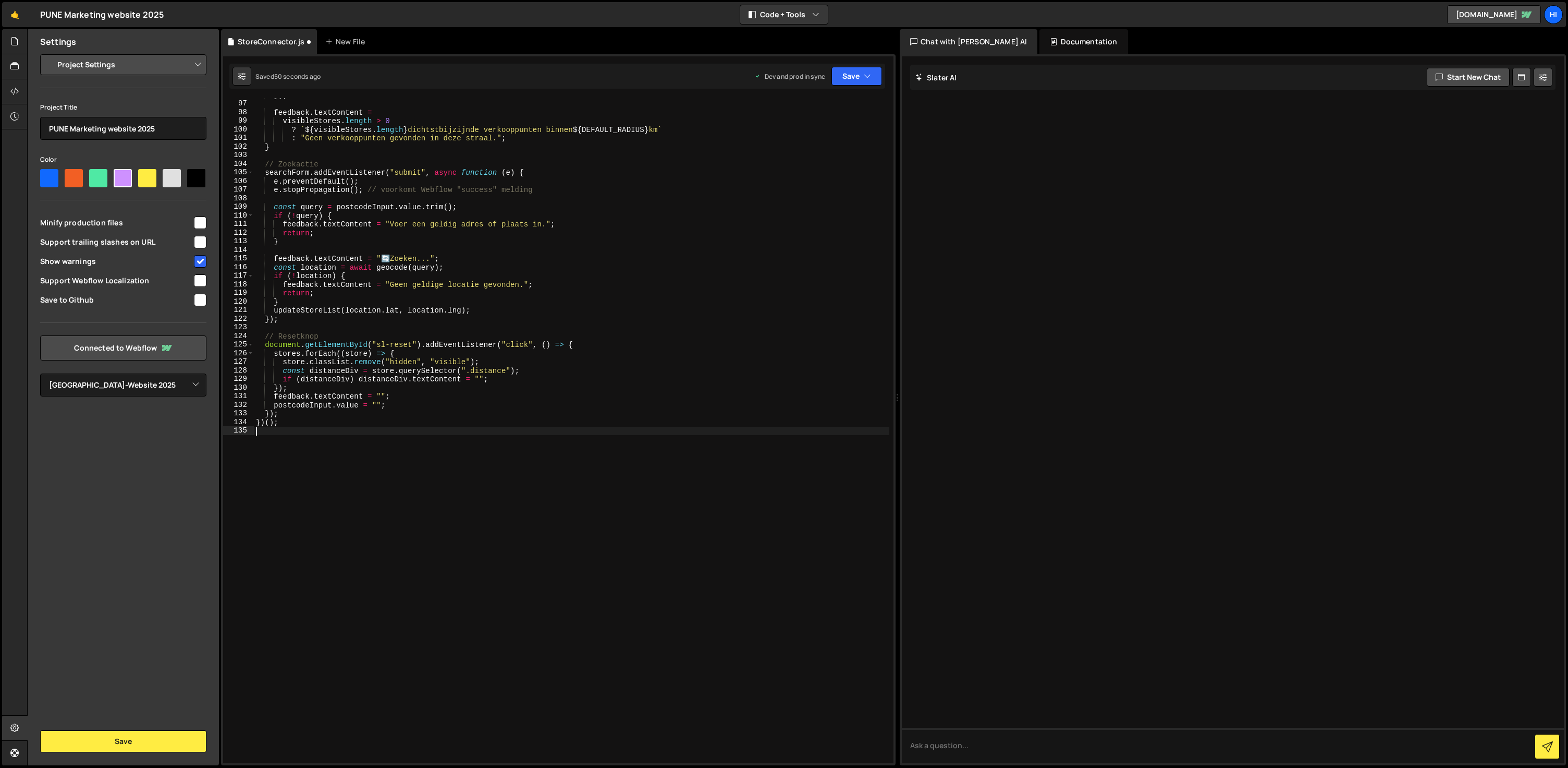
scroll to position [825, 0]
click at [855, 80] on button "Save" at bounding box center [857, 76] width 51 height 19
click at [848, 134] on div "Save to Production S" at bounding box center [822, 135] width 109 height 10
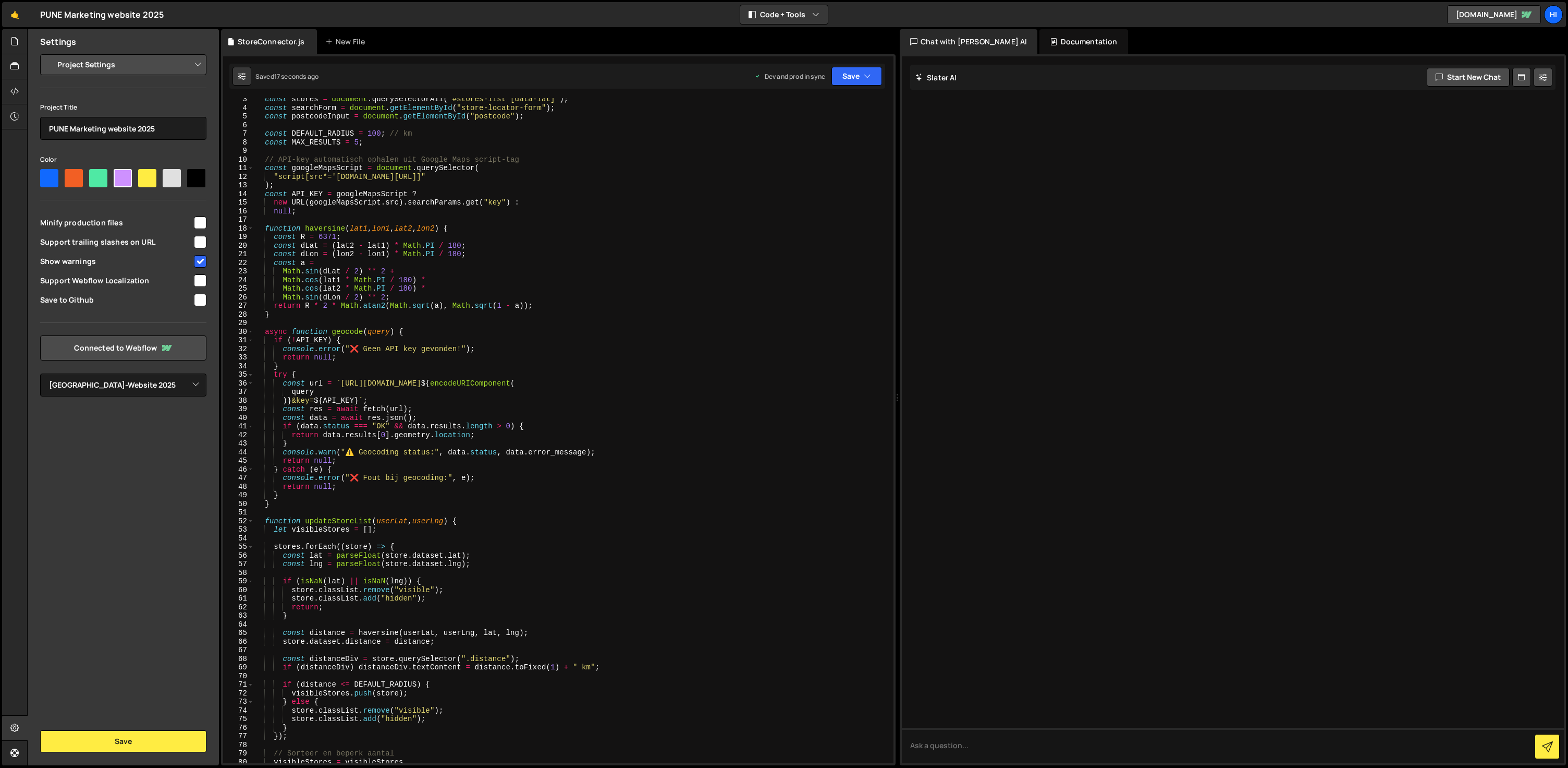
scroll to position [0, 0]
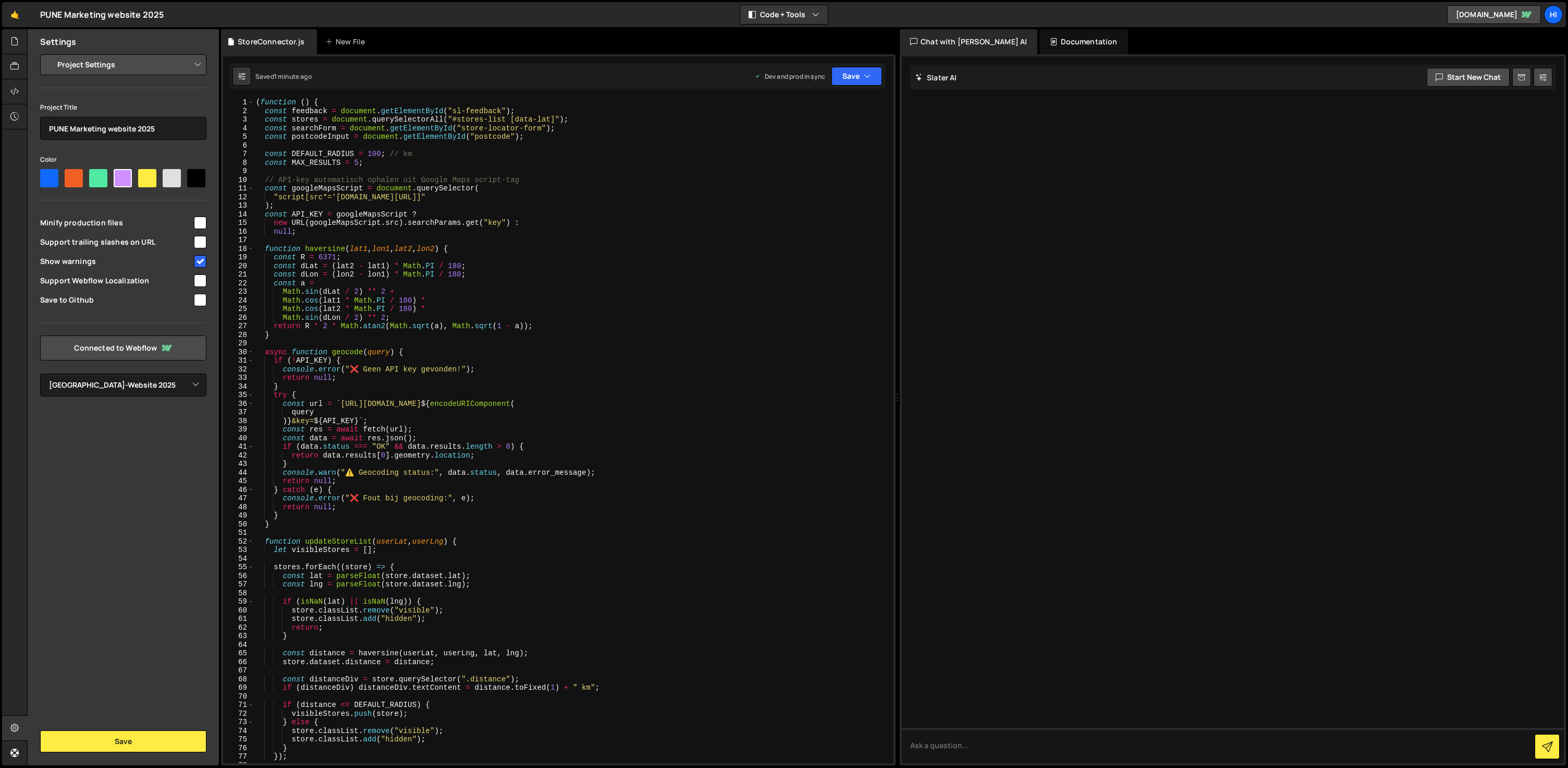
click at [741, 248] on div "( function ( ) { const feedback = document . getElementById ( "sl-feedback" ) ;…" at bounding box center [571, 439] width 635 height 682
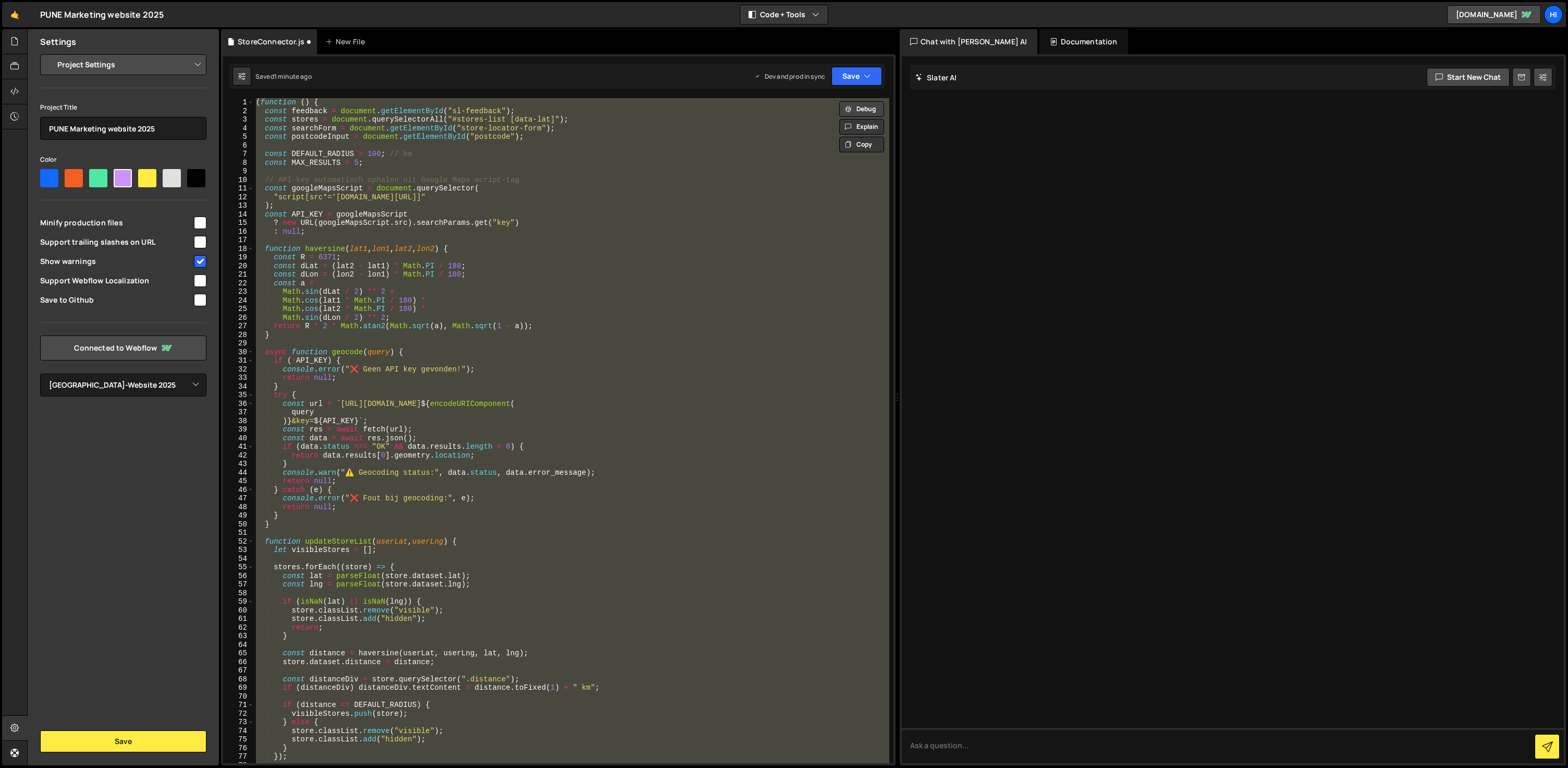
scroll to position [894, 0]
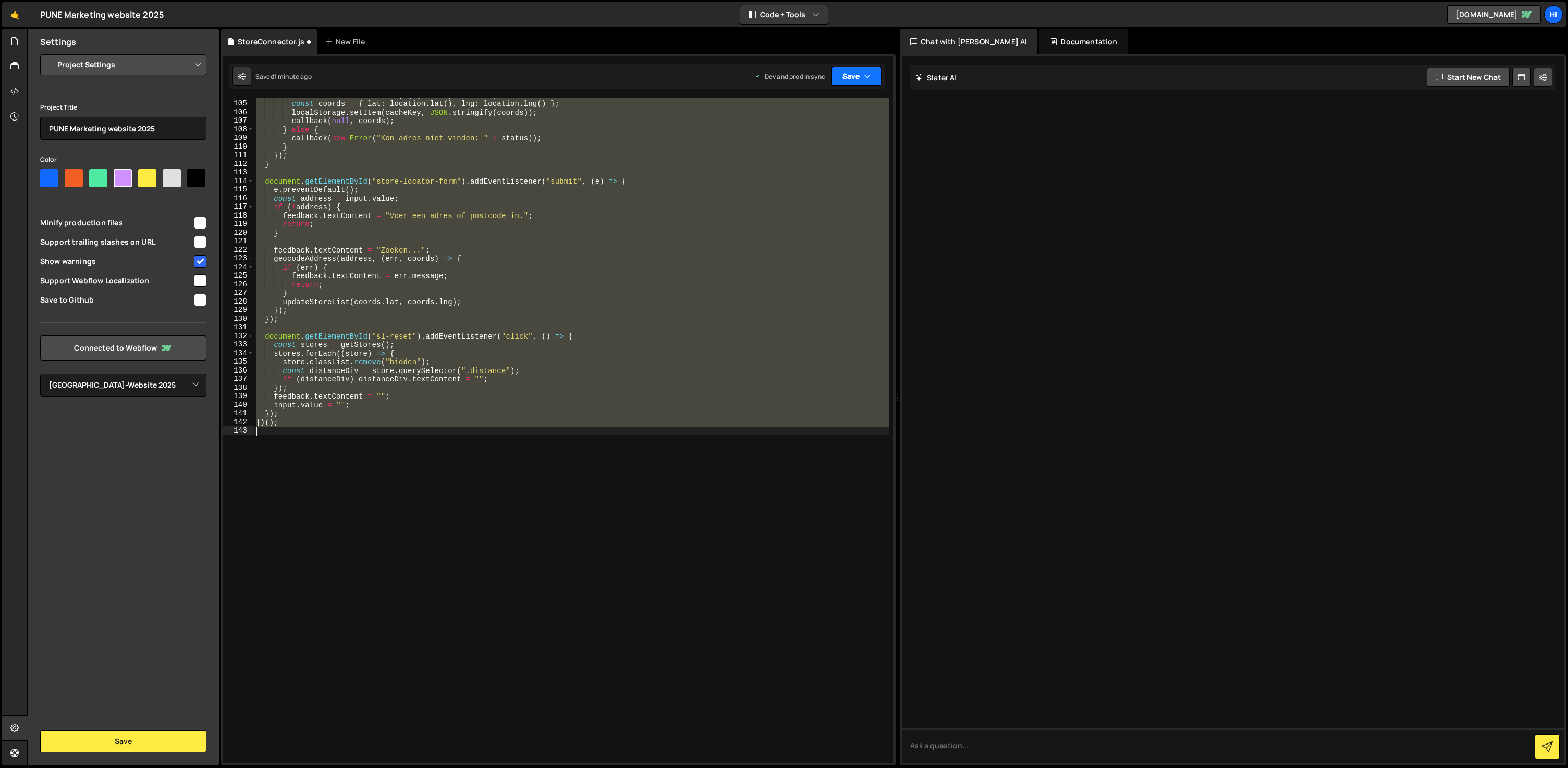
click at [867, 75] on icon "button" at bounding box center [867, 76] width 7 height 10
click at [835, 142] on div "Saved 1 minute ago" at bounding box center [822, 147] width 109 height 12
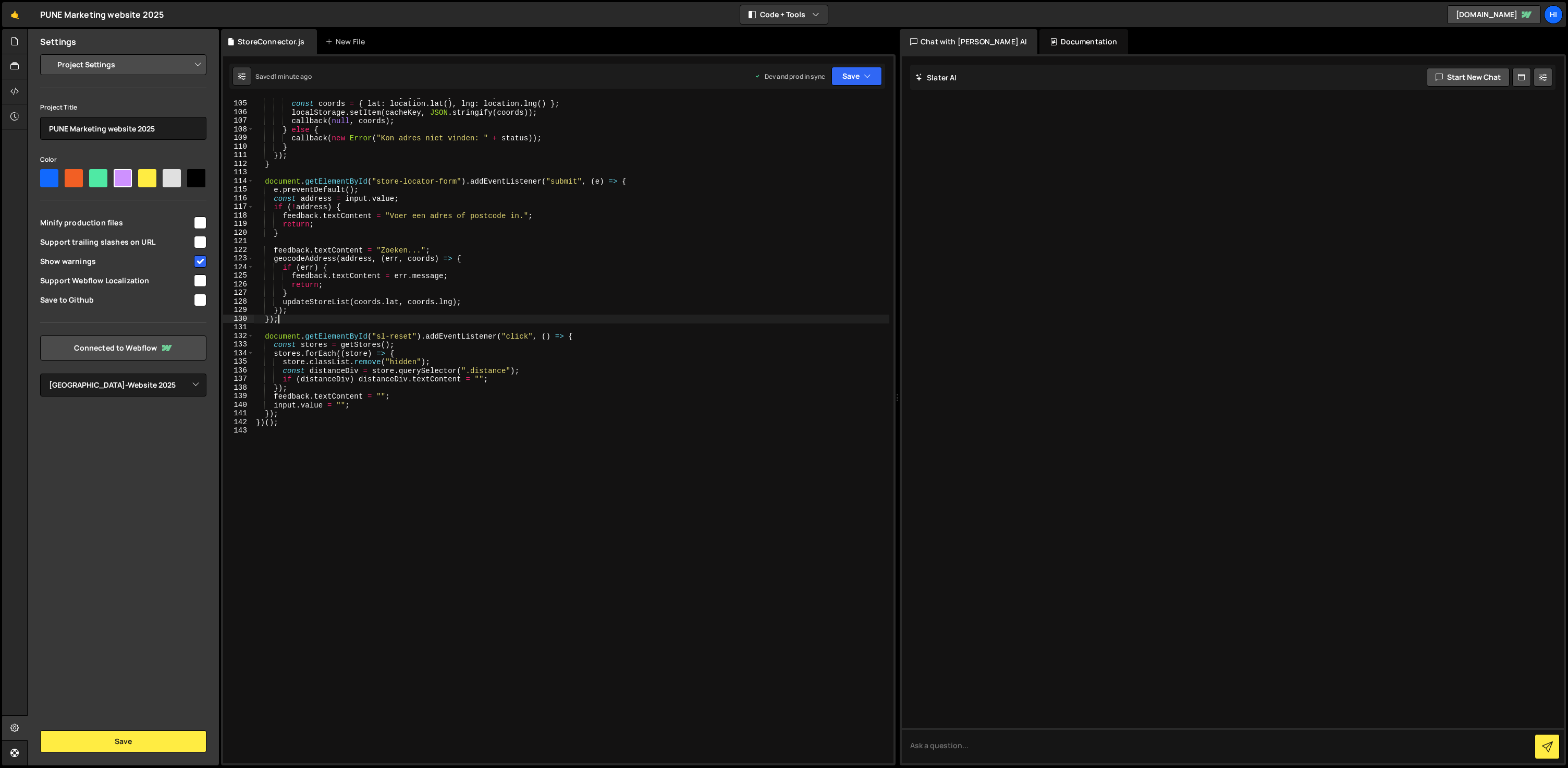
click at [600, 319] on div "const location = results [ 0 ] . geometry . location ; const coords = { lat : l…" at bounding box center [571, 431] width 635 height 682
type textarea "})();"
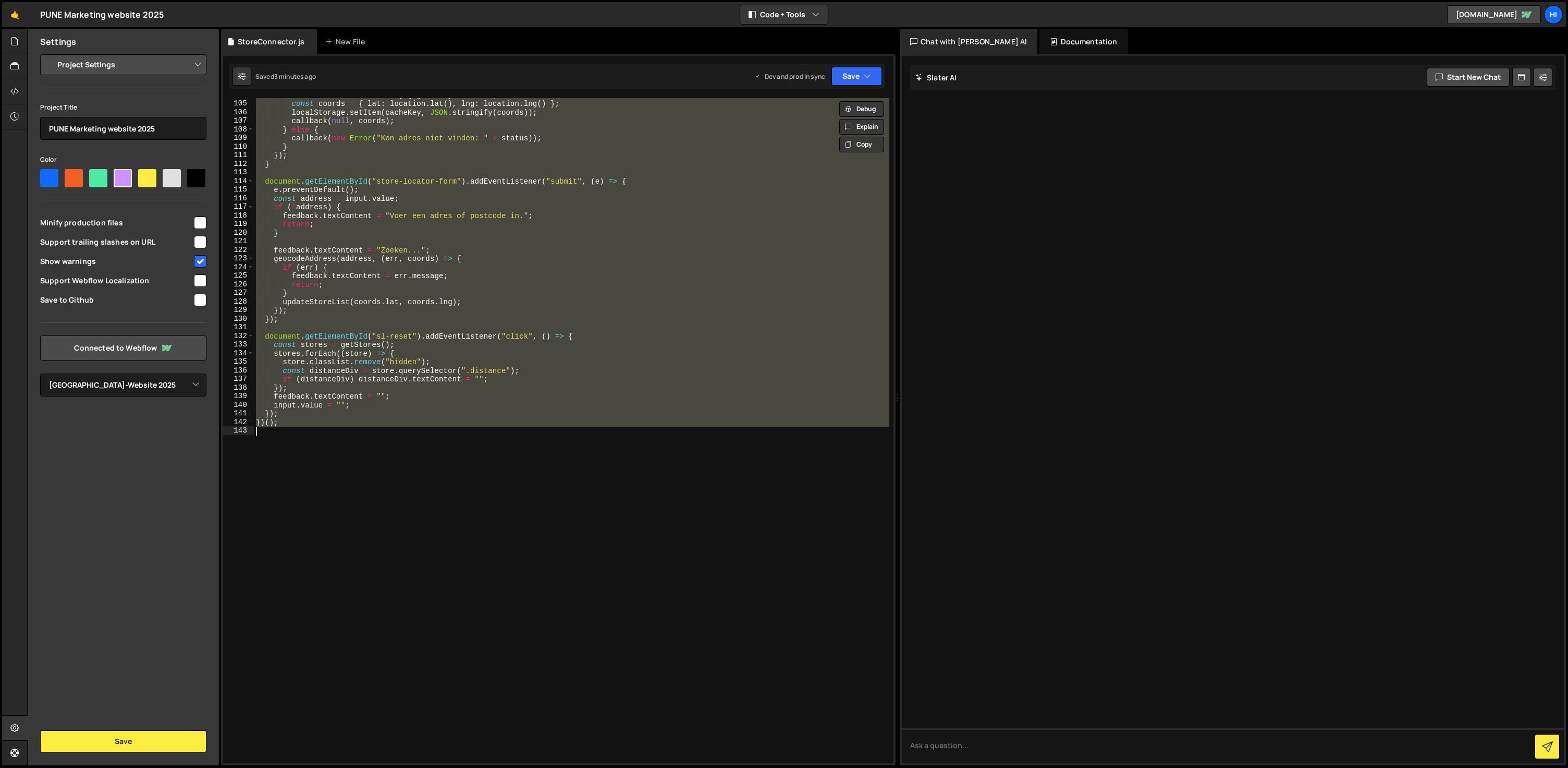
click at [771, 324] on div "const location = results [ 0 ] . geometry . location ; const coords = { lat : l…" at bounding box center [571, 431] width 635 height 665
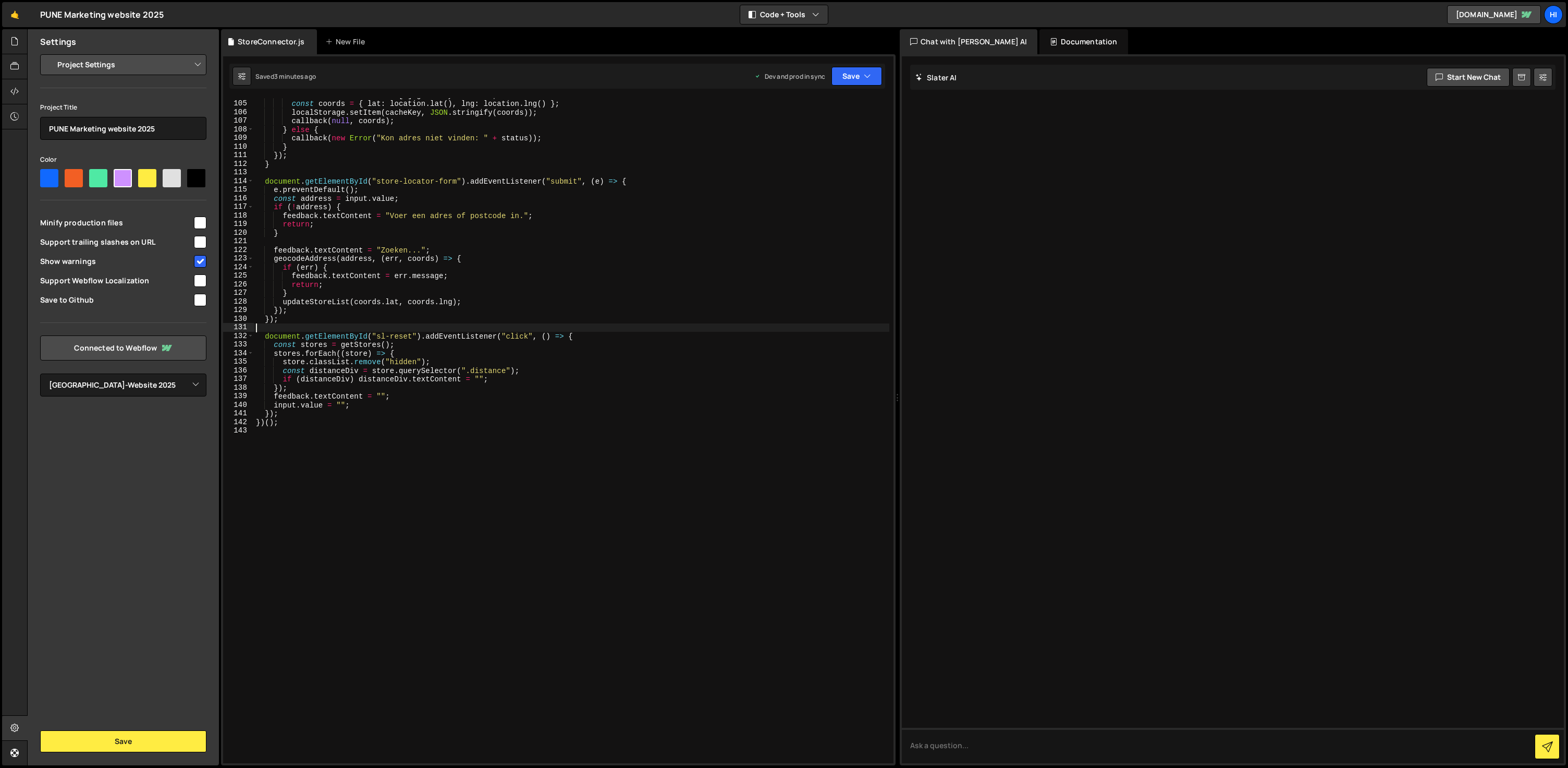
type textarea "})();"
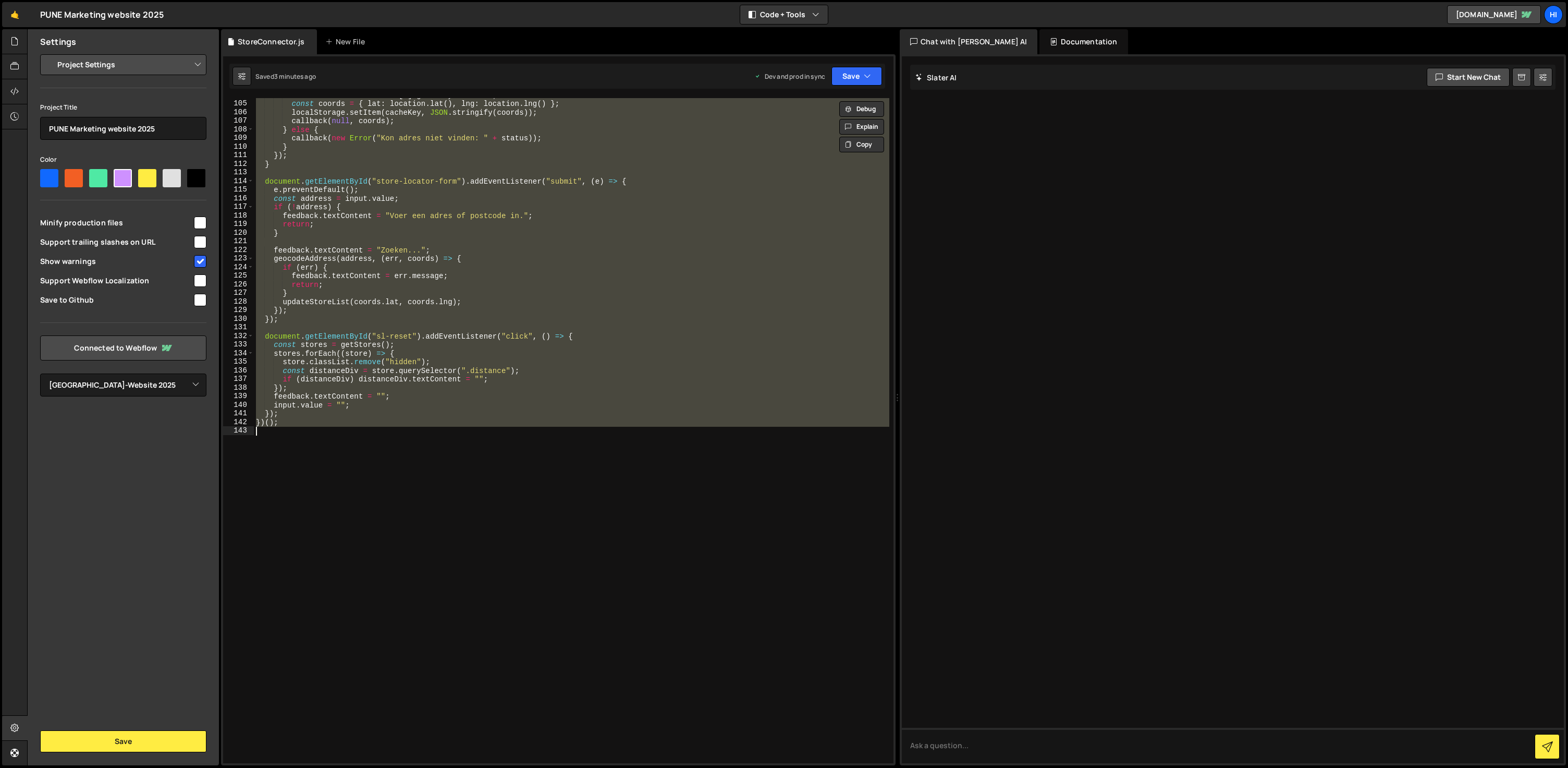
paste textarea
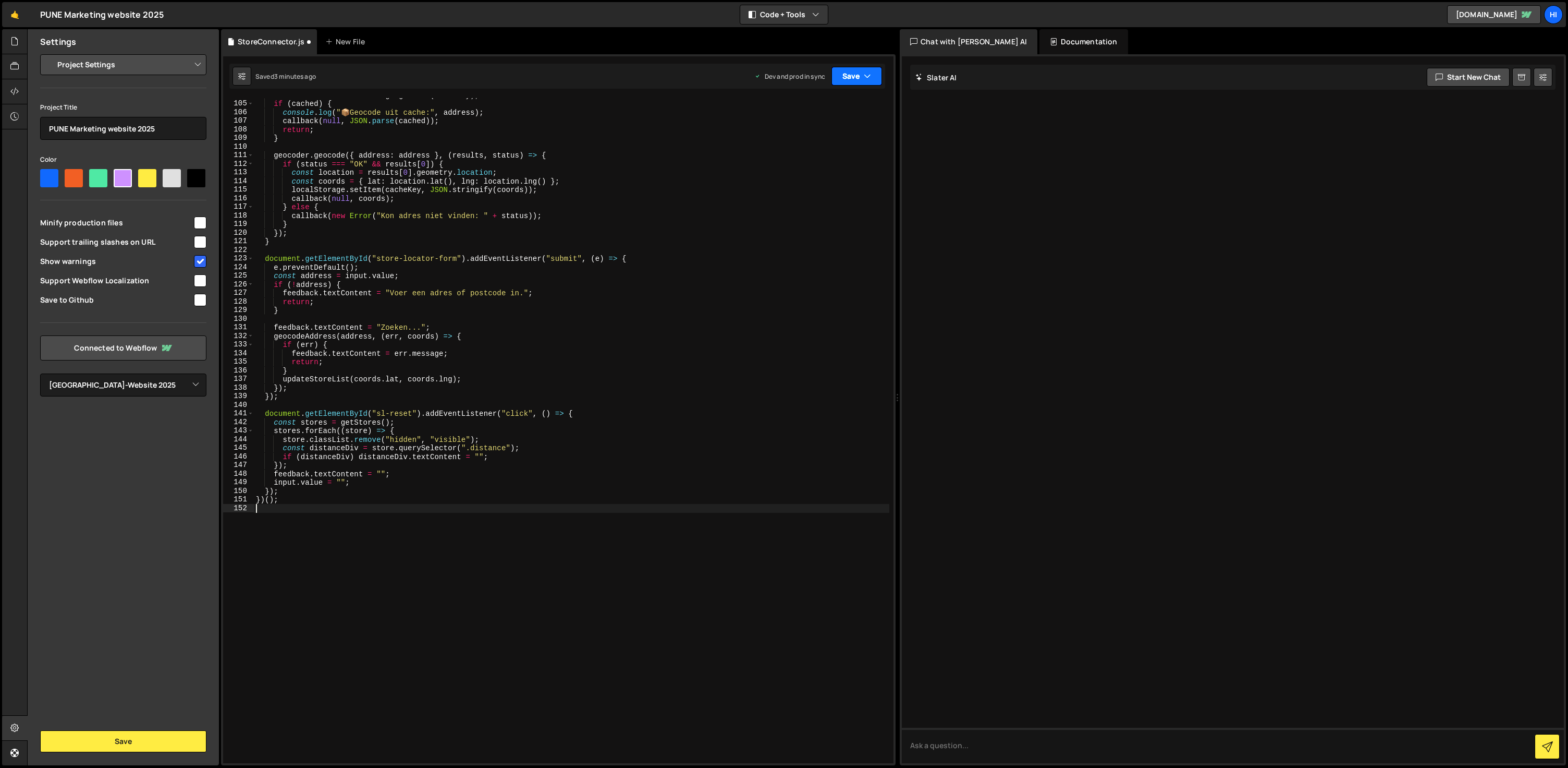
click at [859, 71] on button "Save" at bounding box center [857, 76] width 51 height 19
click at [821, 149] on div "3 minutes ago" at bounding box center [806, 147] width 41 height 9
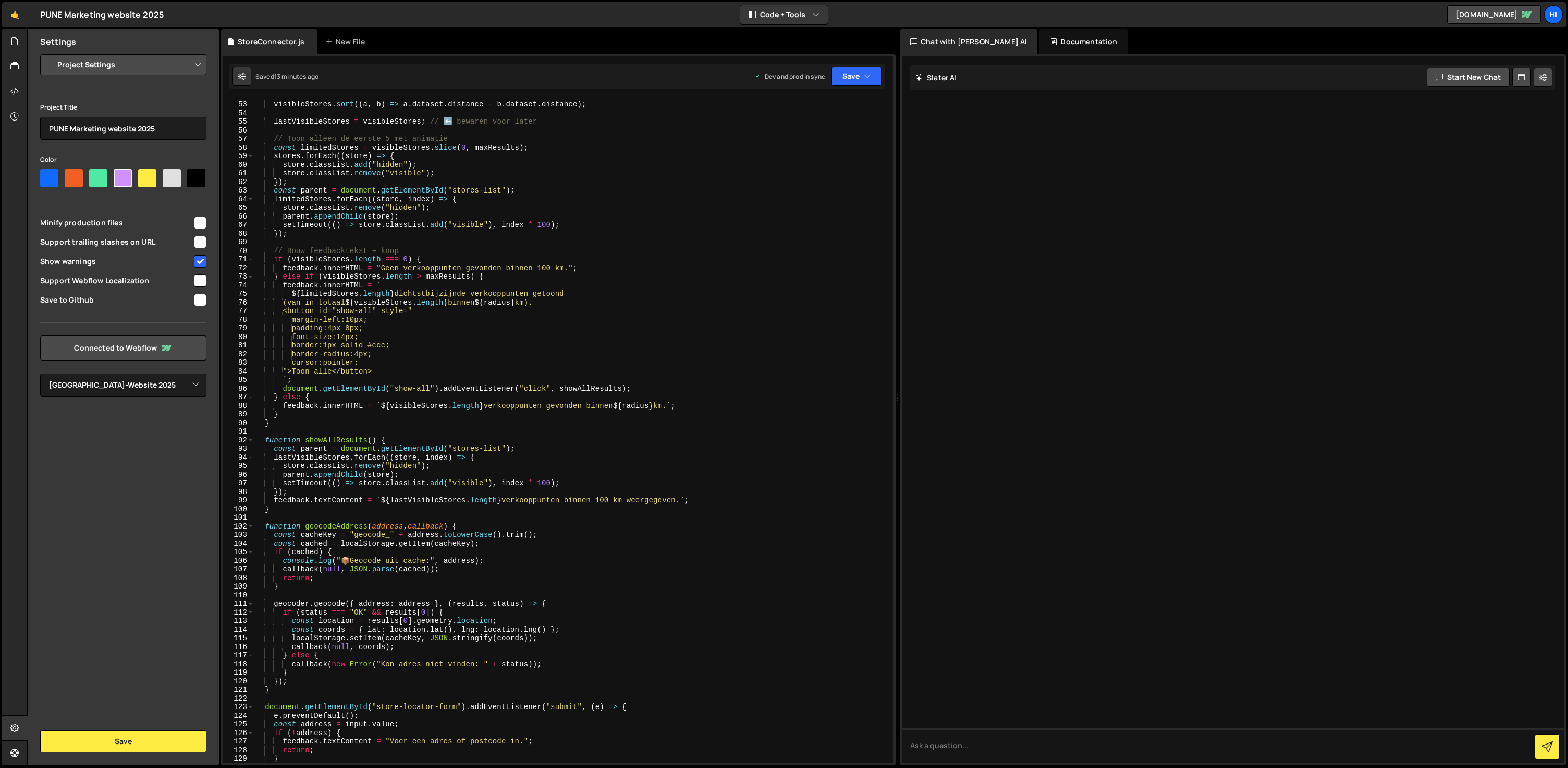
scroll to position [449, 0]
